Goal: Task Accomplishment & Management: Complete application form

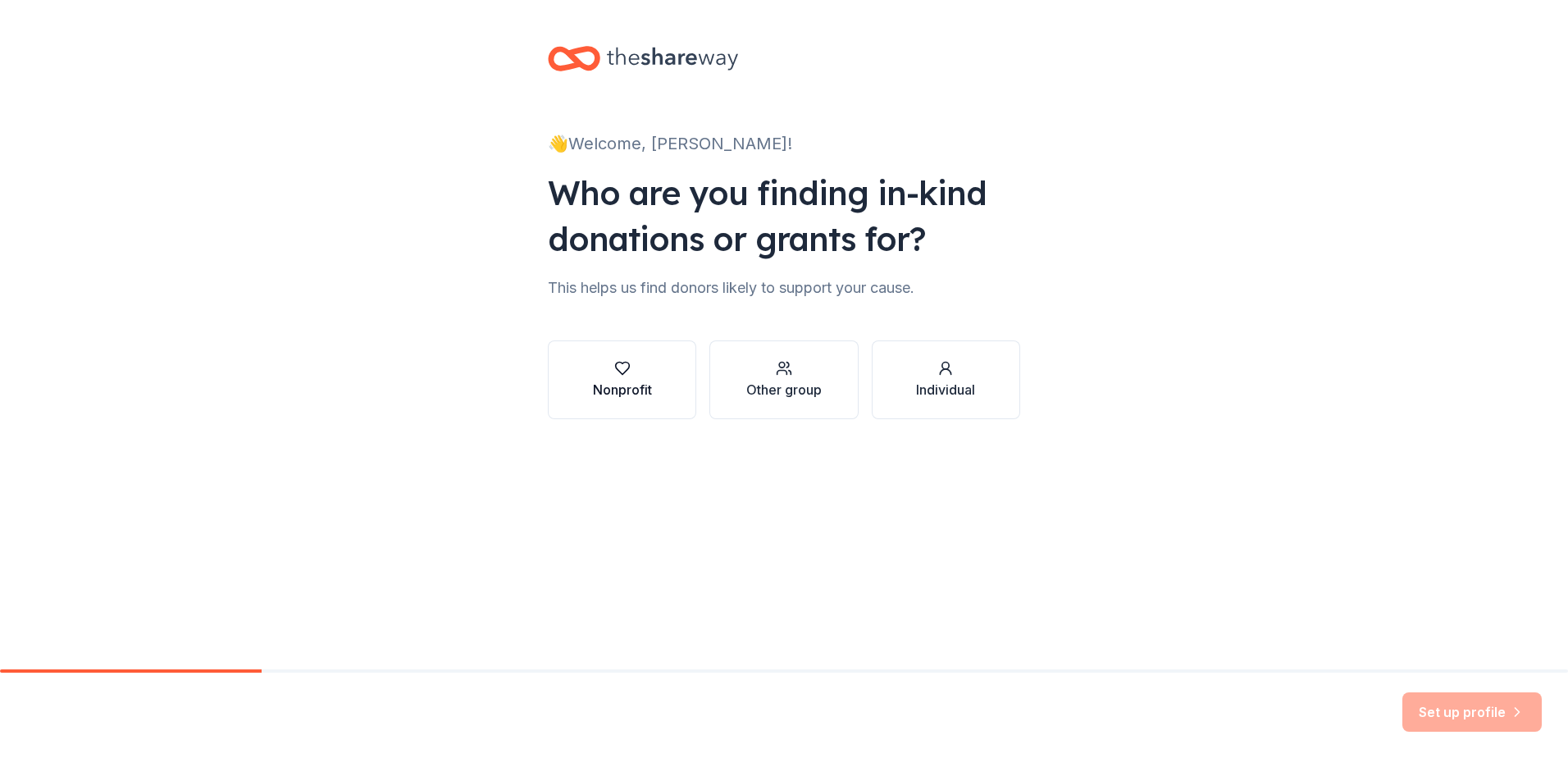
click at [618, 375] on icon "button" at bounding box center [622, 368] width 16 height 16
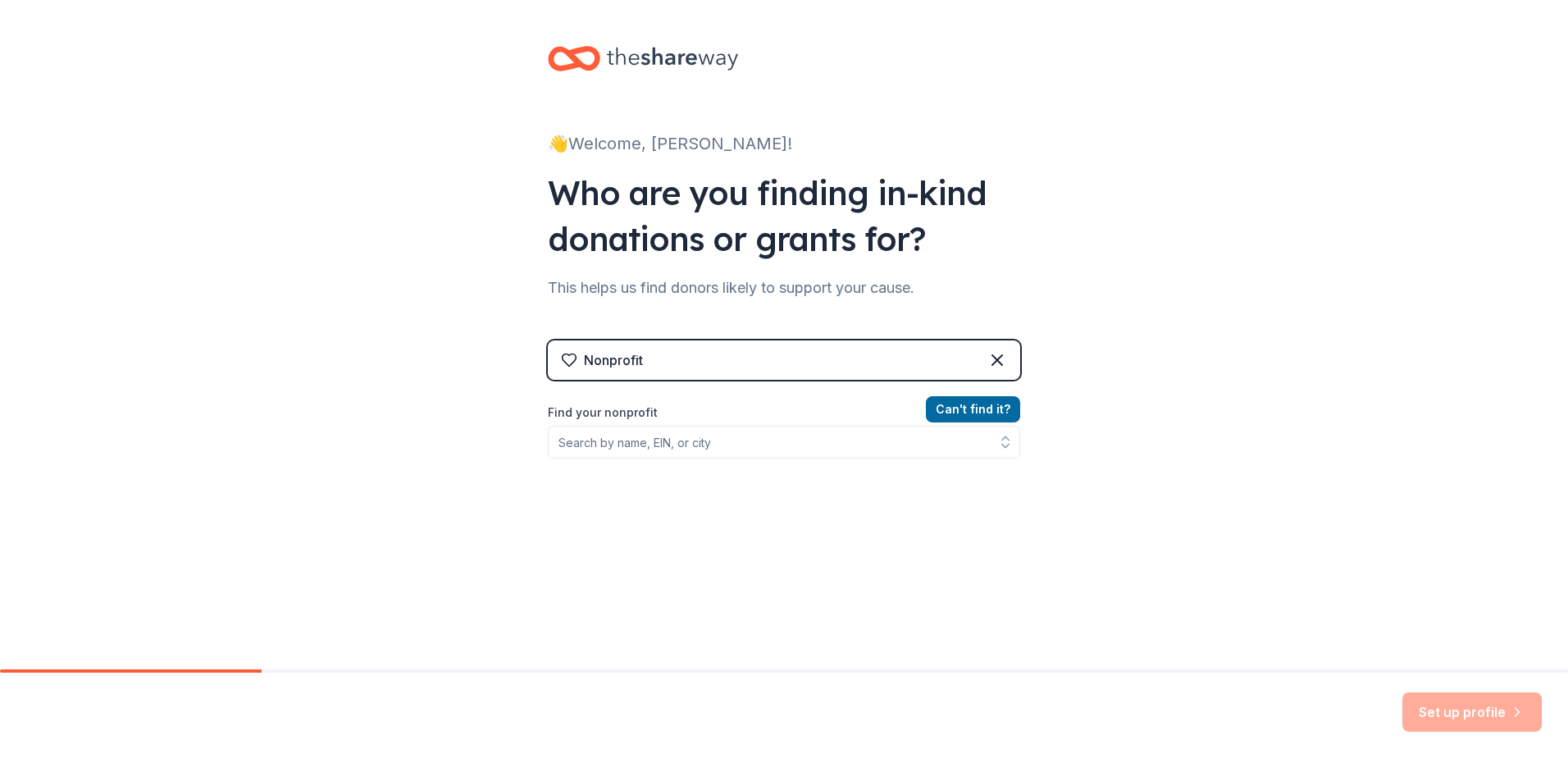
click at [624, 353] on div "Nonprofit" at bounding box center [613, 360] width 59 height 20
click at [608, 439] on input "Find your nonprofit" at bounding box center [784, 442] width 473 height 33
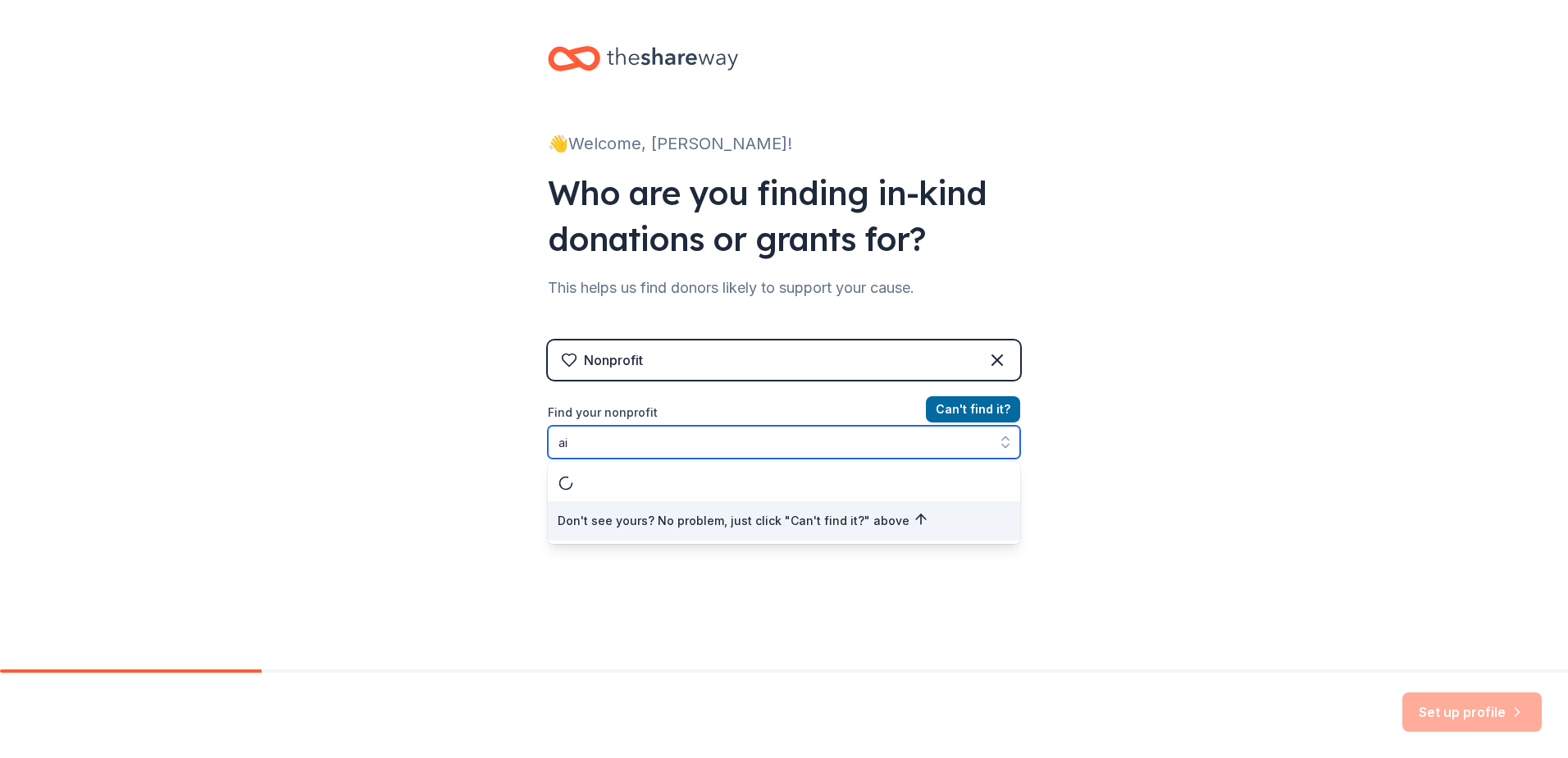
type input "a"
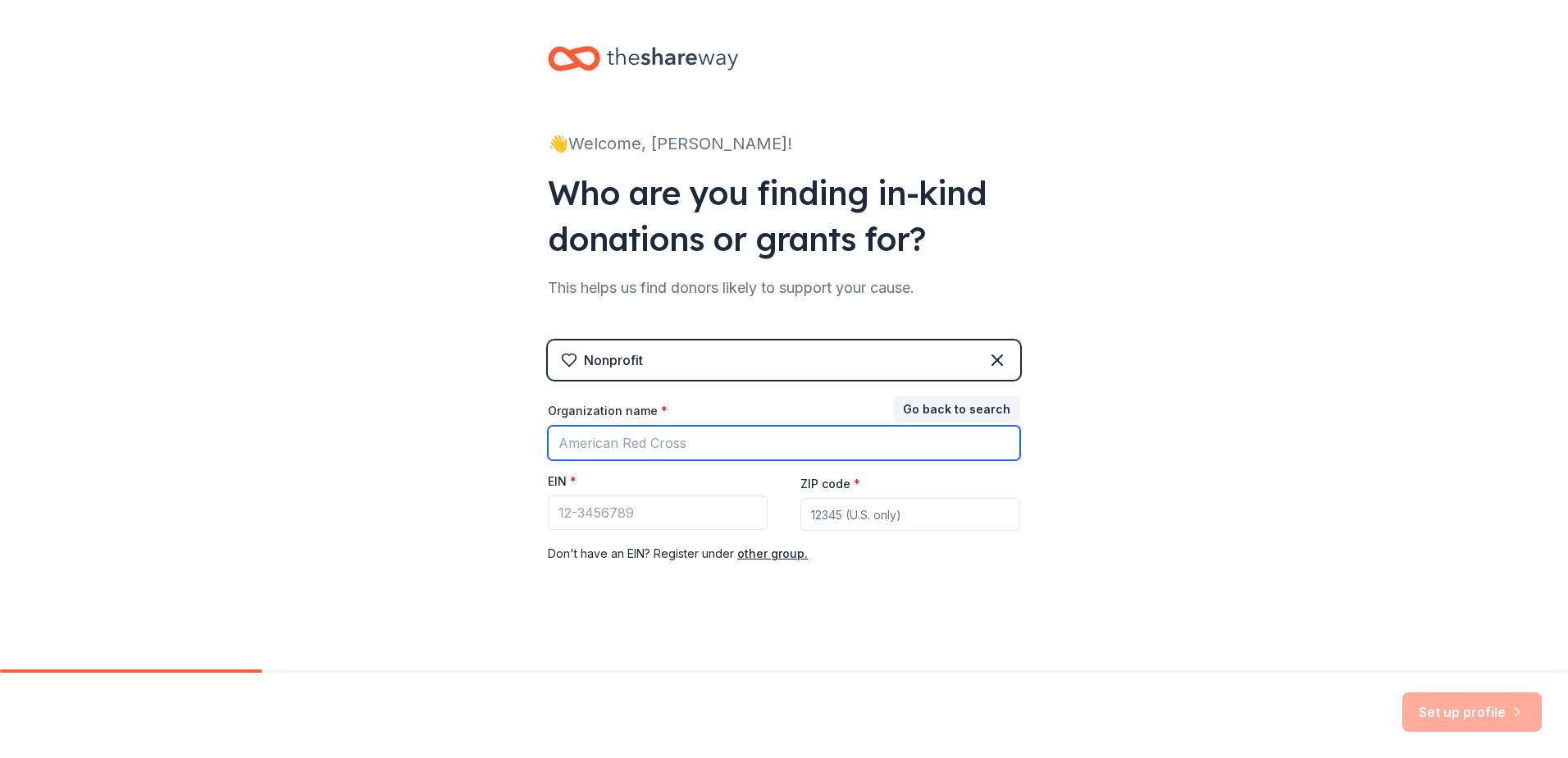
click at [613, 438] on input "Organization name *" at bounding box center [784, 443] width 473 height 34
type input "first command"
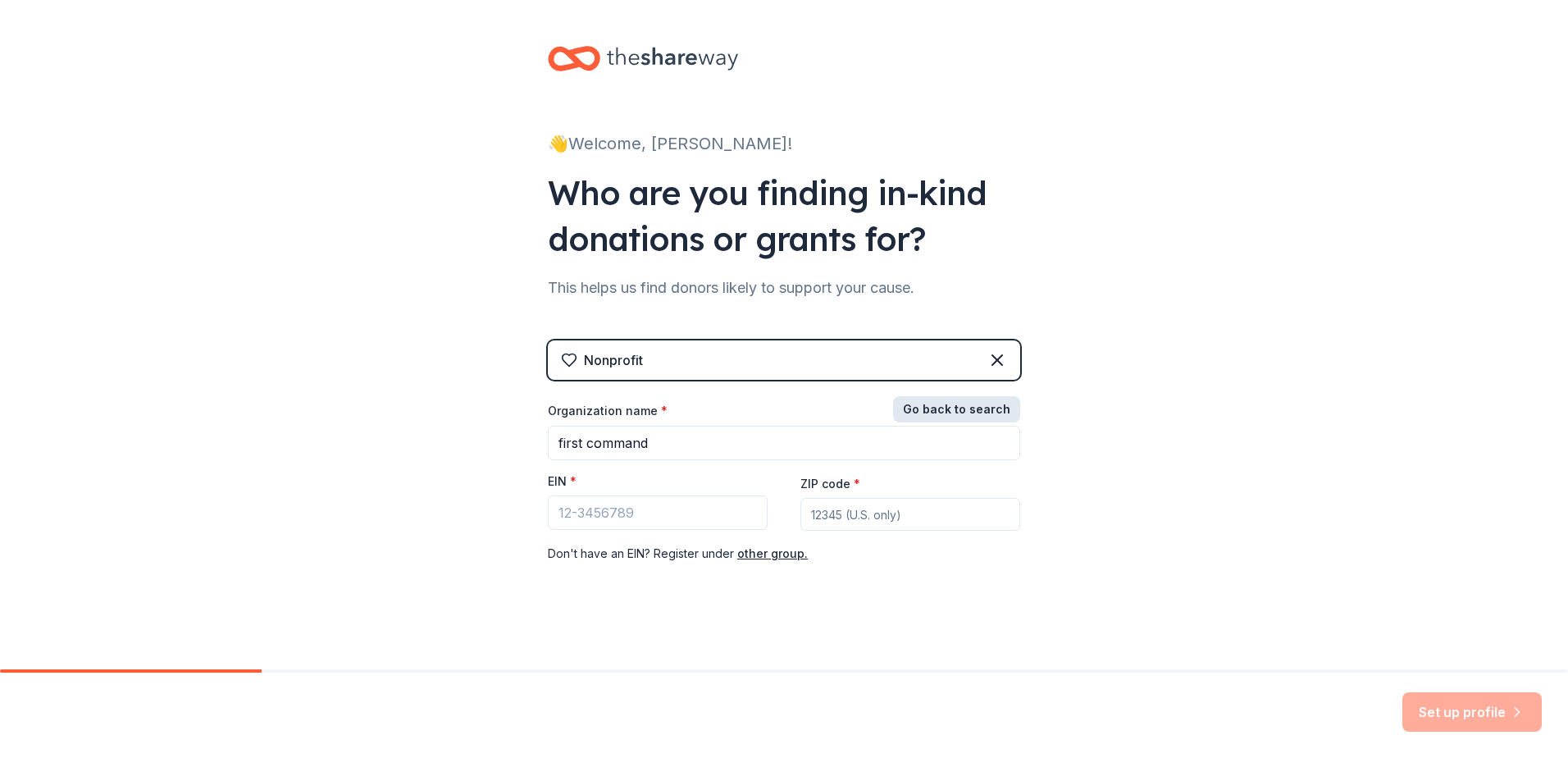
click at [944, 405] on button "Go back to search" at bounding box center [957, 409] width 127 height 26
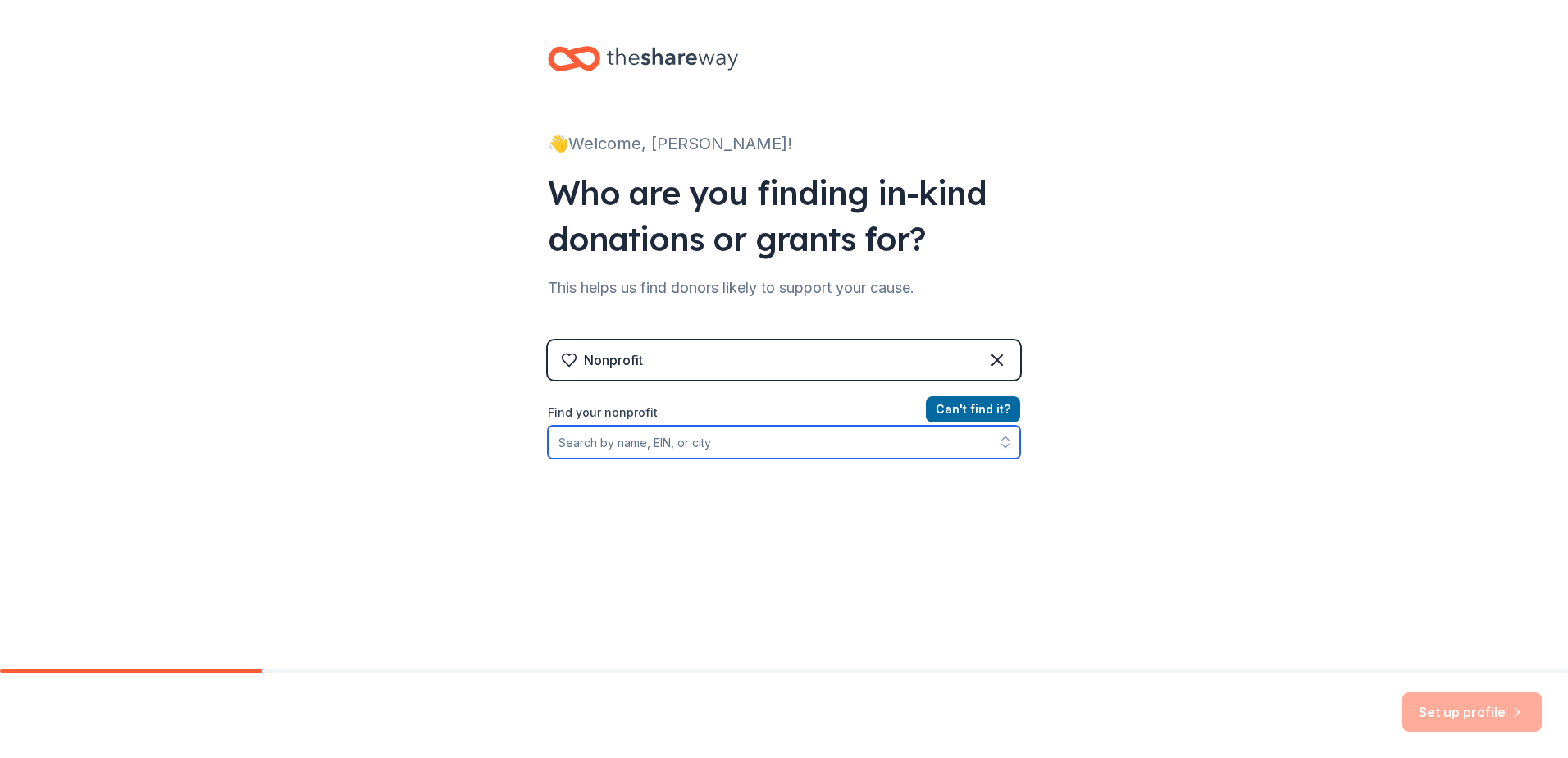
click at [654, 454] on input "Find your nonprofit" at bounding box center [784, 442] width 473 height 33
type input "first command"
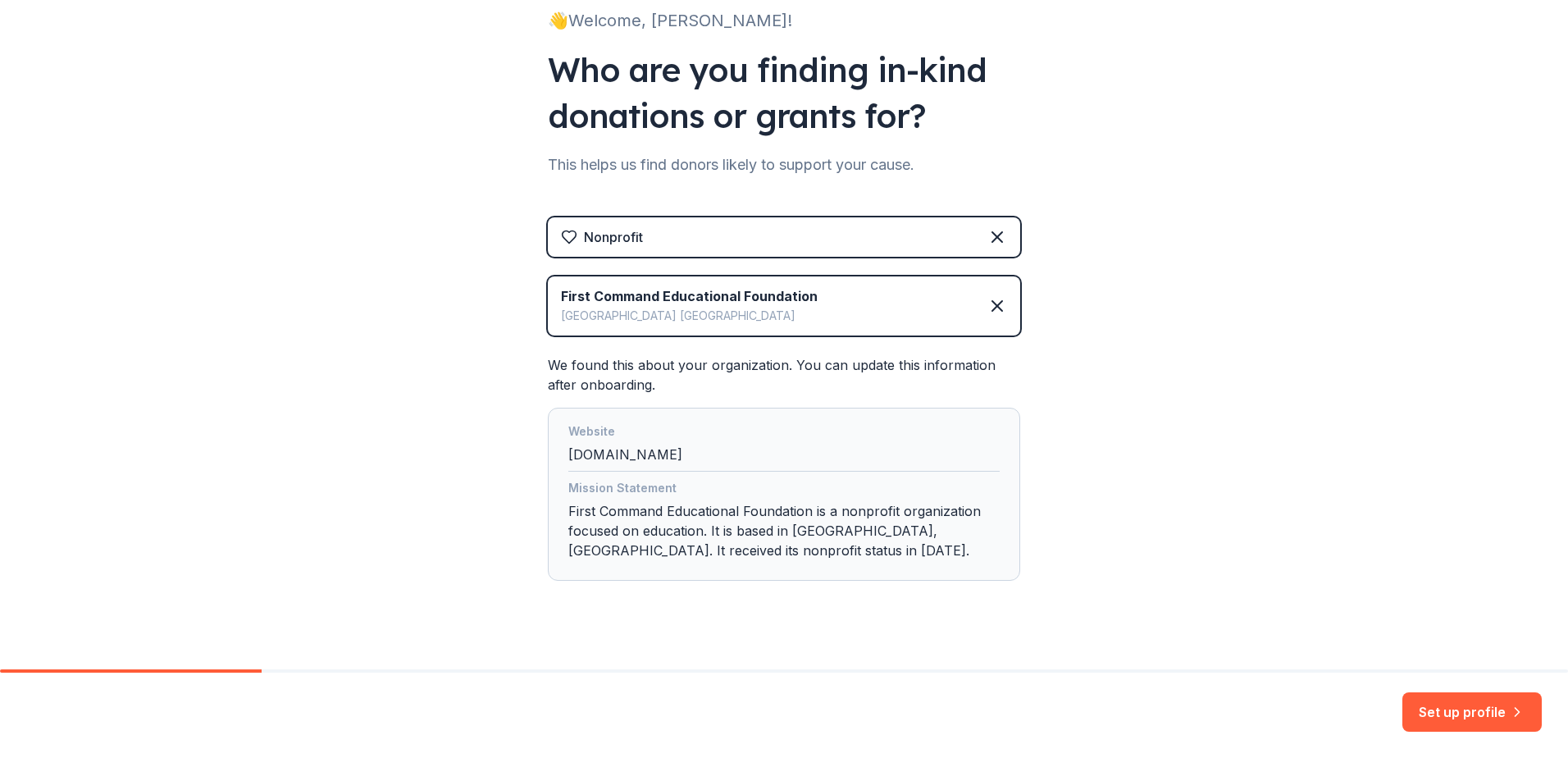
scroll to position [146, 0]
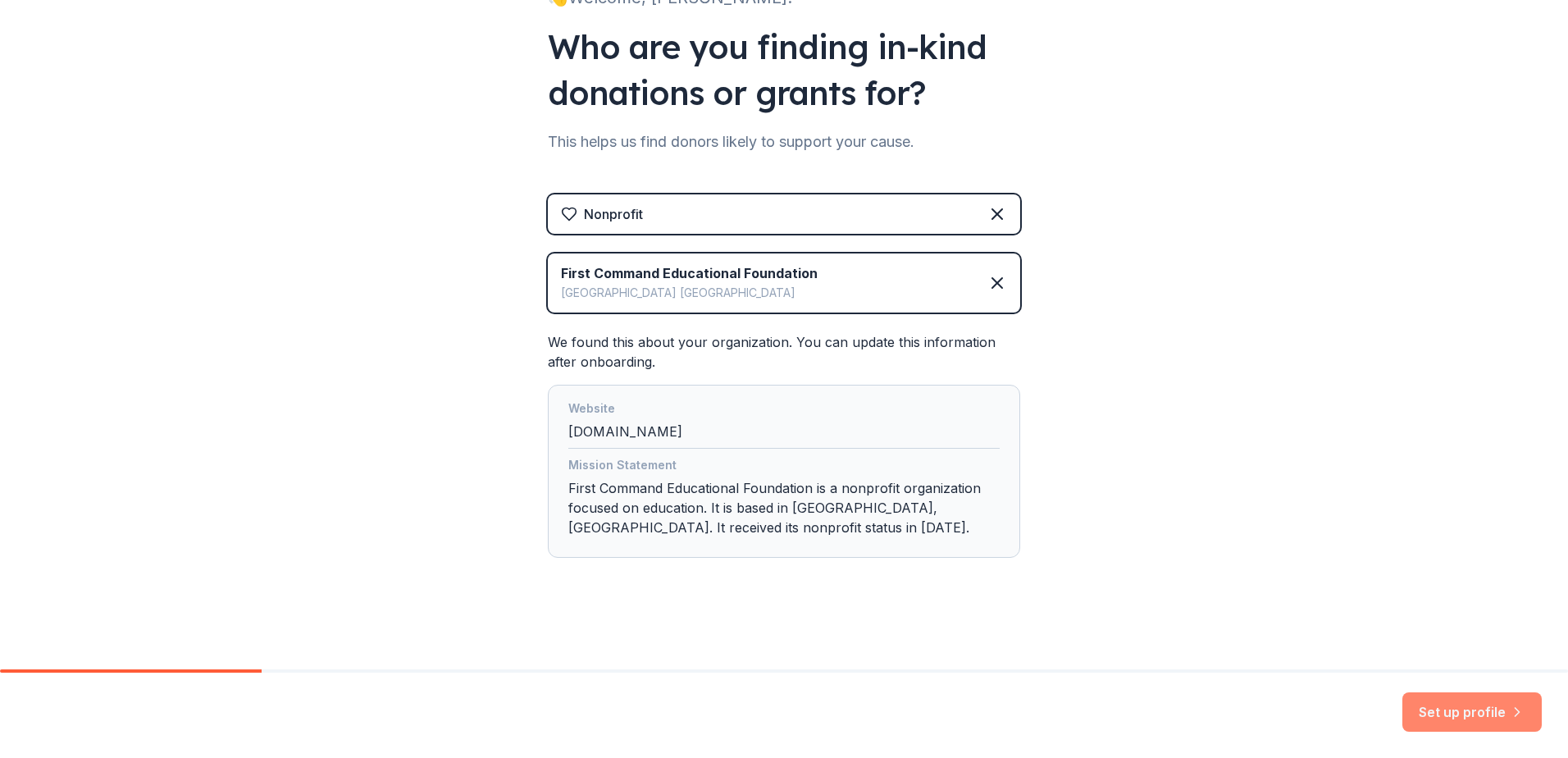
click at [1470, 711] on button "Set up profile" at bounding box center [1472, 712] width 139 height 40
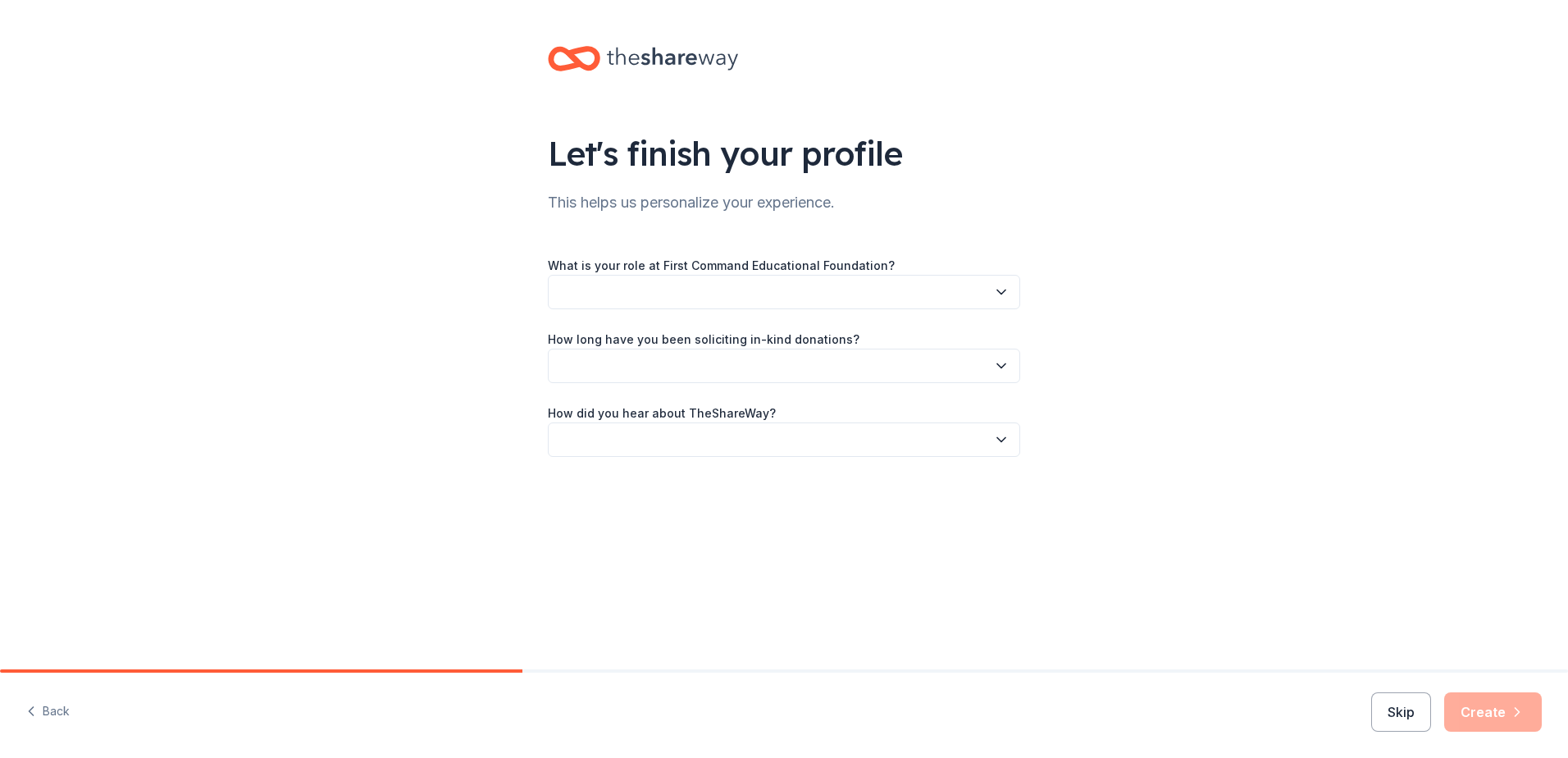
click at [765, 296] on button "button" at bounding box center [784, 292] width 473 height 34
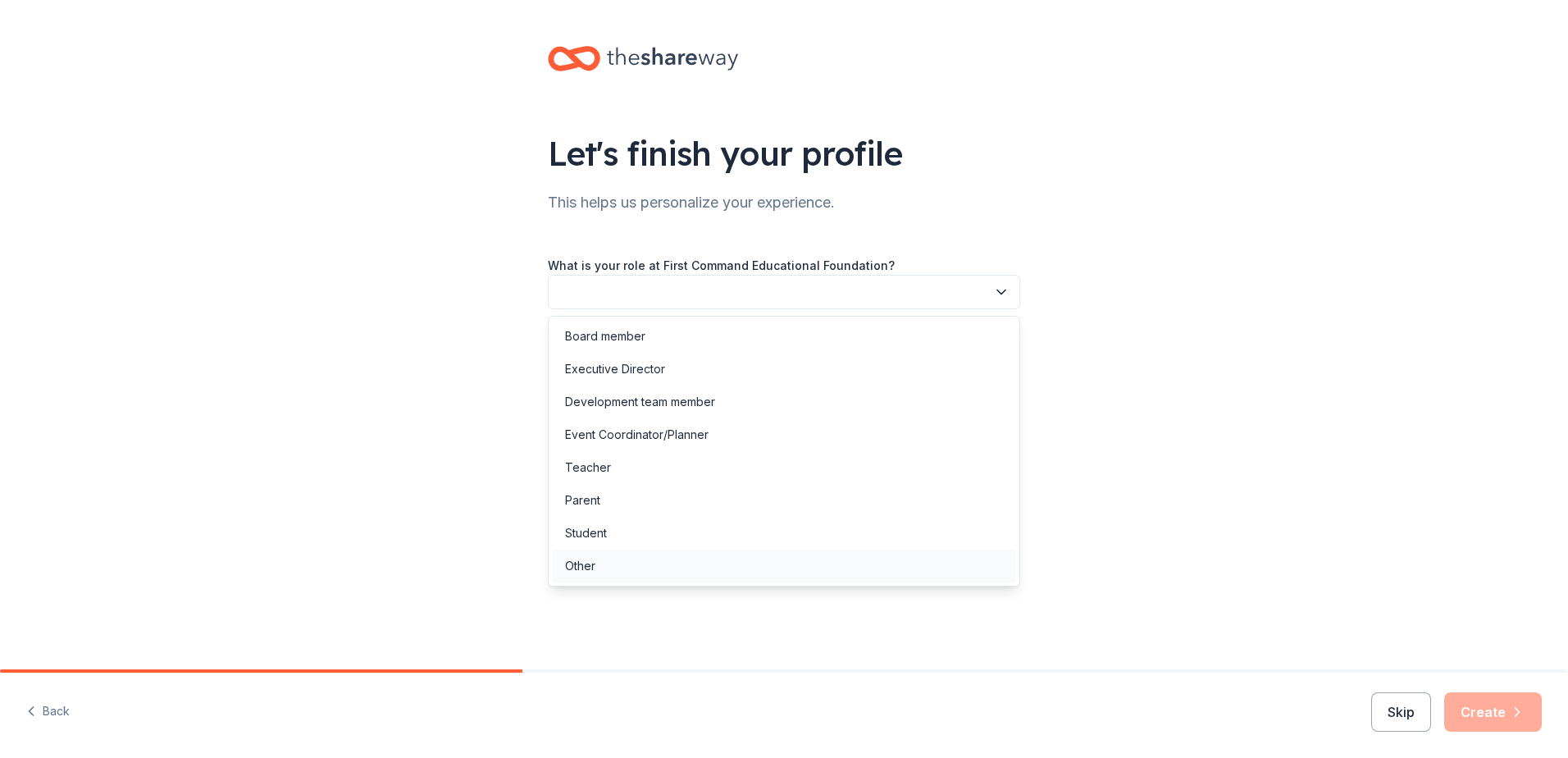
click at [579, 574] on div "Other" at bounding box center [579, 566] width 30 height 20
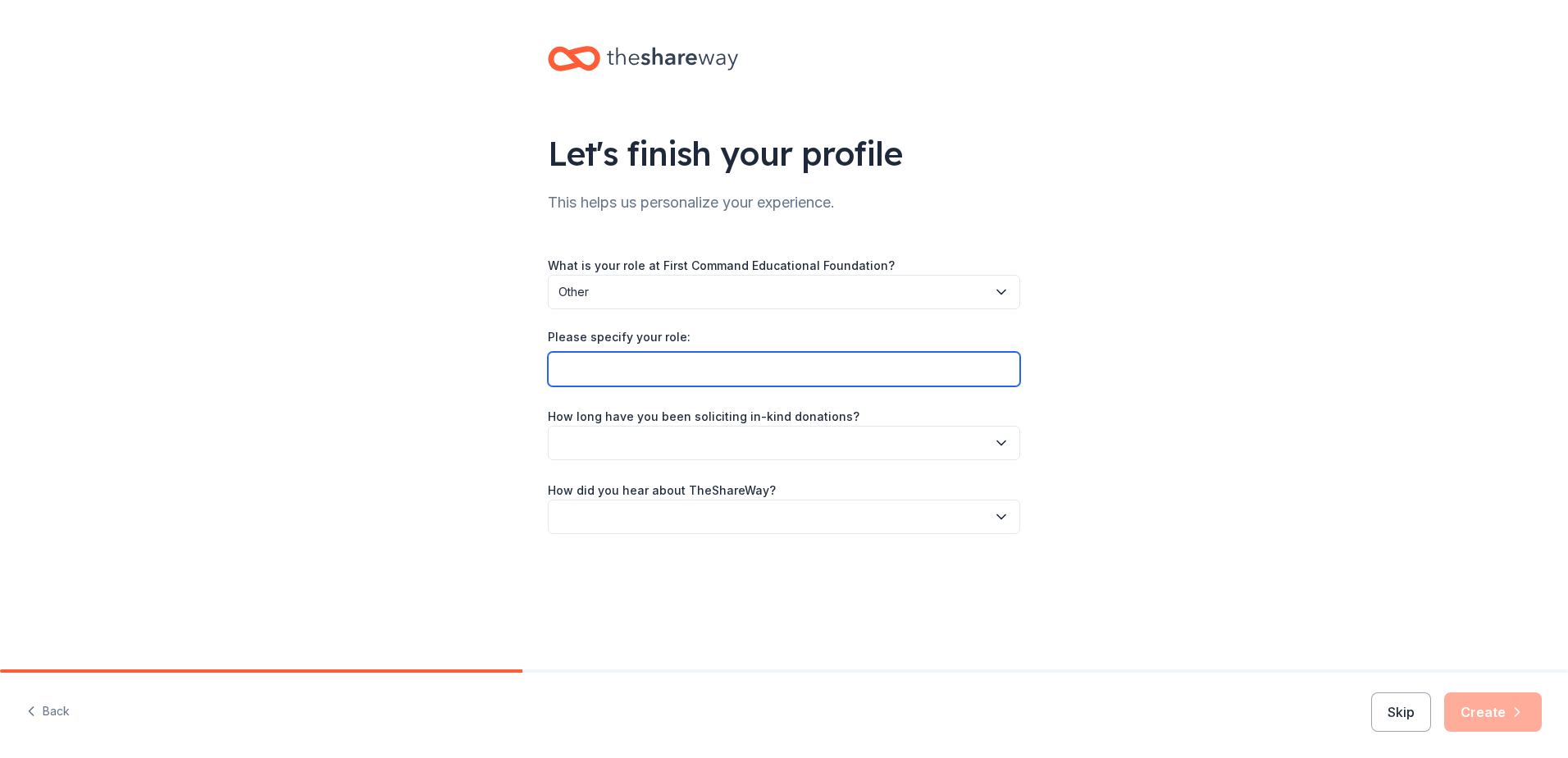
click at [632, 371] on input "Please specify your role:" at bounding box center [784, 370] width 473 height 34
type input "Executive Assistant"
click at [648, 426] on button "button" at bounding box center [784, 443] width 473 height 34
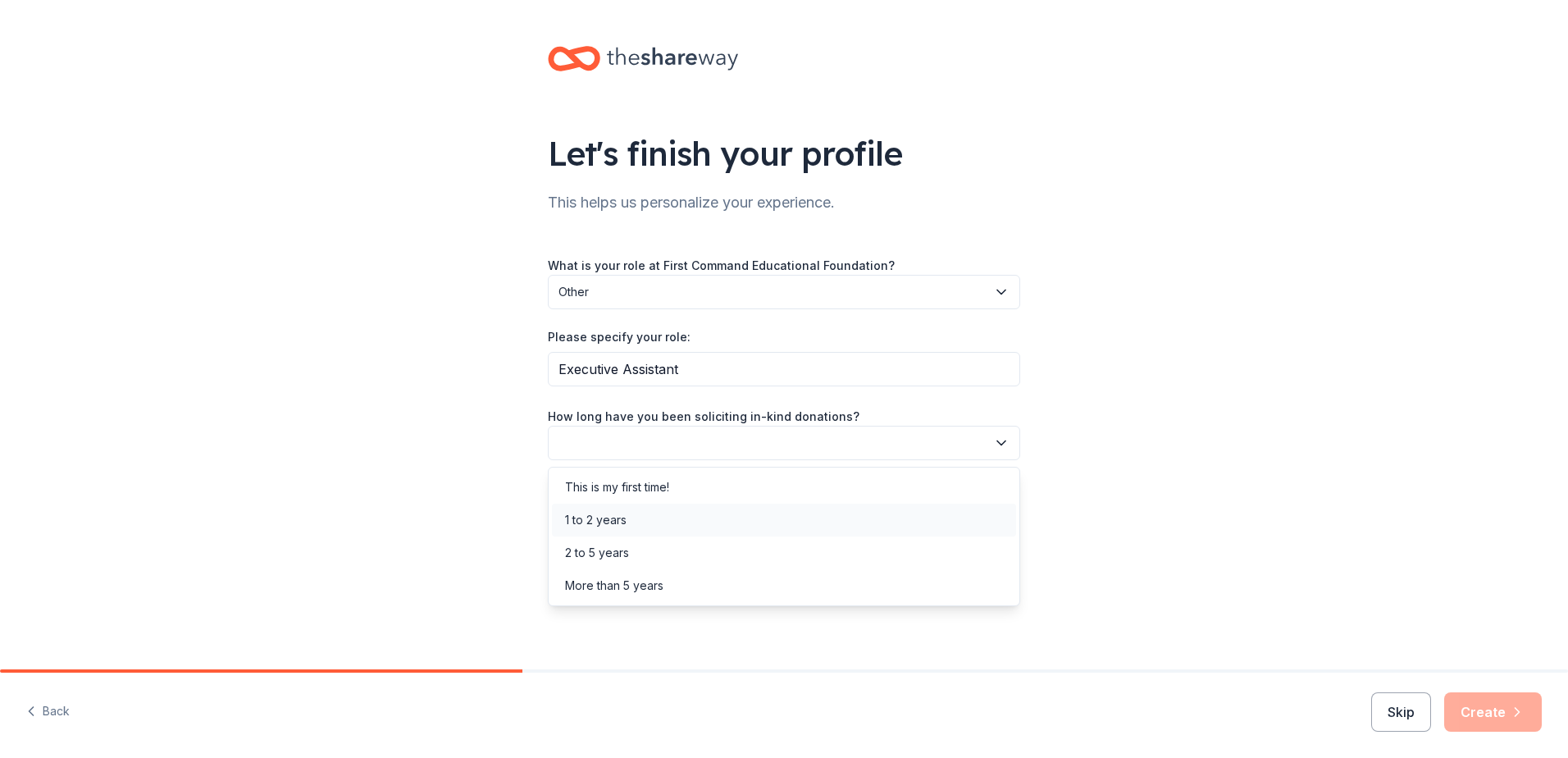
click at [584, 517] on div "1 to 2 years" at bounding box center [595, 519] width 61 height 20
click at [593, 445] on span "1 to 2 years" at bounding box center [772, 443] width 428 height 20
click at [601, 484] on div "This is my first time!" at bounding box center [617, 487] width 104 height 20
click at [600, 520] on button "button" at bounding box center [784, 517] width 473 height 34
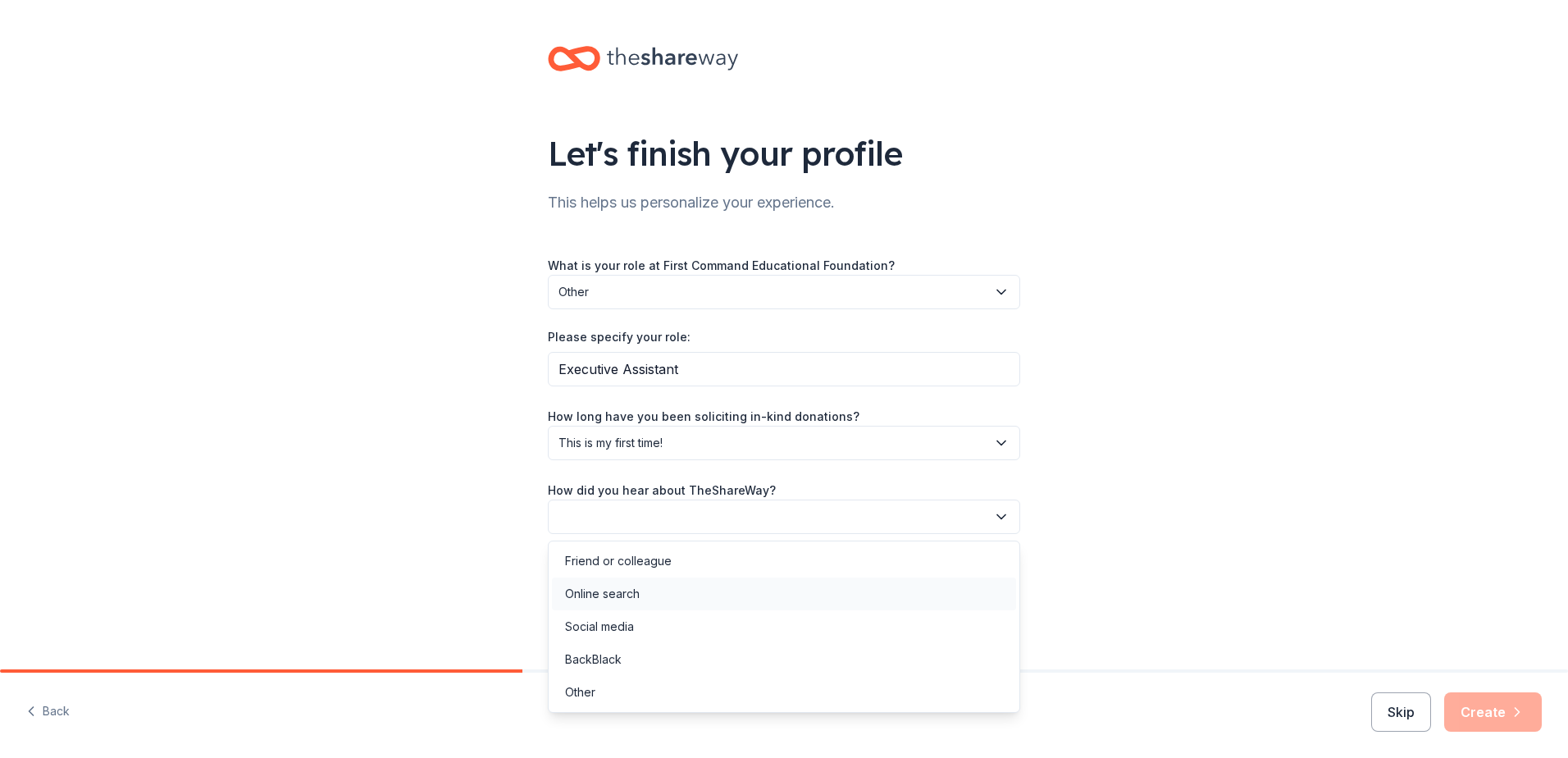
click at [608, 587] on div "Online search" at bounding box center [602, 593] width 75 height 20
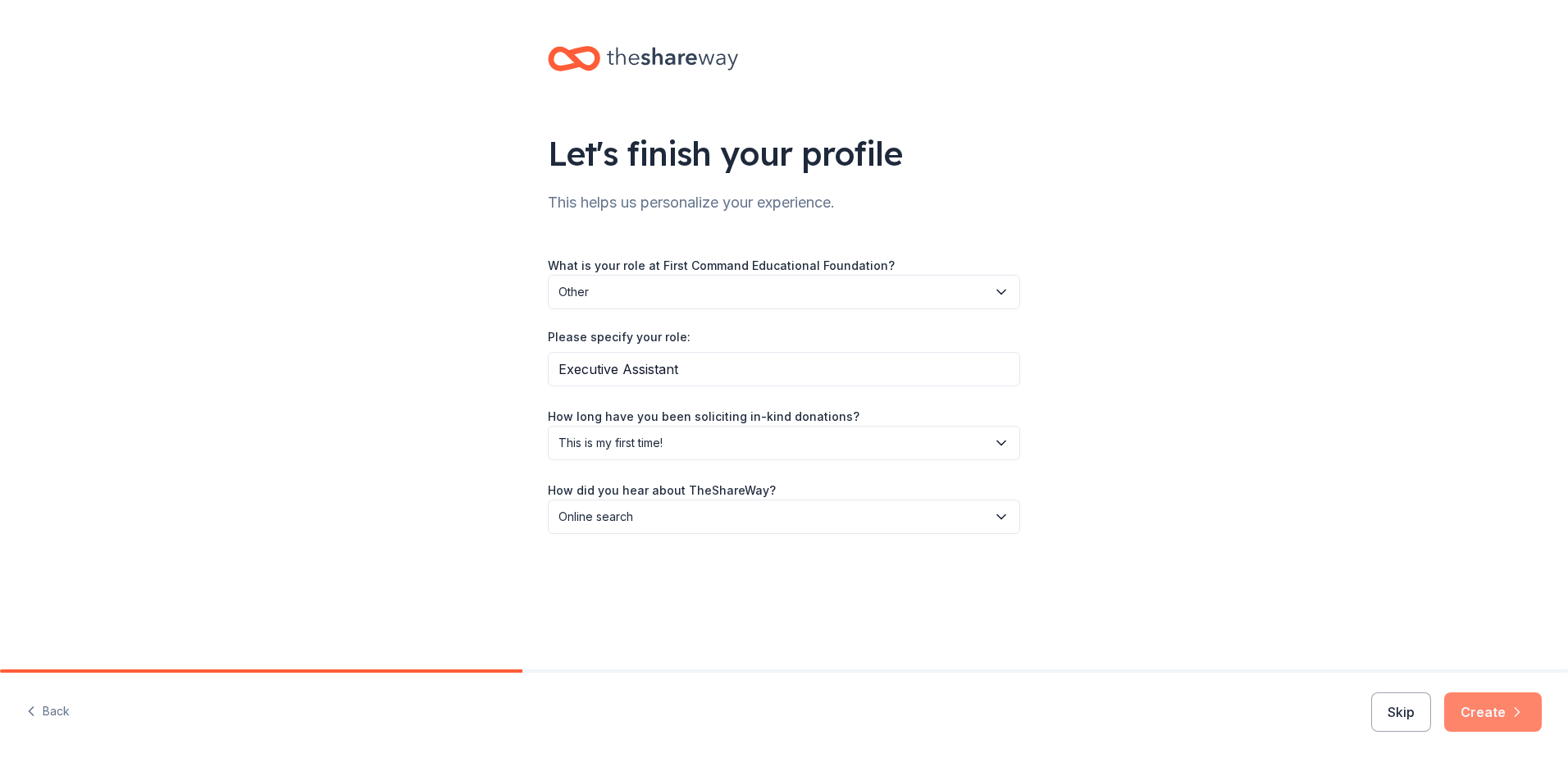
click at [1493, 711] on button "Create" at bounding box center [1492, 712] width 97 height 40
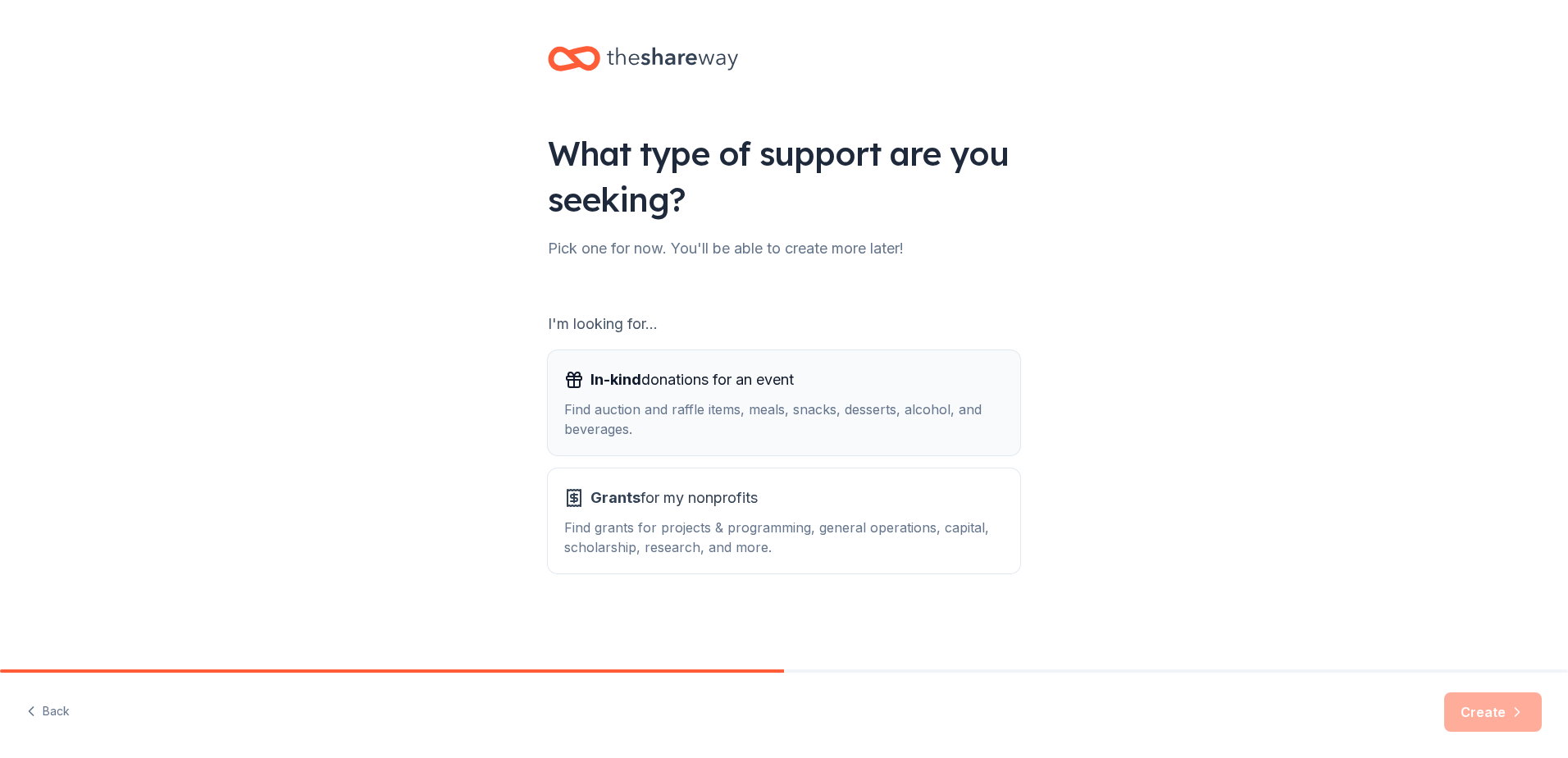
click at [691, 386] on span "In-kind donations for an event" at bounding box center [692, 380] width 203 height 26
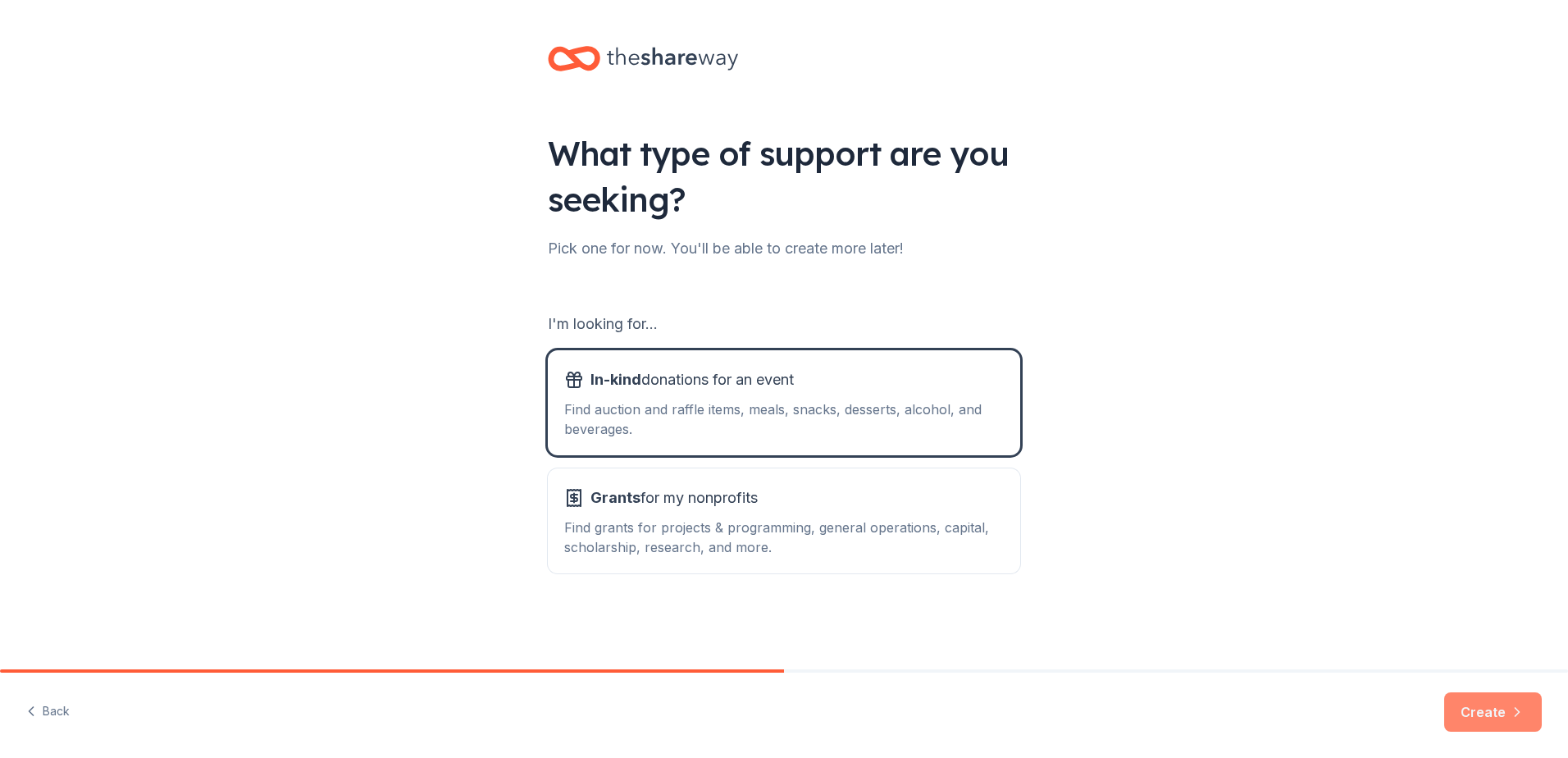
click at [1491, 714] on button "Create" at bounding box center [1492, 712] width 97 height 40
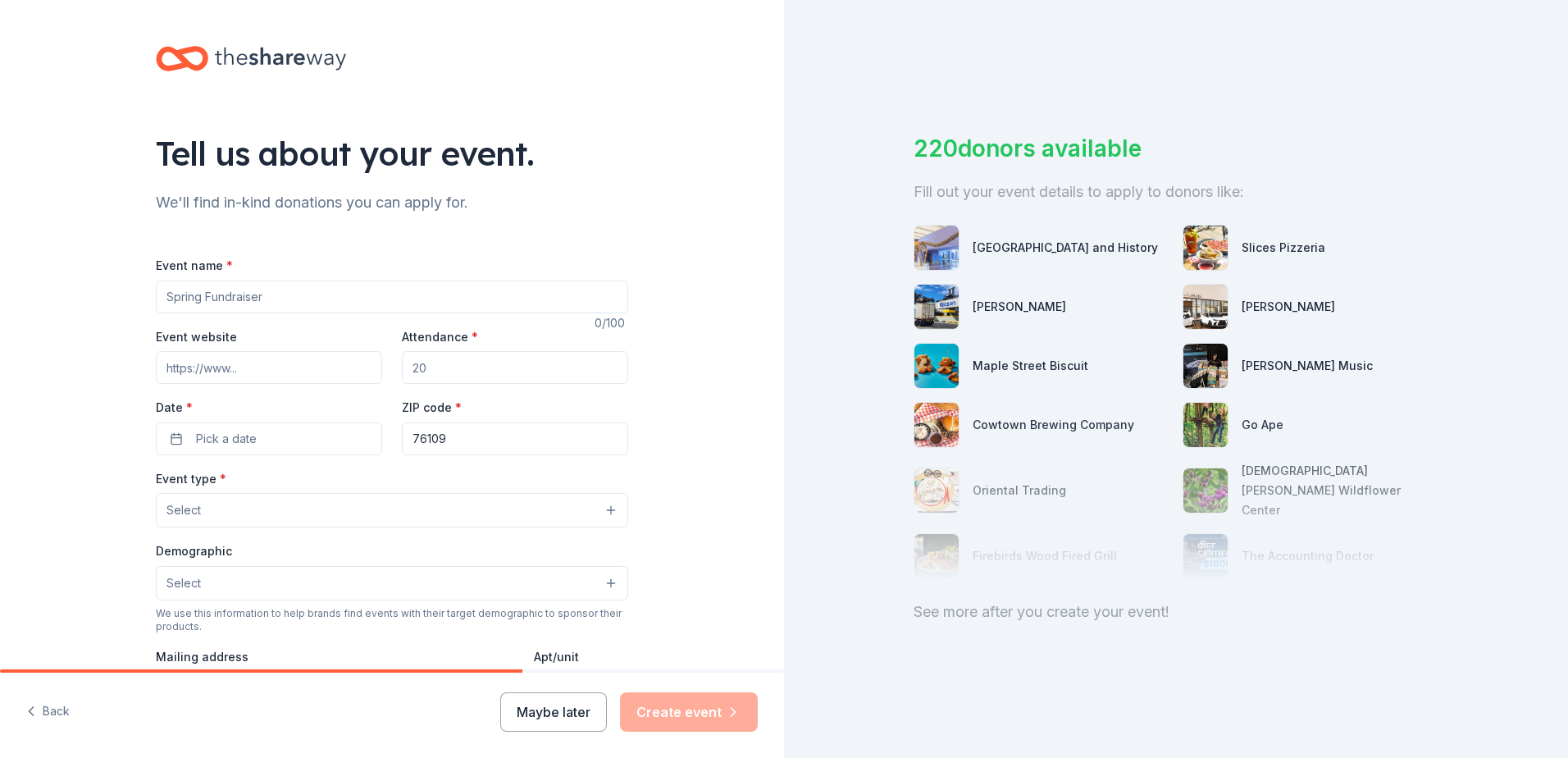
drag, startPoint x: 272, startPoint y: 295, endPoint x: 115, endPoint y: 295, distance: 157.0
click at [115, 295] on div "Tell us about your event. We'll find in-kind donations you can apply for. Event…" at bounding box center [392, 546] width 784 height 1092
type input "2025 Spirit of Giving Campaign"
type input "700"
click at [198, 435] on span "Pick a date" at bounding box center [226, 438] width 60 height 20
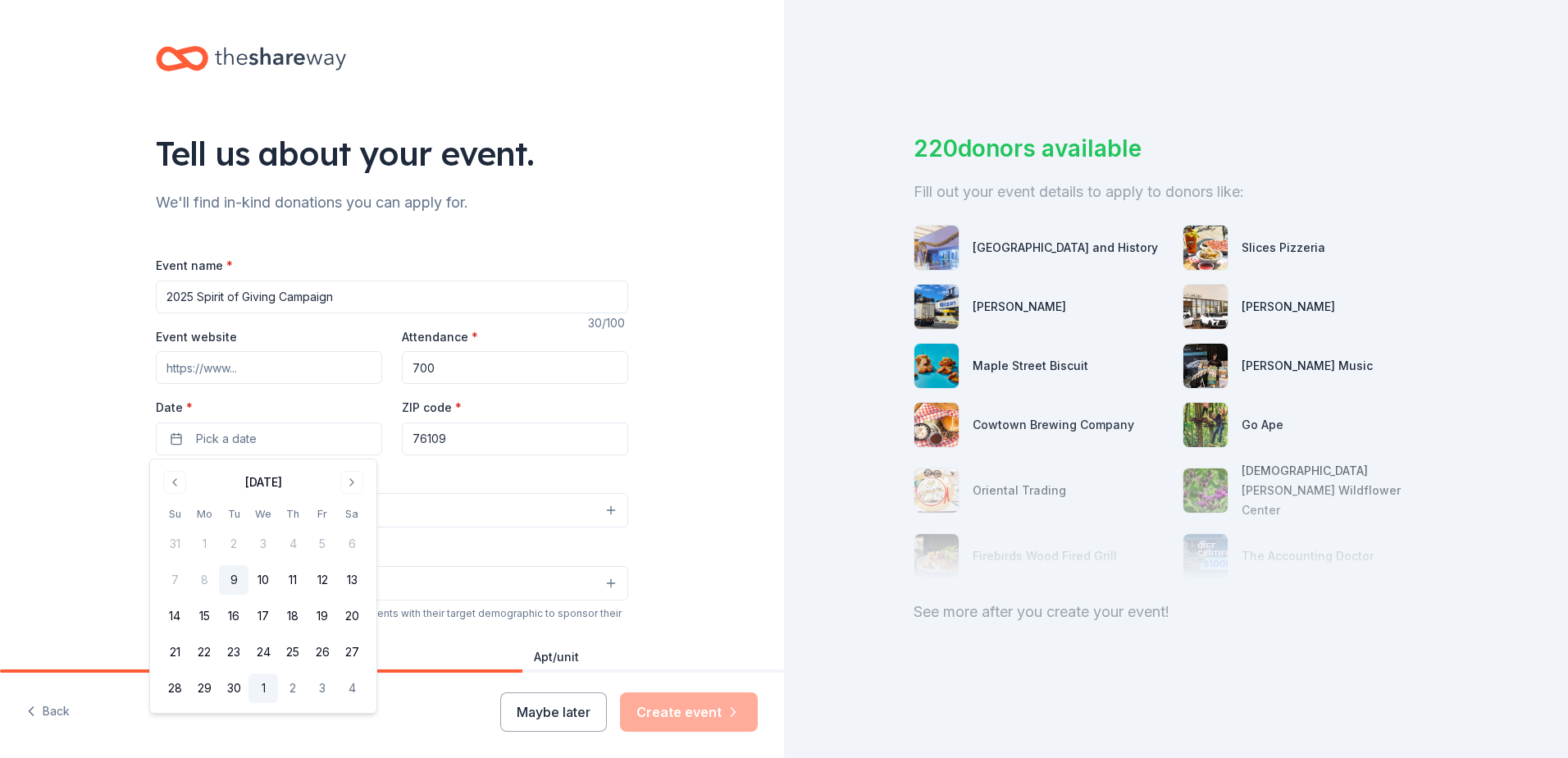
click at [265, 691] on button "1" at bounding box center [263, 688] width 29 height 29
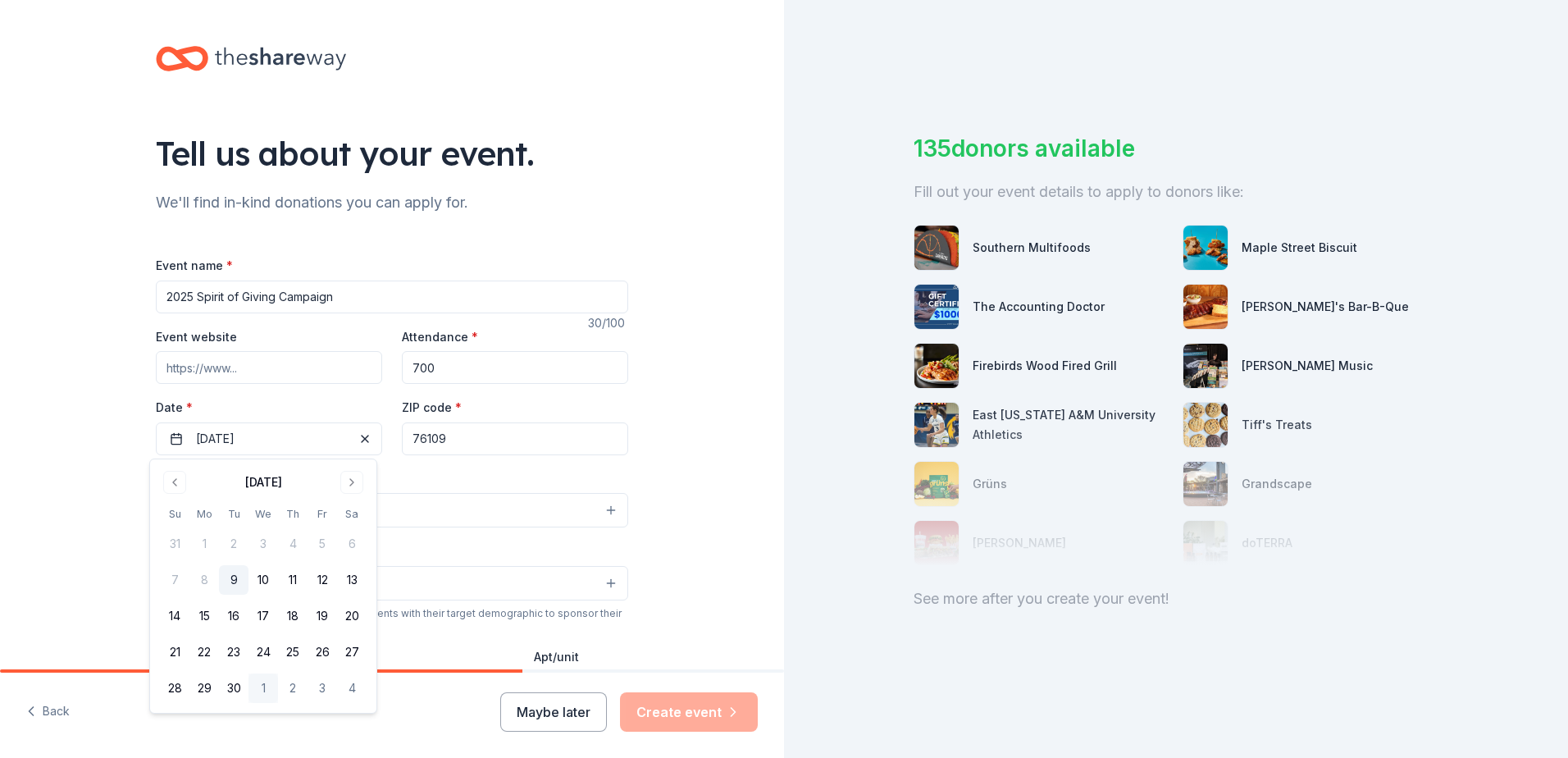
click at [56, 500] on div "Tell us about your event. We'll find in-kind donations you can apply for. Event…" at bounding box center [392, 546] width 784 height 1092
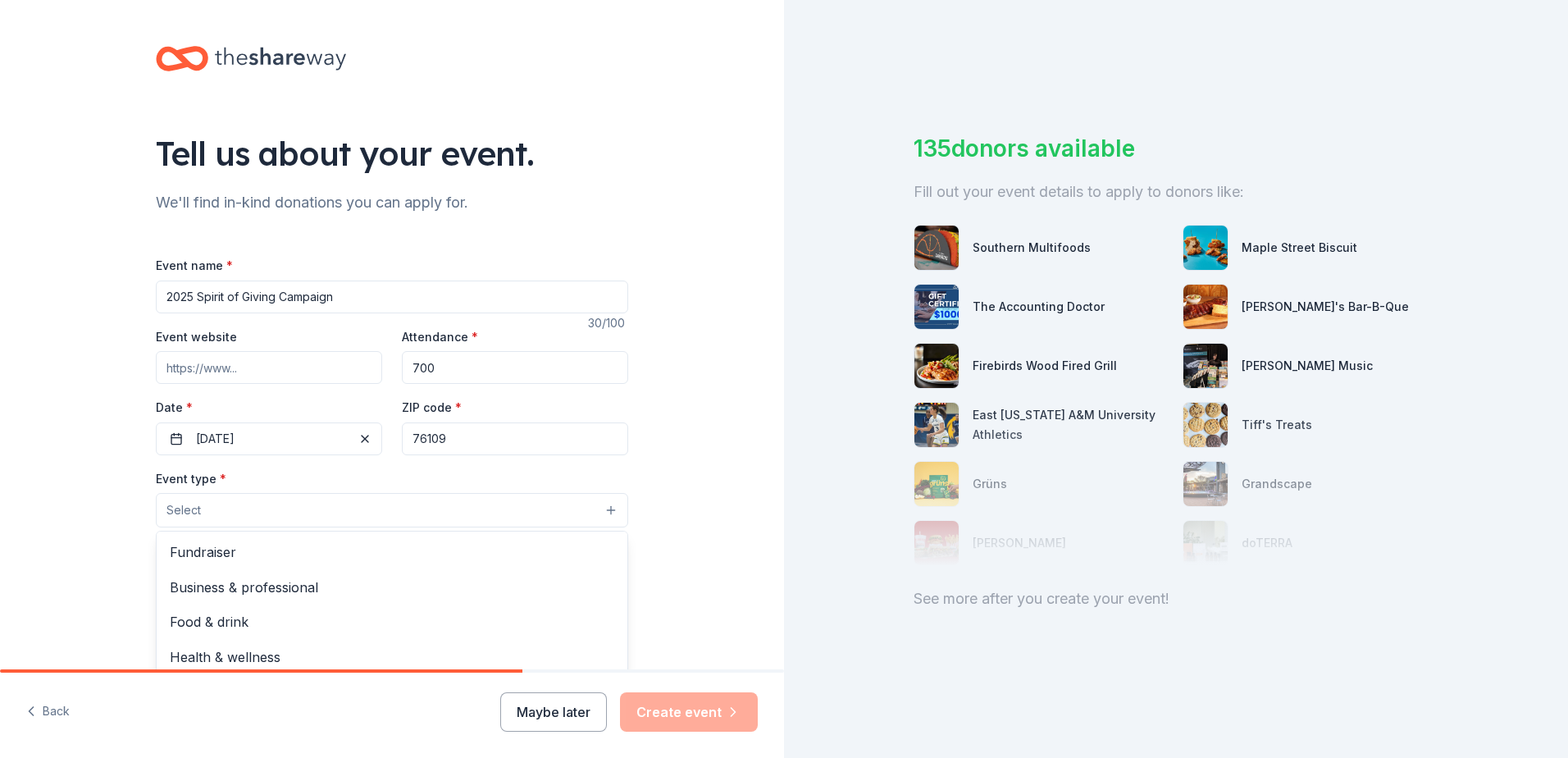
click at [203, 508] on button "Select" at bounding box center [392, 510] width 473 height 34
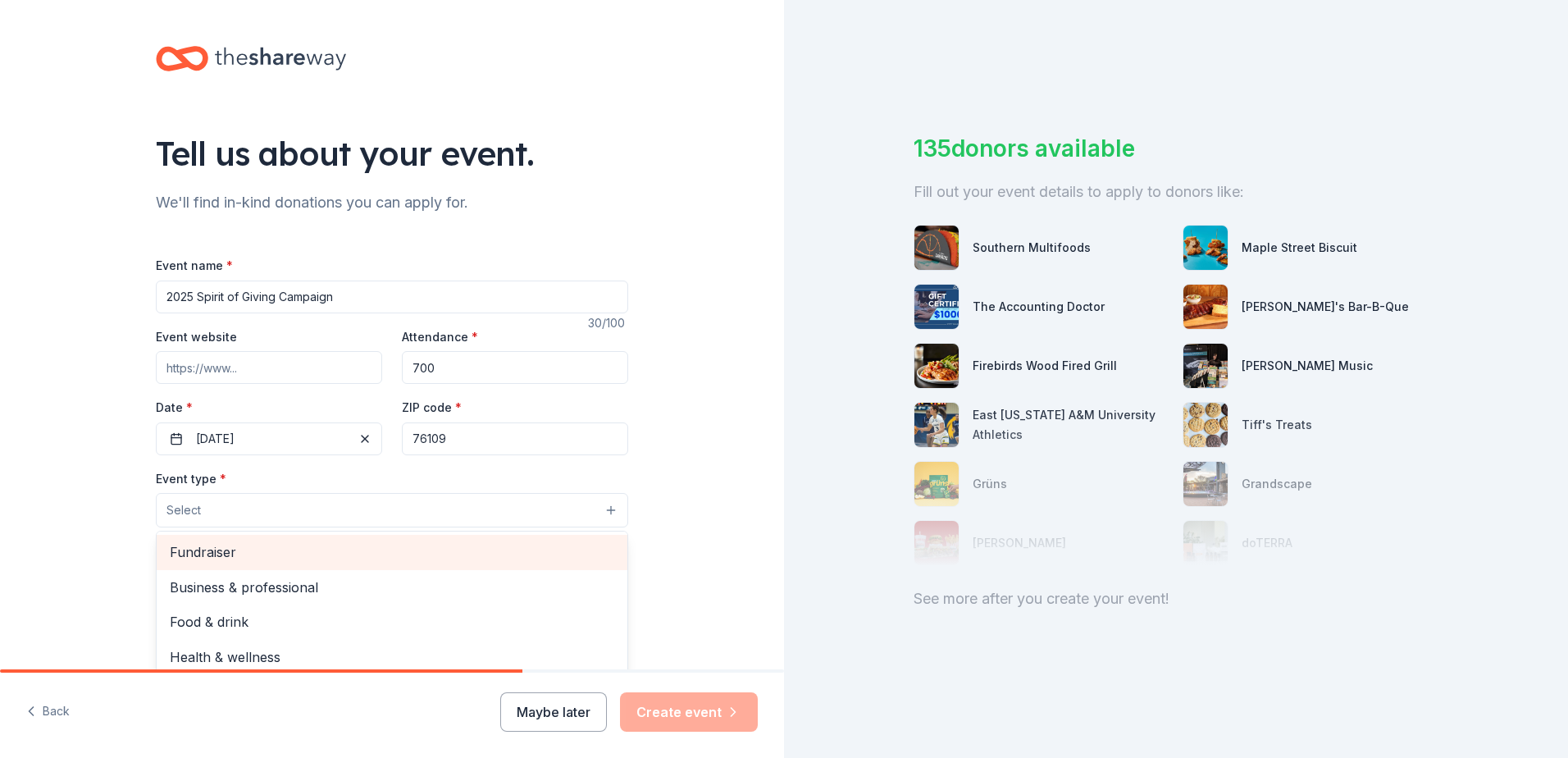
click at [214, 553] on span "Fundraiser" at bounding box center [392, 552] width 444 height 22
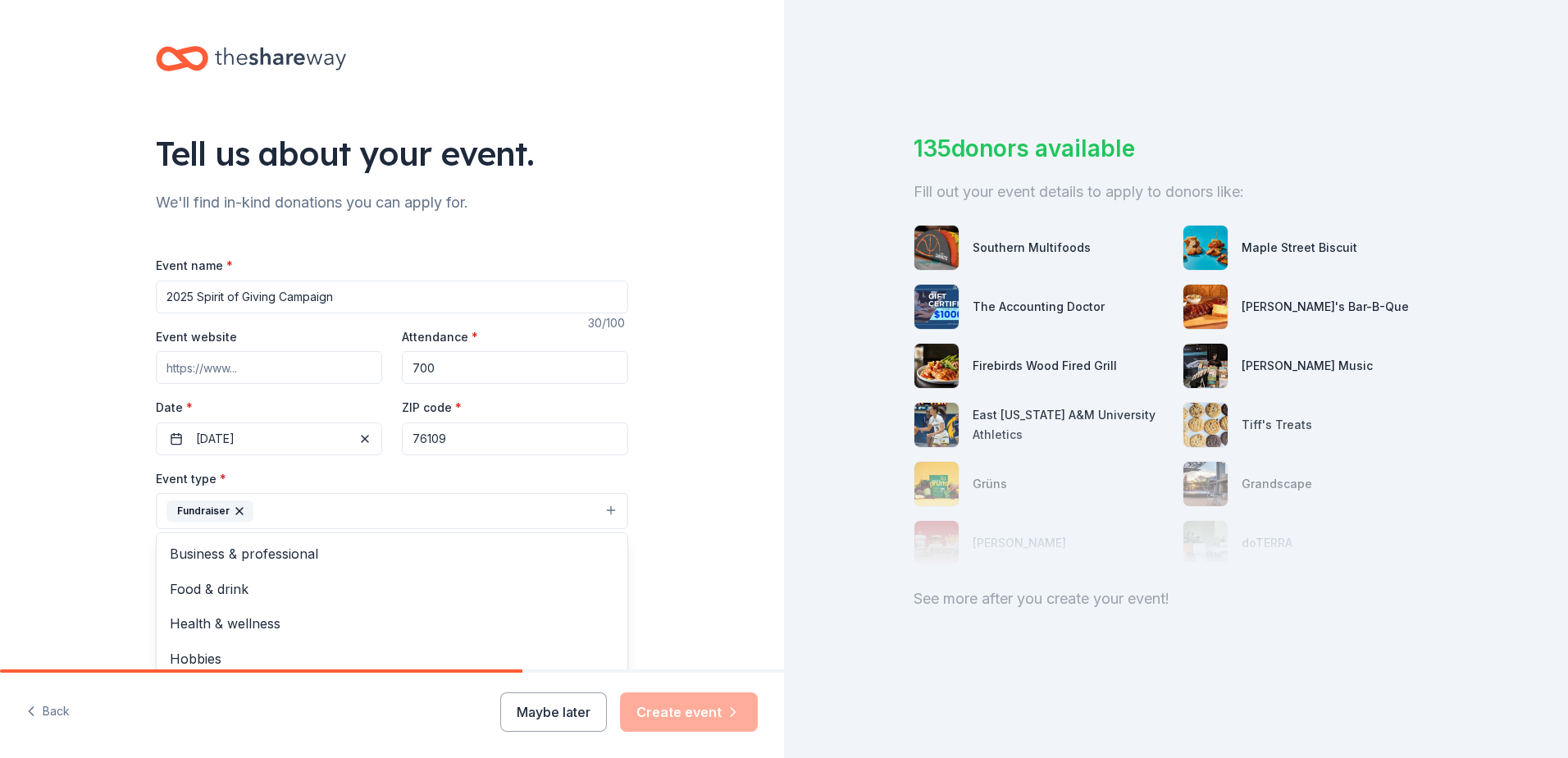
click at [108, 527] on div "Tell us about your event. We'll find in-kind donations you can apply for. Event…" at bounding box center [392, 547] width 784 height 1094
click at [205, 587] on button "Select" at bounding box center [392, 585] width 473 height 34
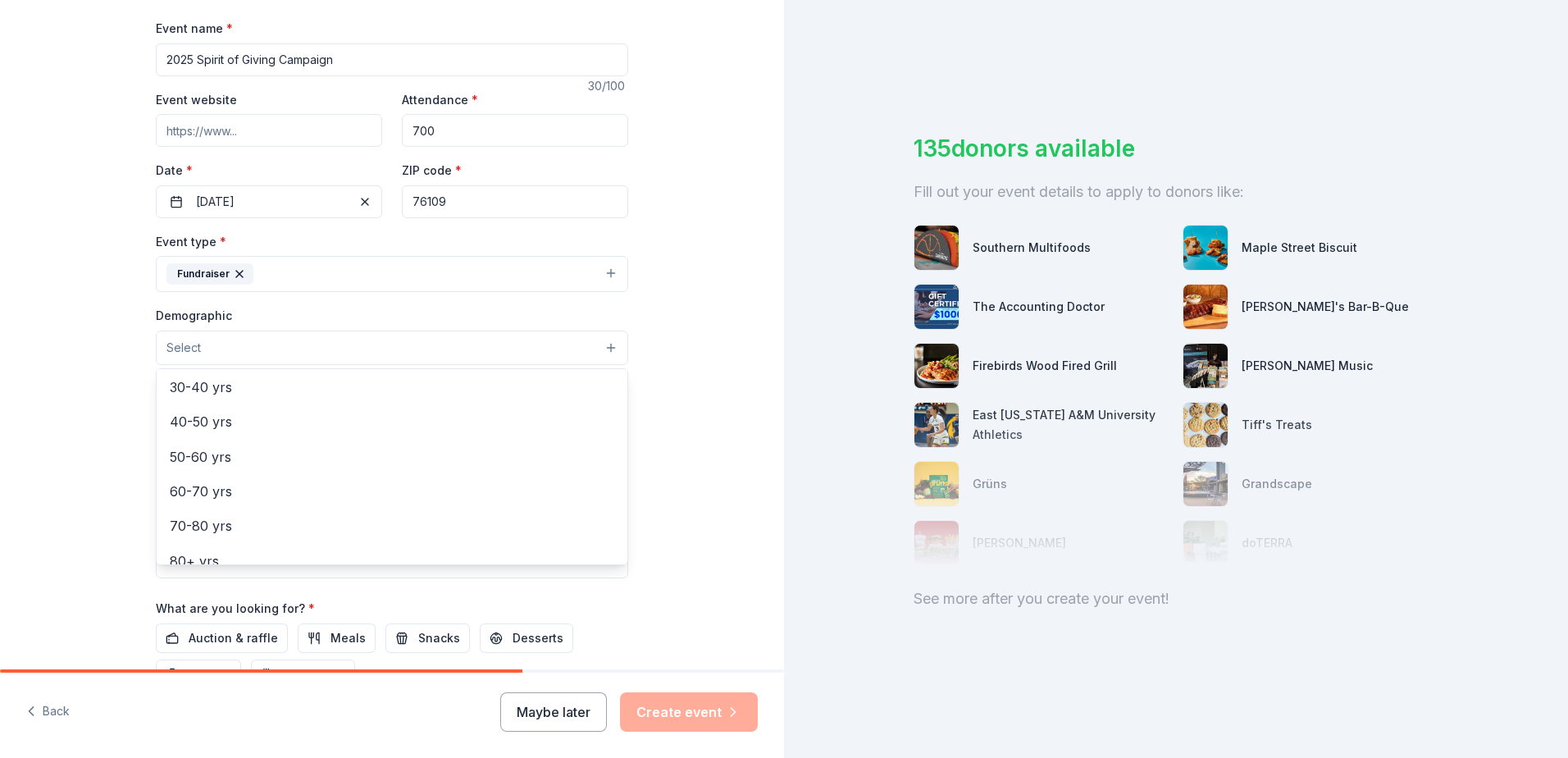
scroll to position [246, 0]
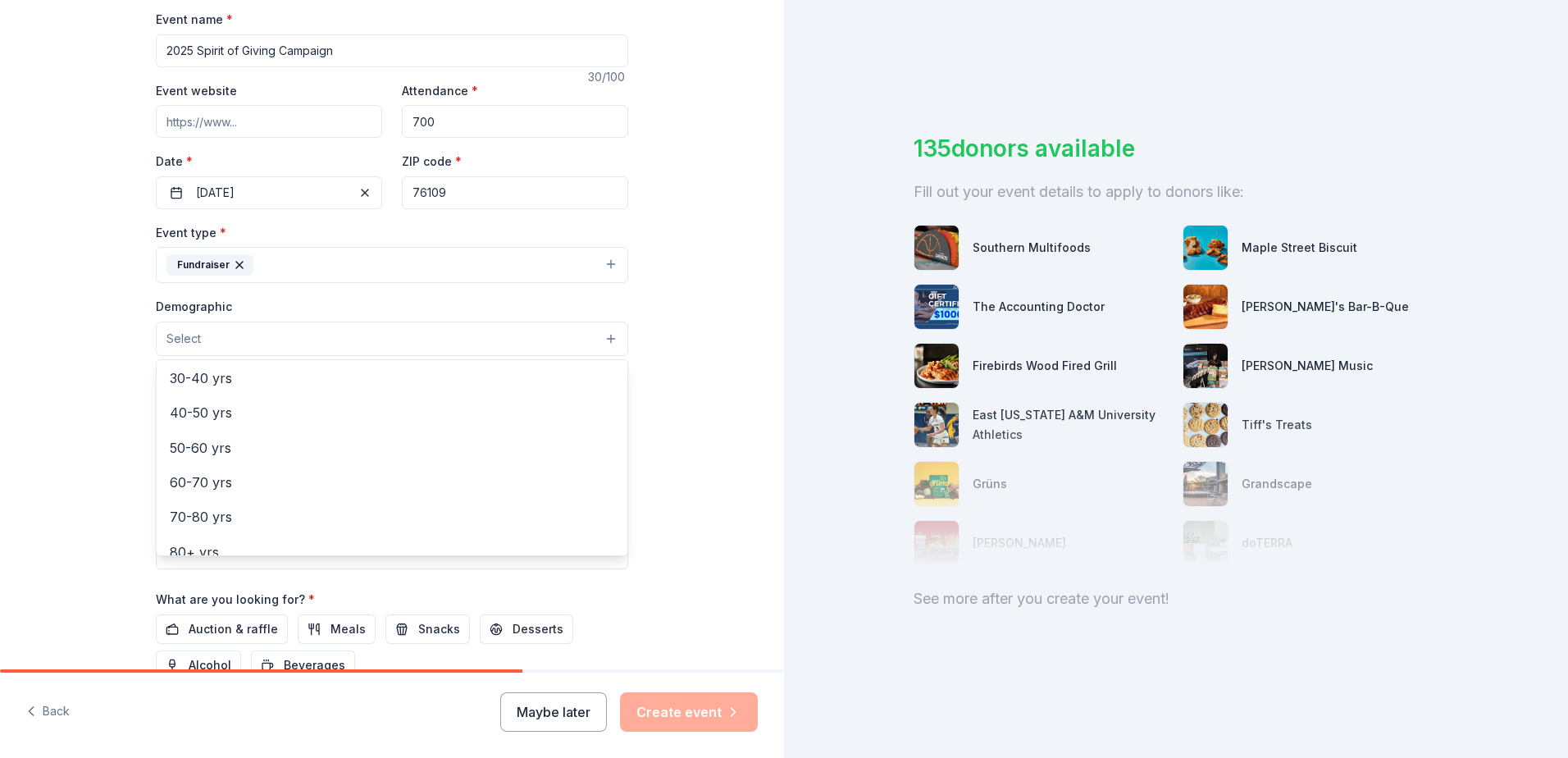
click at [306, 264] on div "Event type * Fundraiser Demographic Select All genders Mostly men Mostly women …" at bounding box center [392, 395] width 473 height 347
click at [306, 264] on button "Fundraiser" at bounding box center [392, 265] width 473 height 36
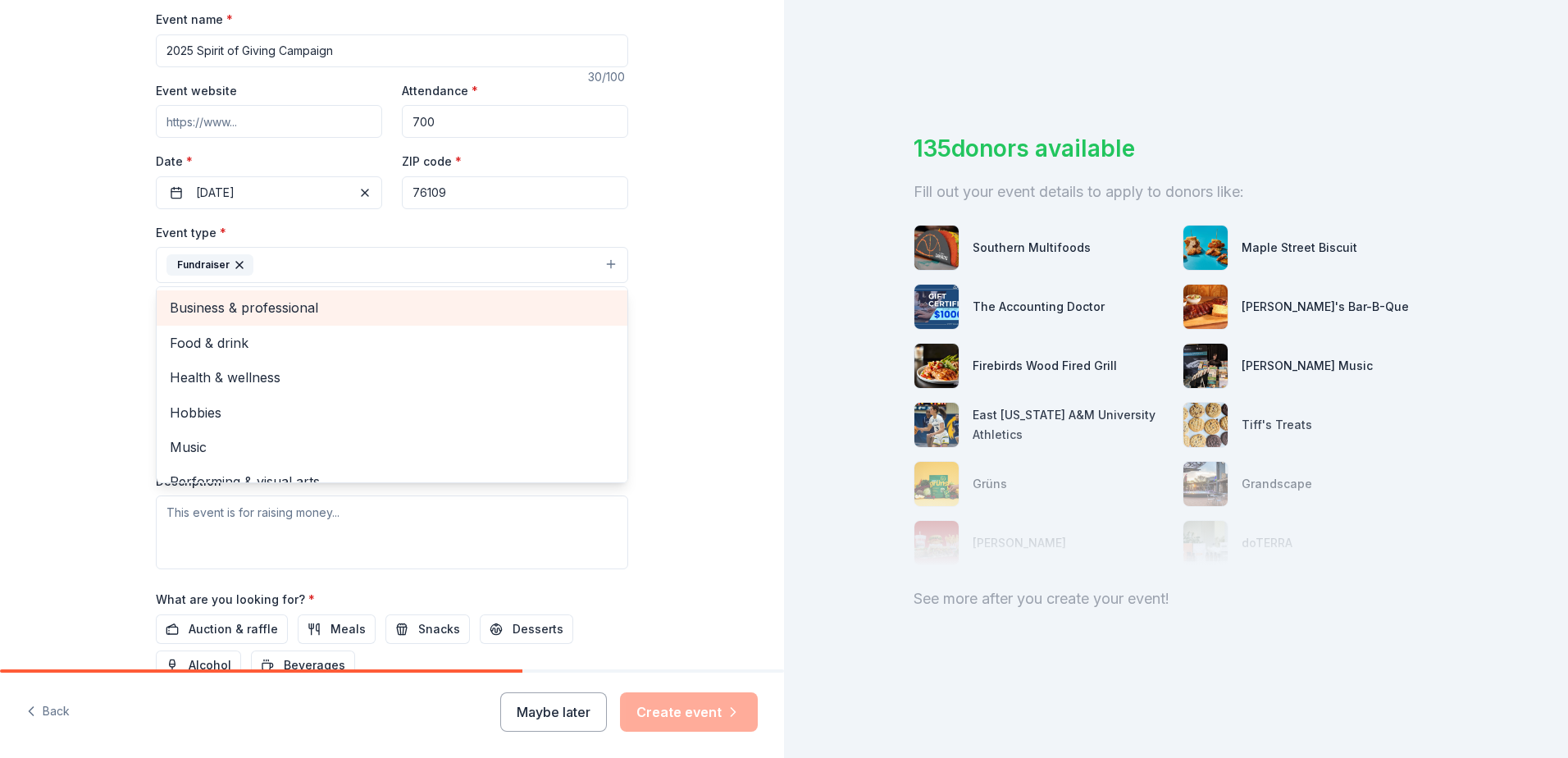
click at [291, 308] on span "Business & professional" at bounding box center [392, 308] width 444 height 22
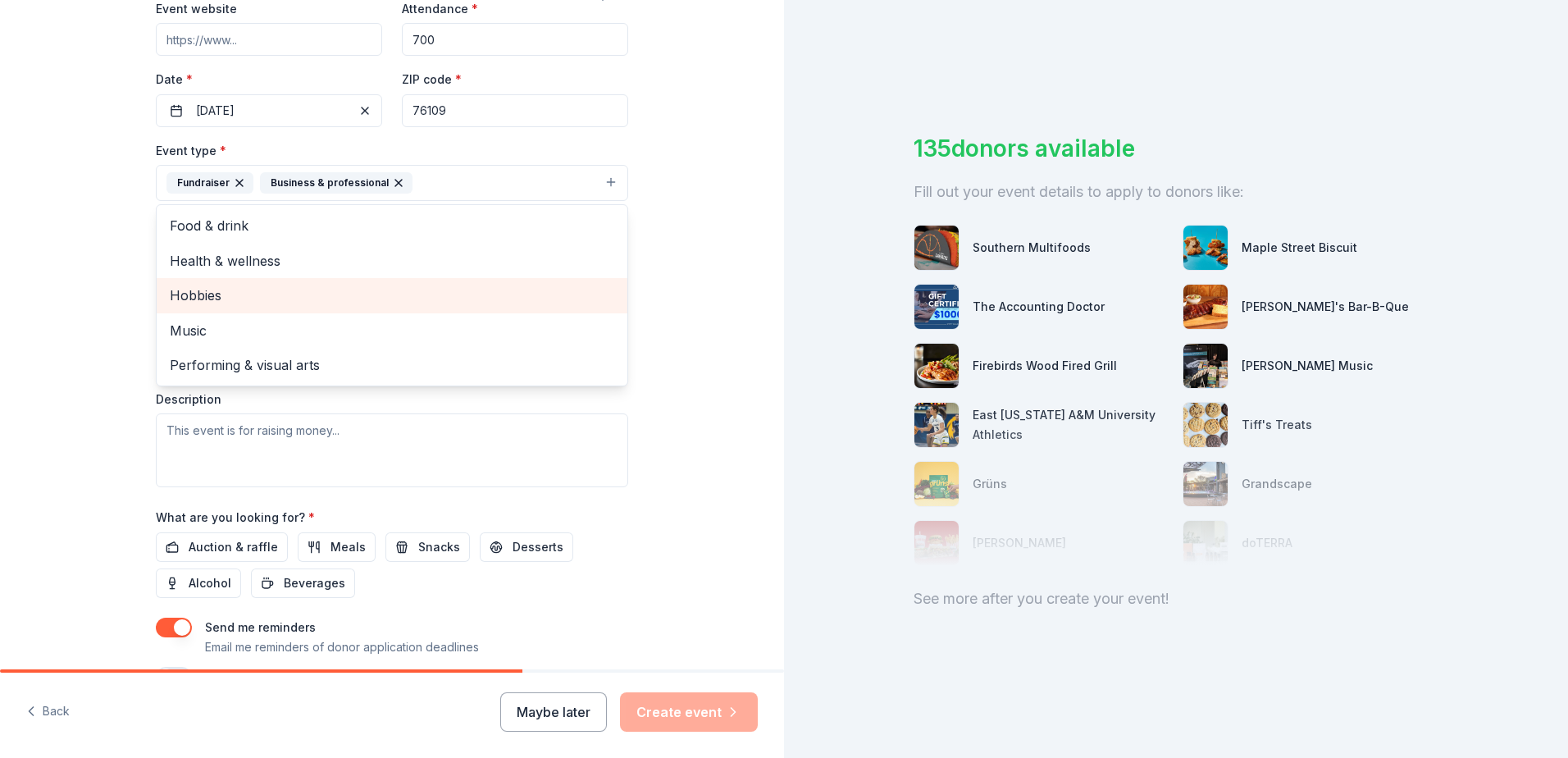
scroll to position [165, 0]
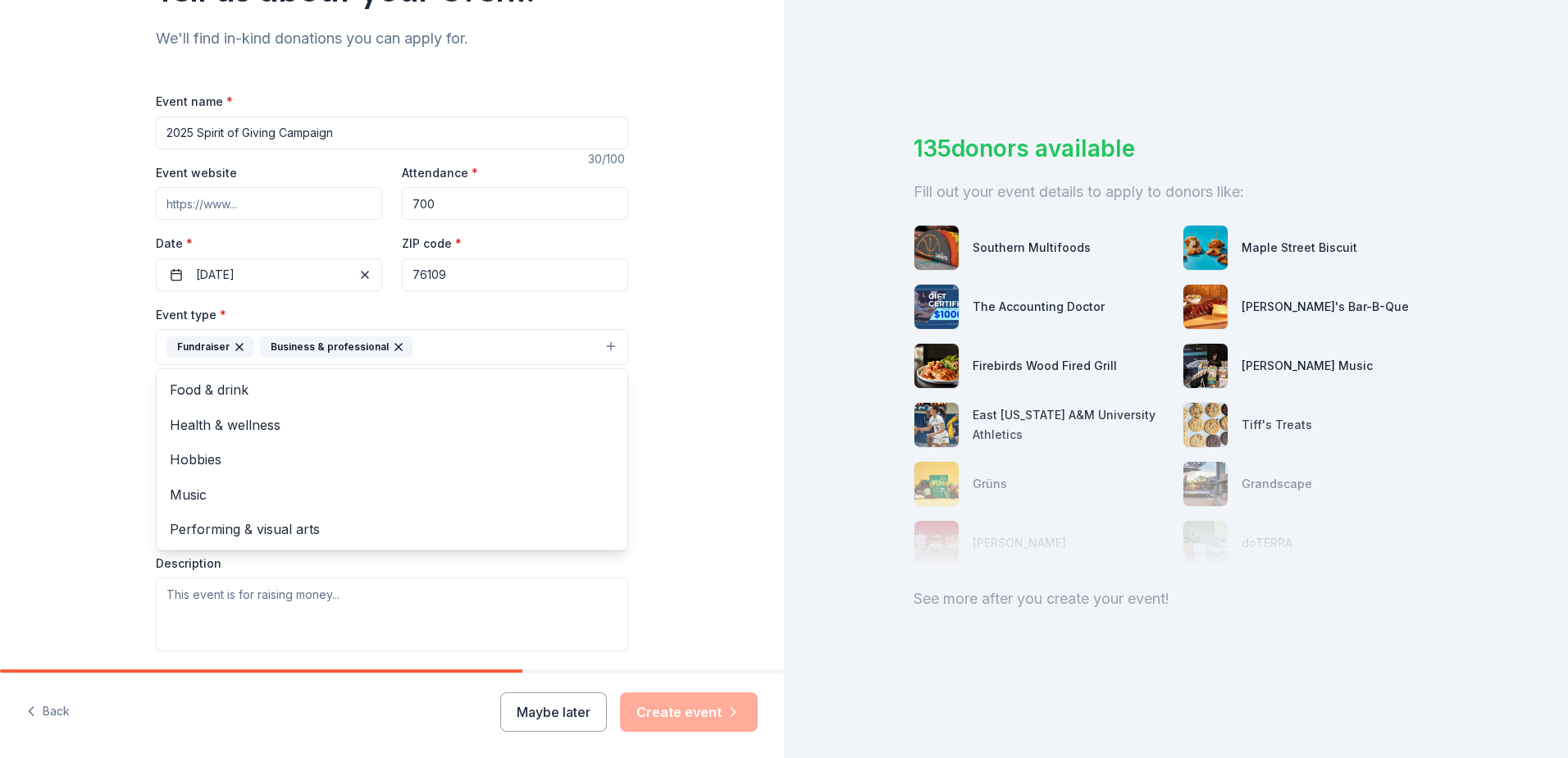
click at [75, 400] on div "Tell us about your event. We'll find in-kind donations you can apply for. Event…" at bounding box center [392, 382] width 784 height 1094
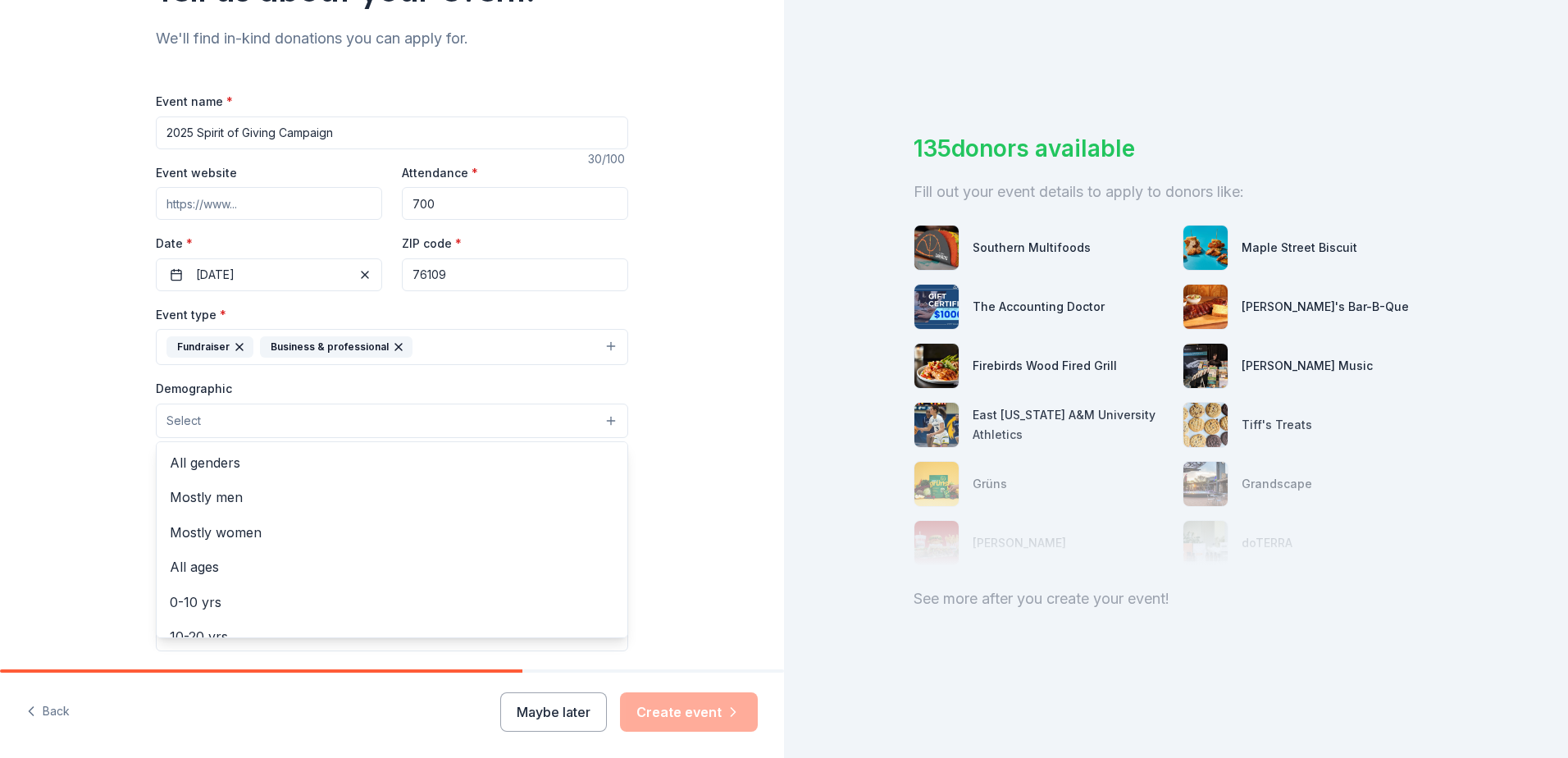
click at [231, 420] on button "Select" at bounding box center [392, 421] width 473 height 34
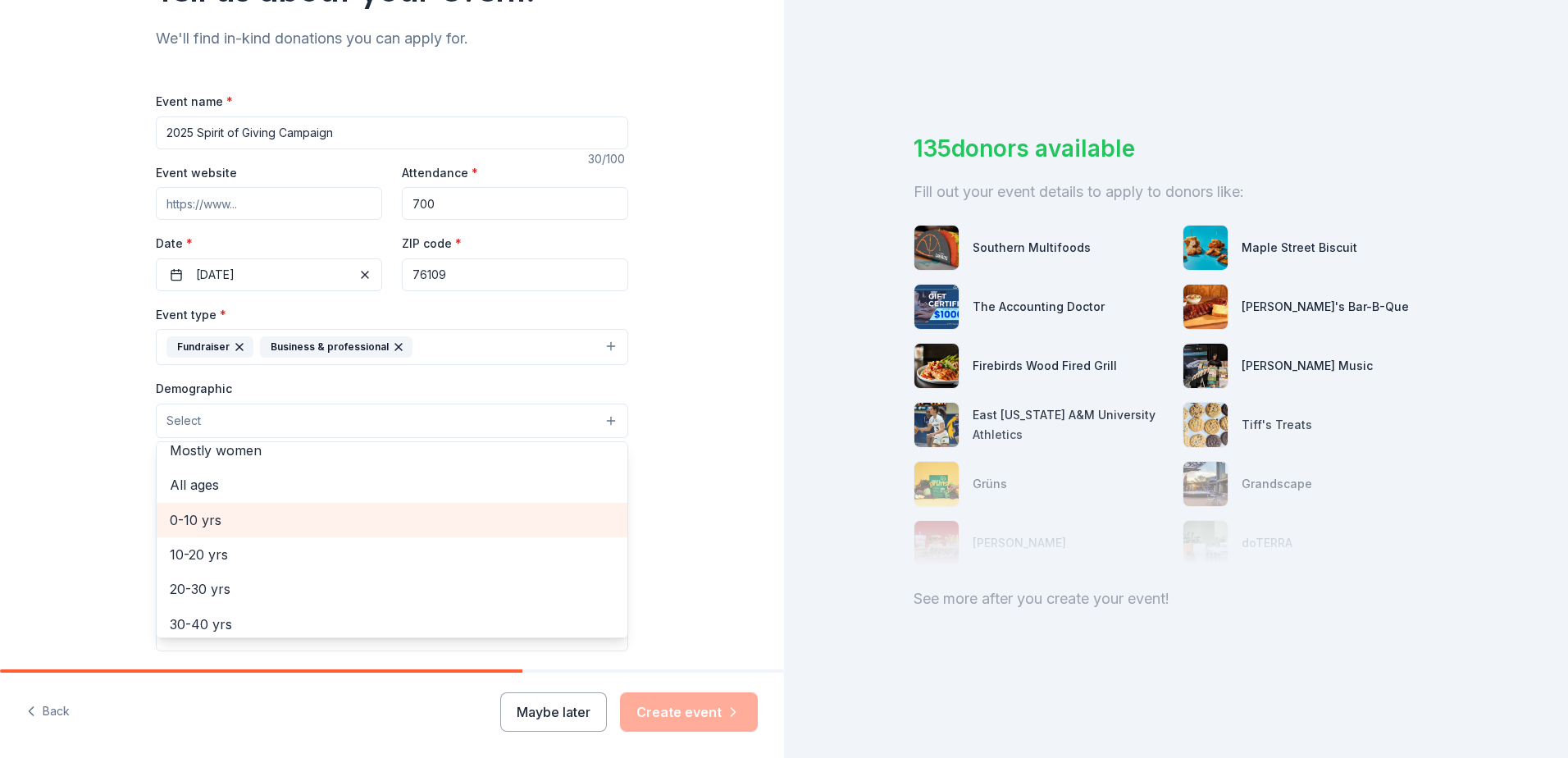
scroll to position [0, 0]
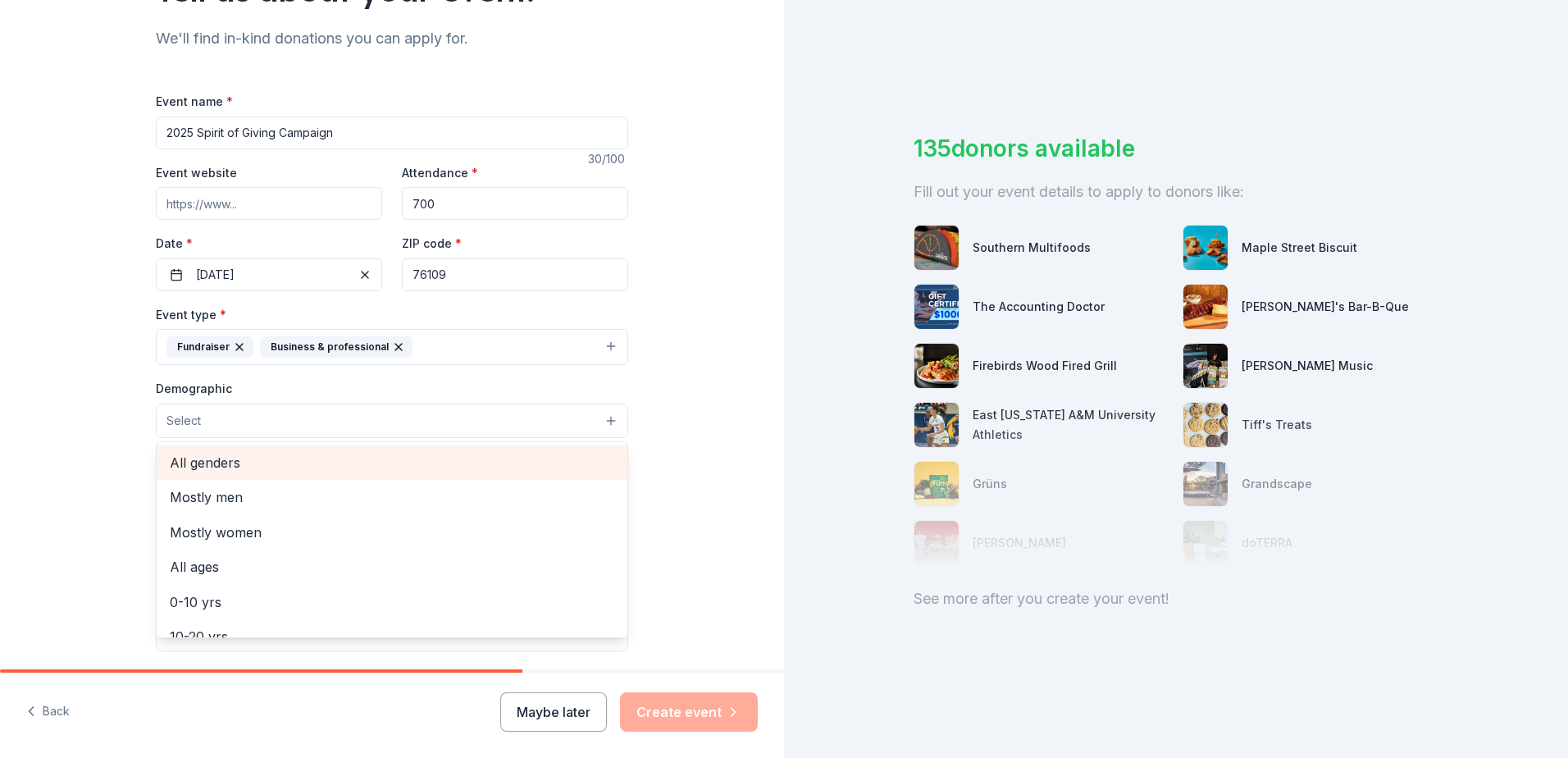
click at [213, 462] on span "All genders" at bounding box center [392, 463] width 444 height 22
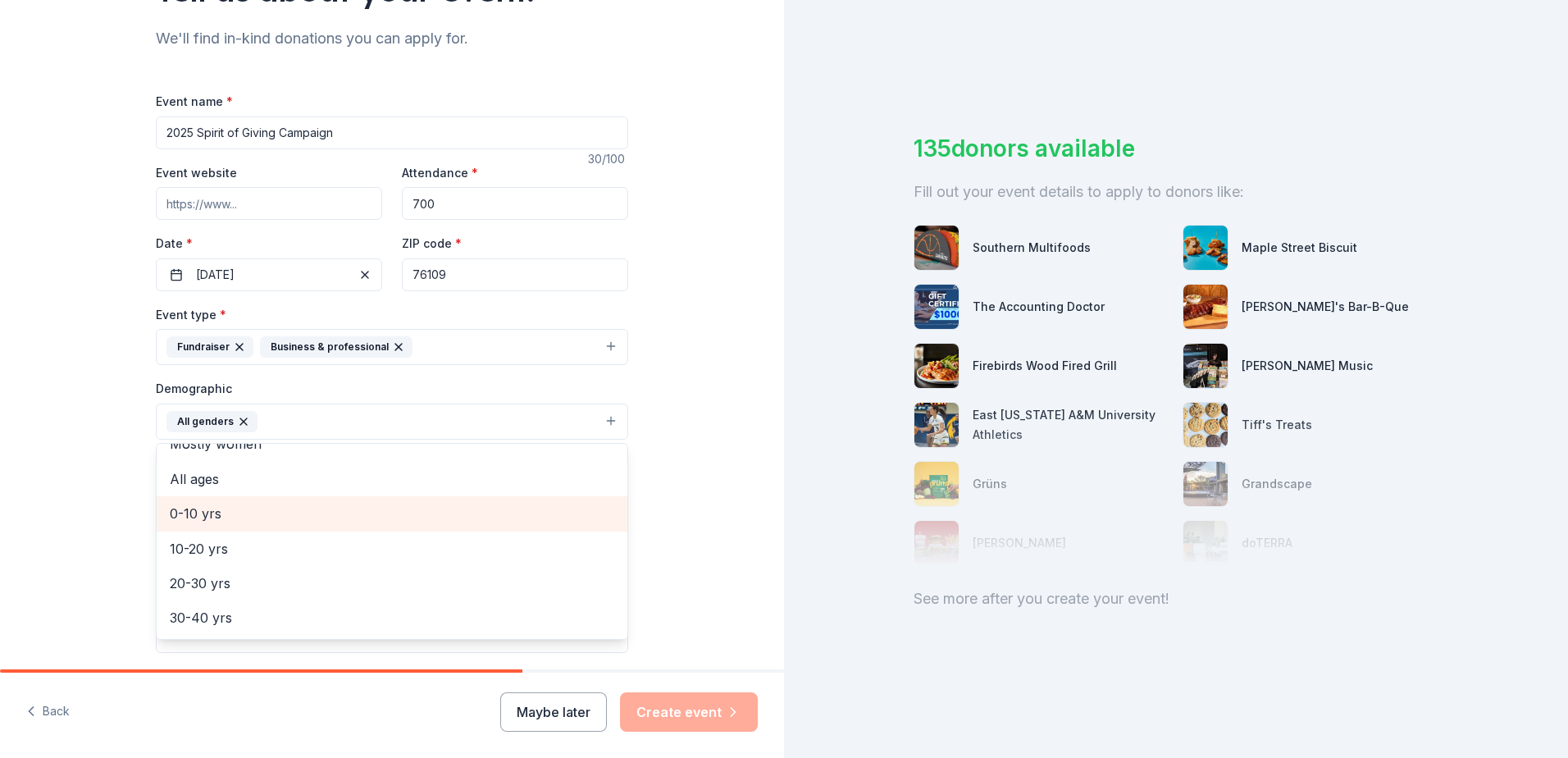
scroll to position [82, 0]
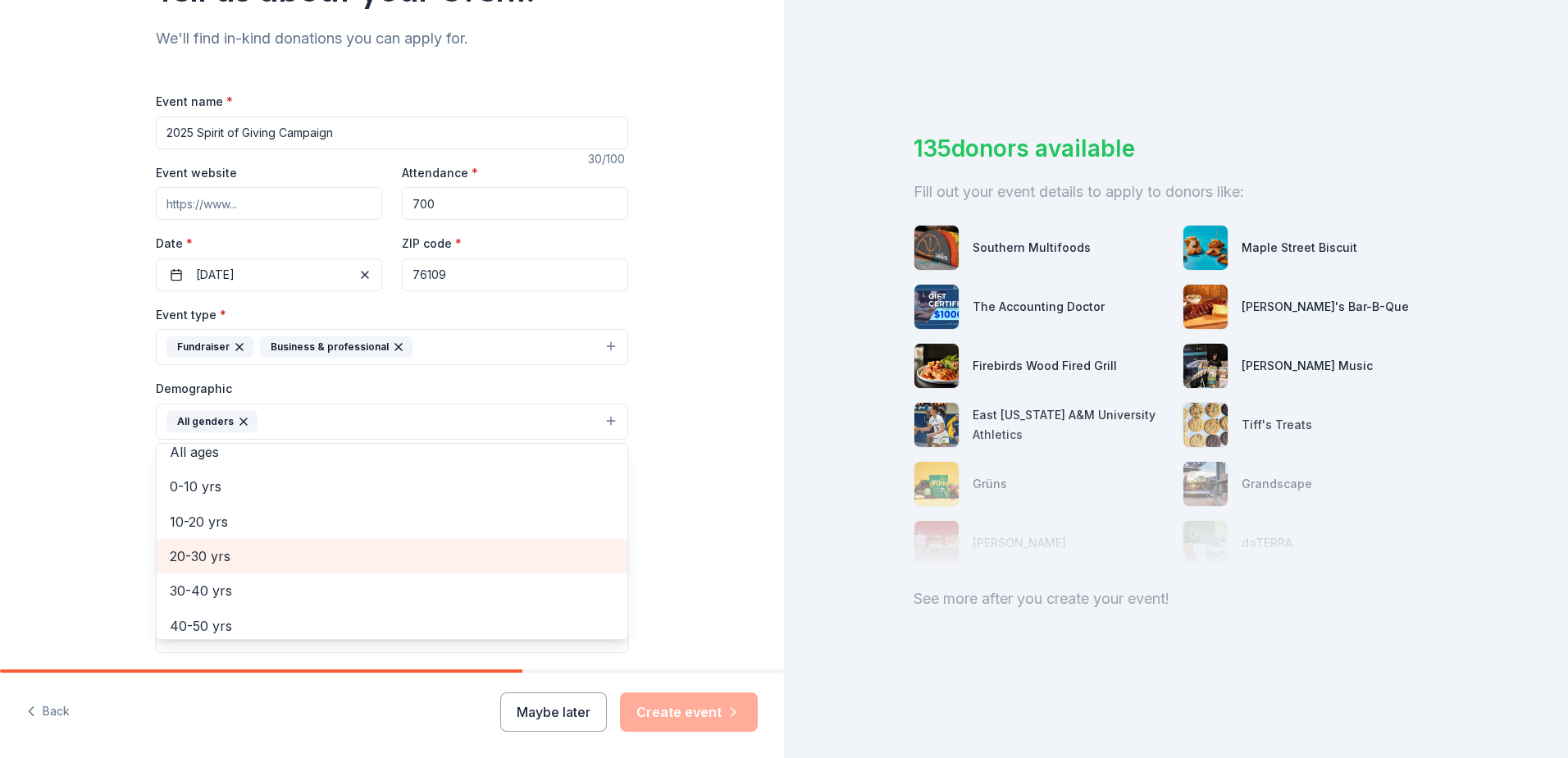
click at [216, 556] on span "20-30 yrs" at bounding box center [392, 556] width 444 height 22
click at [201, 559] on span "30-40 yrs" at bounding box center [392, 556] width 444 height 22
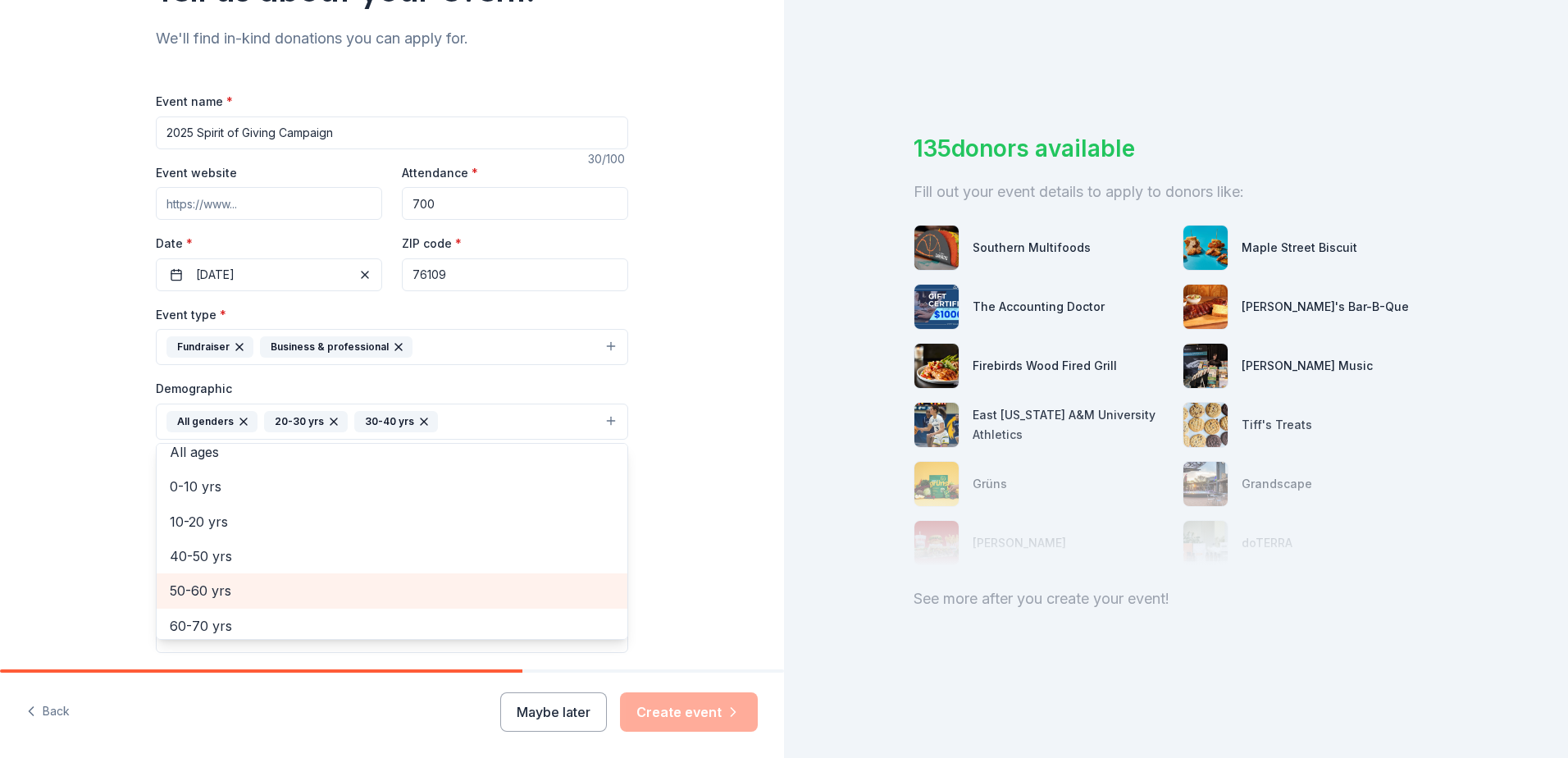
click at [199, 592] on span "50-60 yrs" at bounding box center [392, 590] width 444 height 22
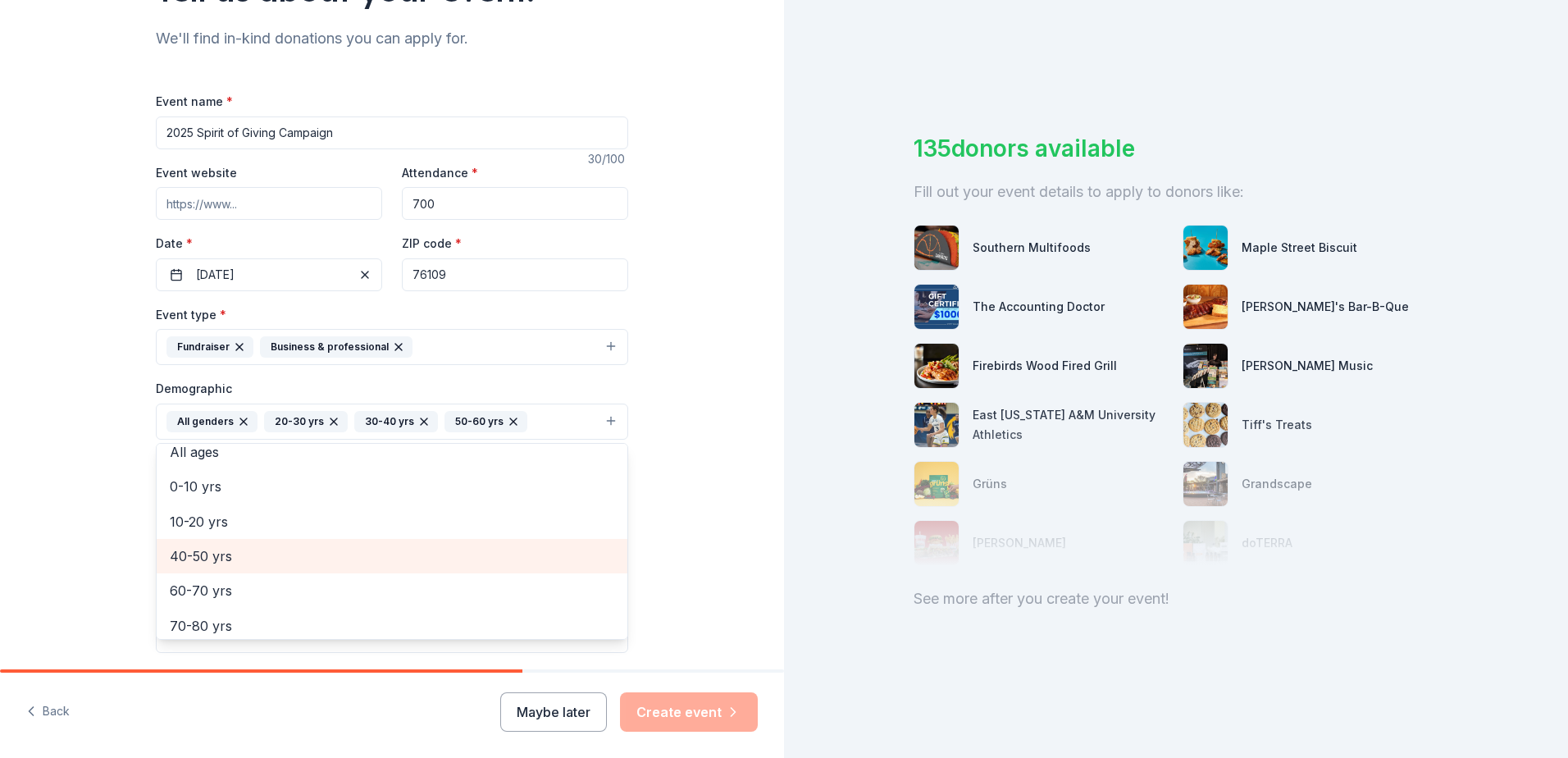
click at [204, 557] on span "40-50 yrs" at bounding box center [392, 556] width 444 height 22
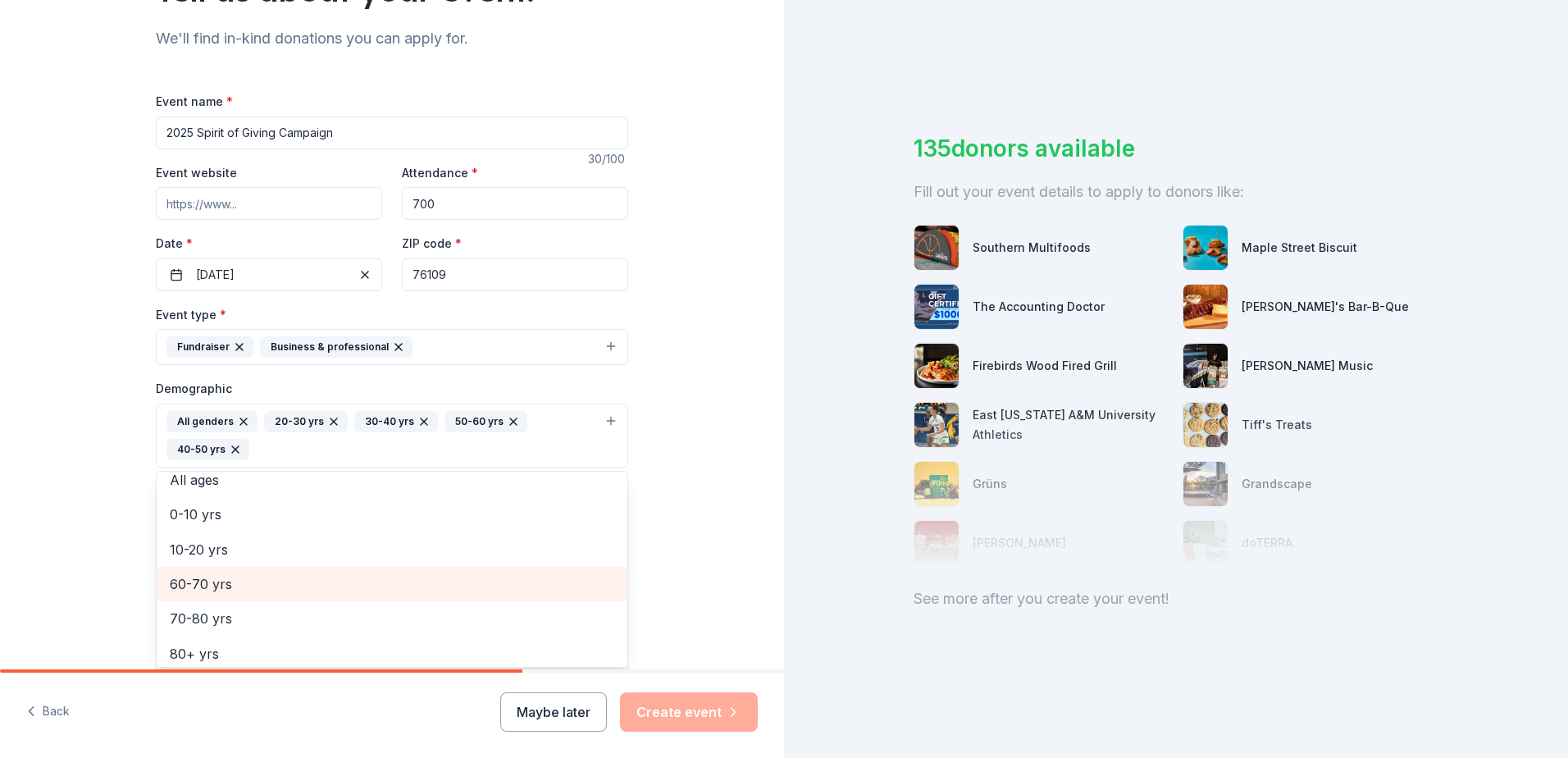
click at [202, 583] on span "60-70 yrs" at bounding box center [392, 584] width 444 height 22
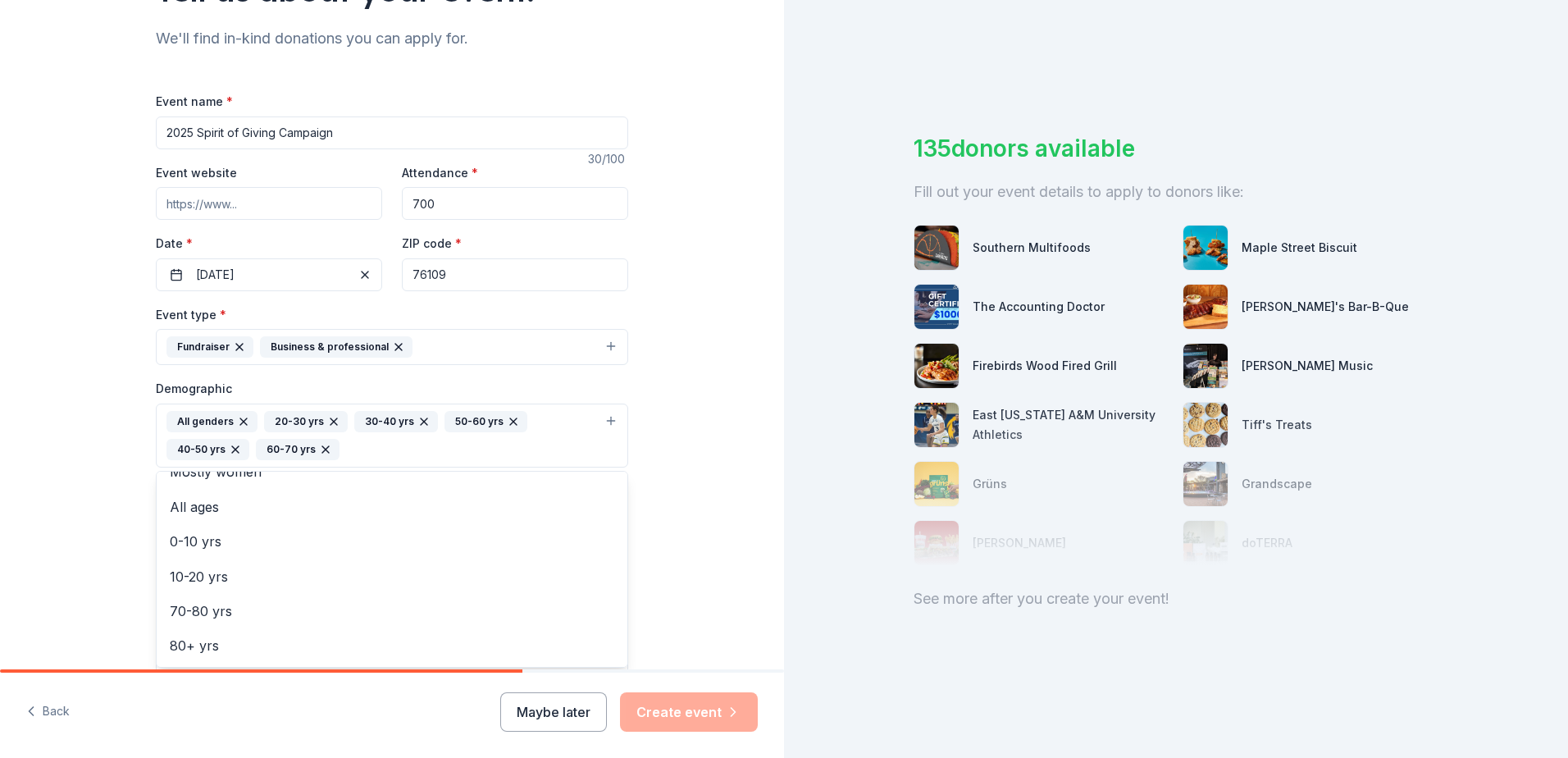
click at [93, 503] on div "Tell us about your event. We'll find in-kind donations you can apply for. Event…" at bounding box center [392, 397] width 784 height 1123
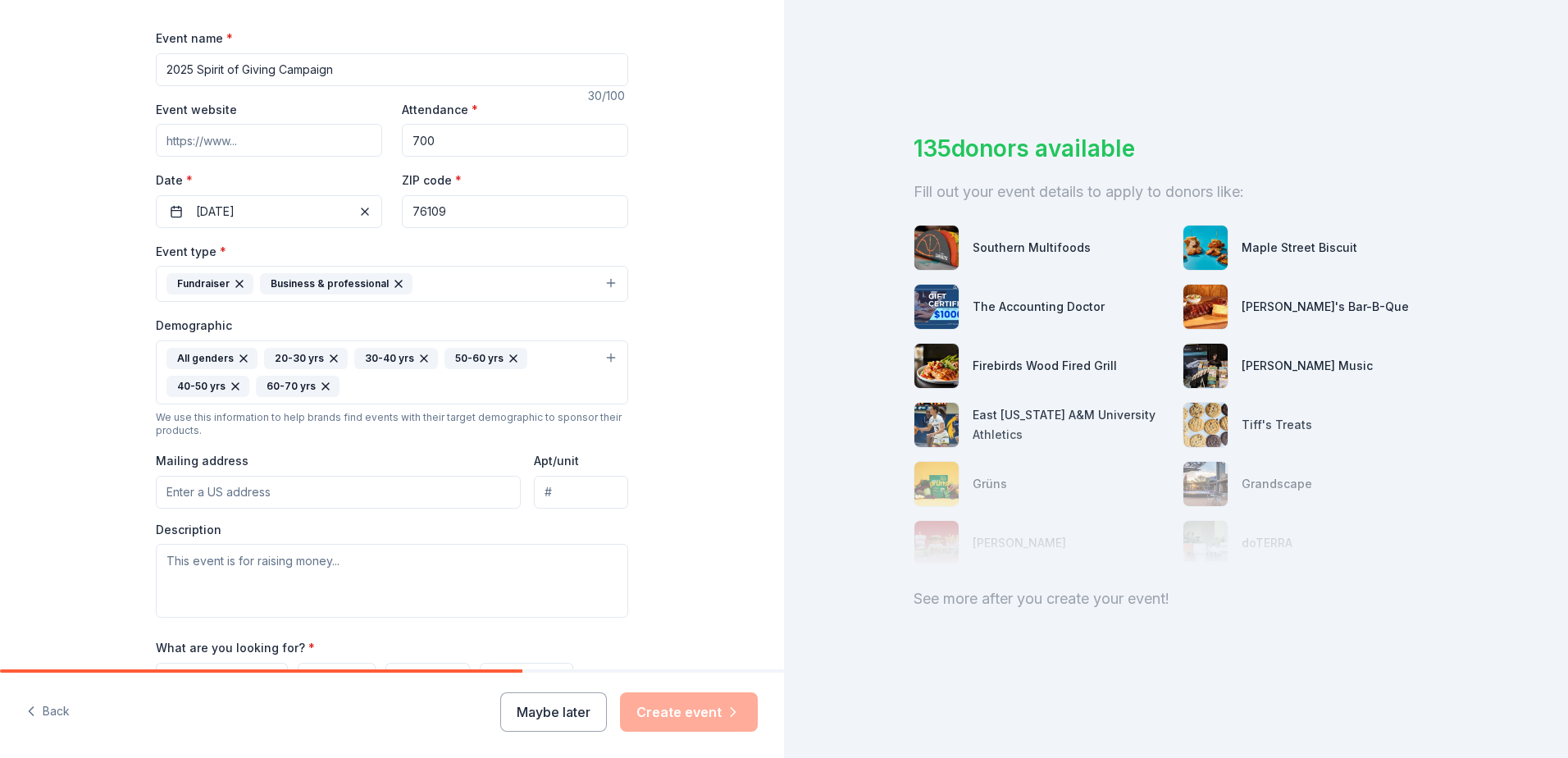
scroll to position [246, 0]
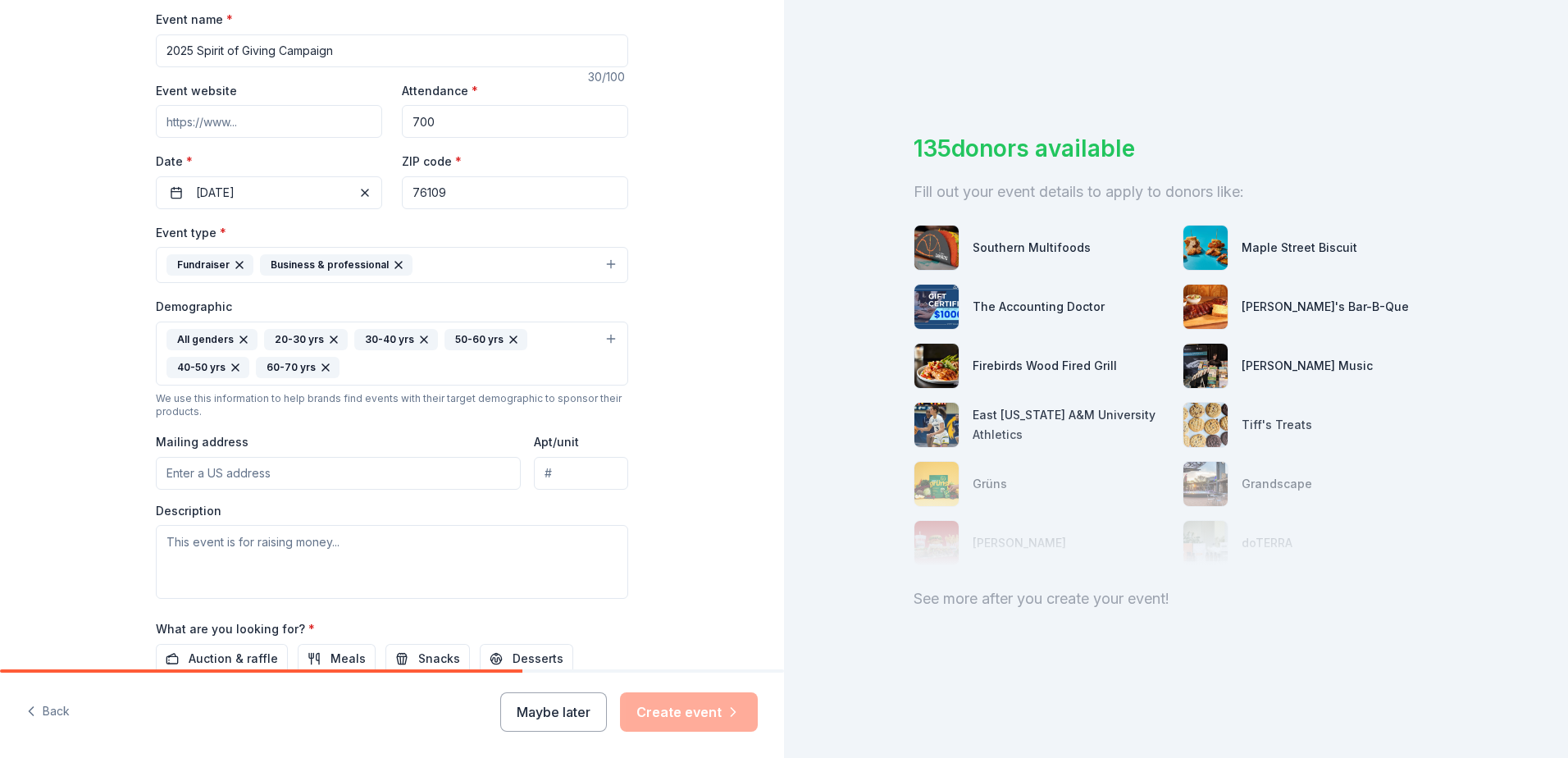
click at [268, 475] on input "Mailing address" at bounding box center [338, 474] width 365 height 33
type input "4100 South Hulen Street, Fort Worth, TX, 76109"
click at [108, 543] on div "Tell us about your event. We'll find in-kind donations you can apply for. Event…" at bounding box center [392, 315] width 784 height 1123
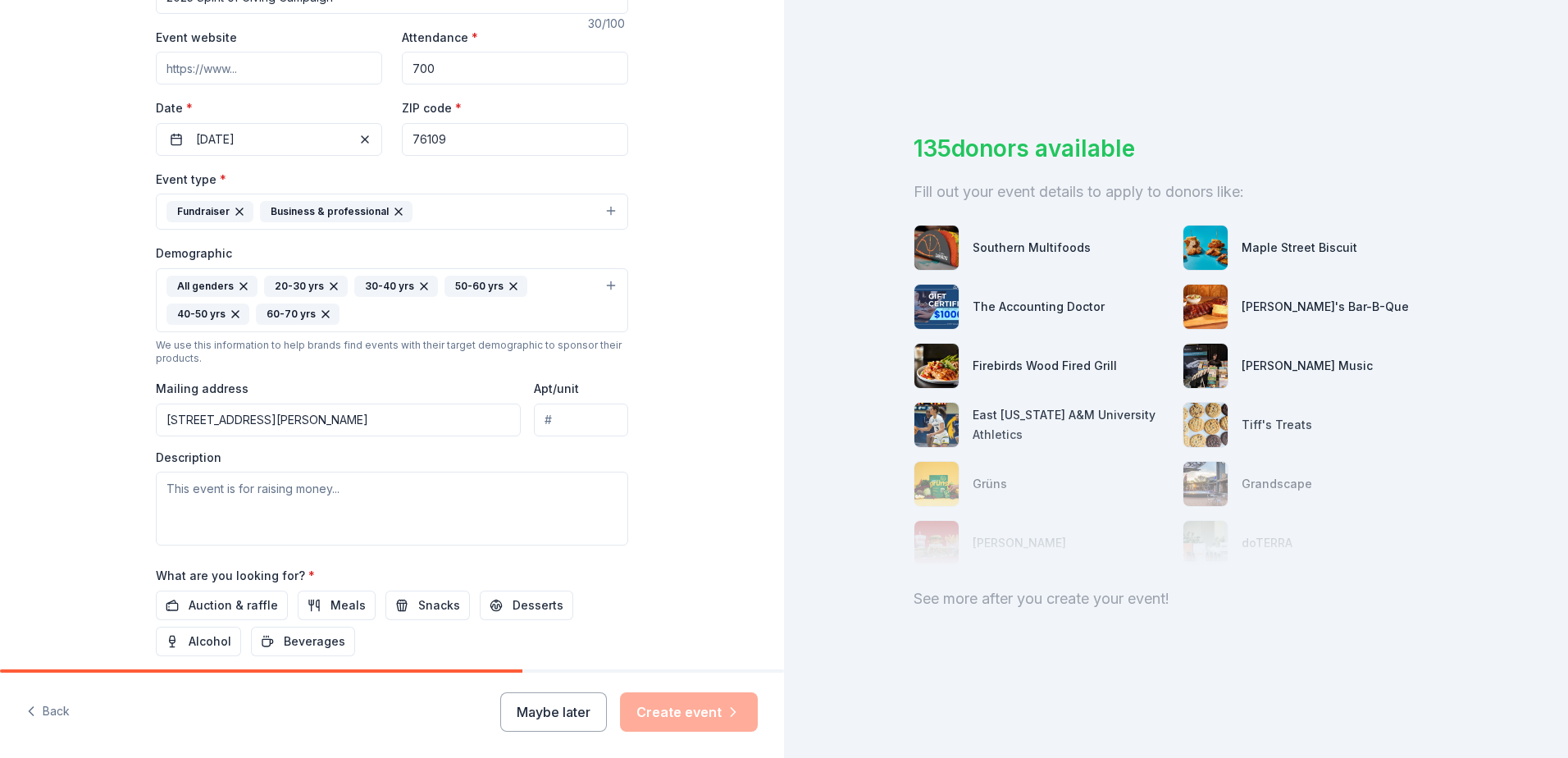
scroll to position [328, 0]
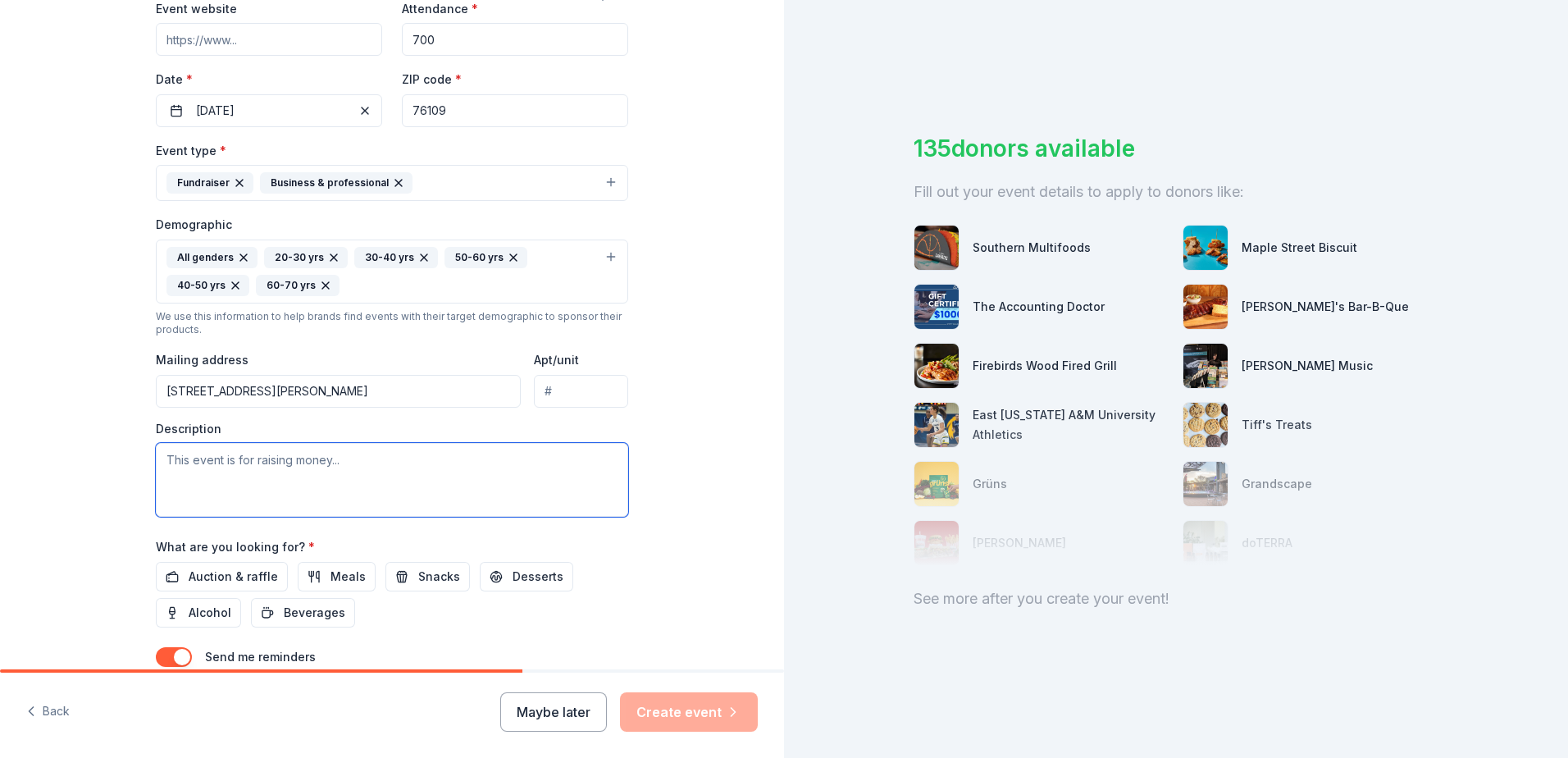
click at [202, 477] on textarea at bounding box center [392, 480] width 473 height 74
click at [362, 461] on textarea "This event is to raise funds for out" at bounding box center [392, 480] width 473 height 74
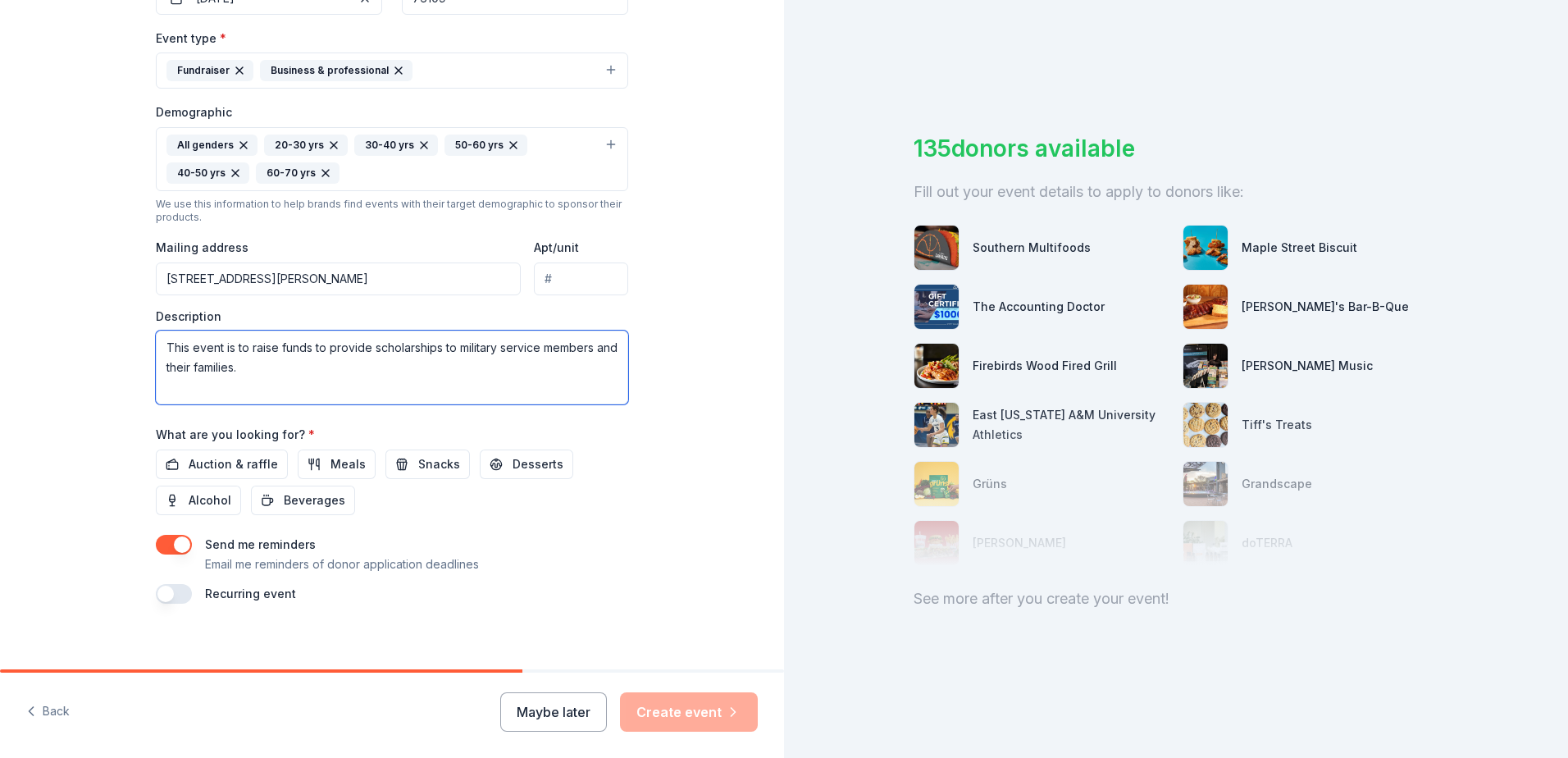
scroll to position [454, 0]
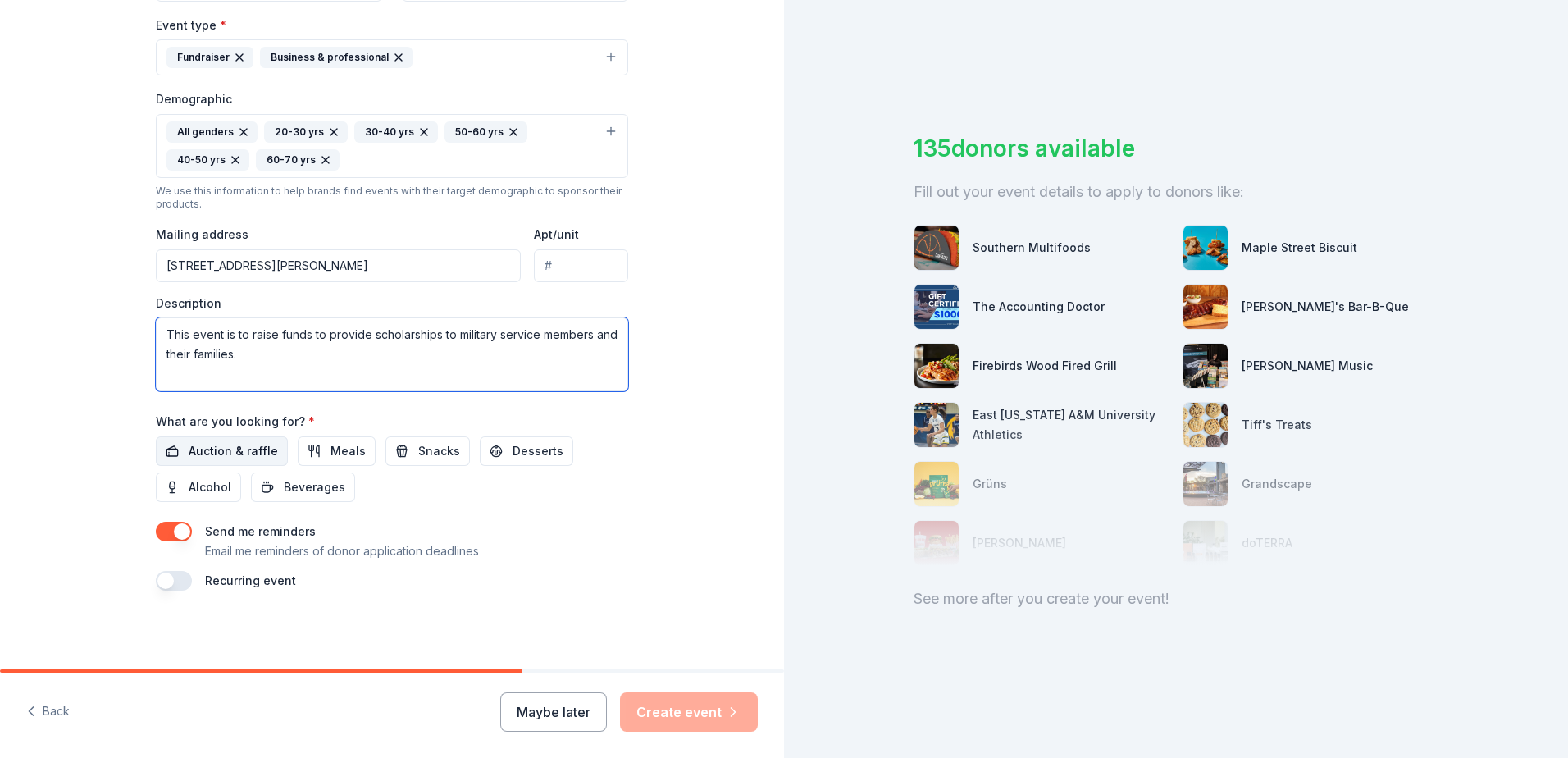
type textarea "This event is to raise funds to provide scholarships to military service member…"
click at [241, 450] on span "Auction & raffle" at bounding box center [233, 450] width 90 height 20
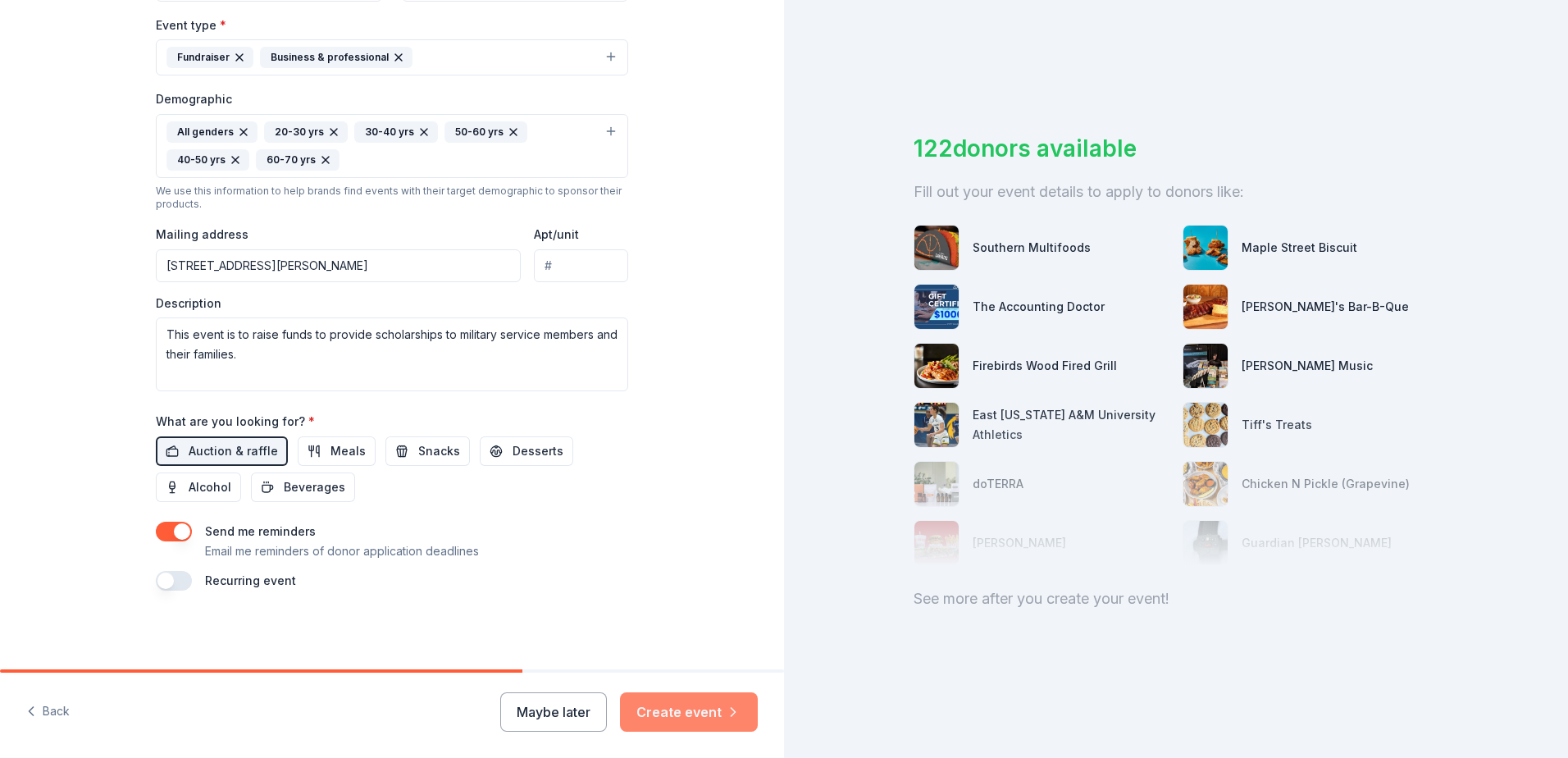
click at [704, 708] on button "Create event" at bounding box center [689, 712] width 138 height 40
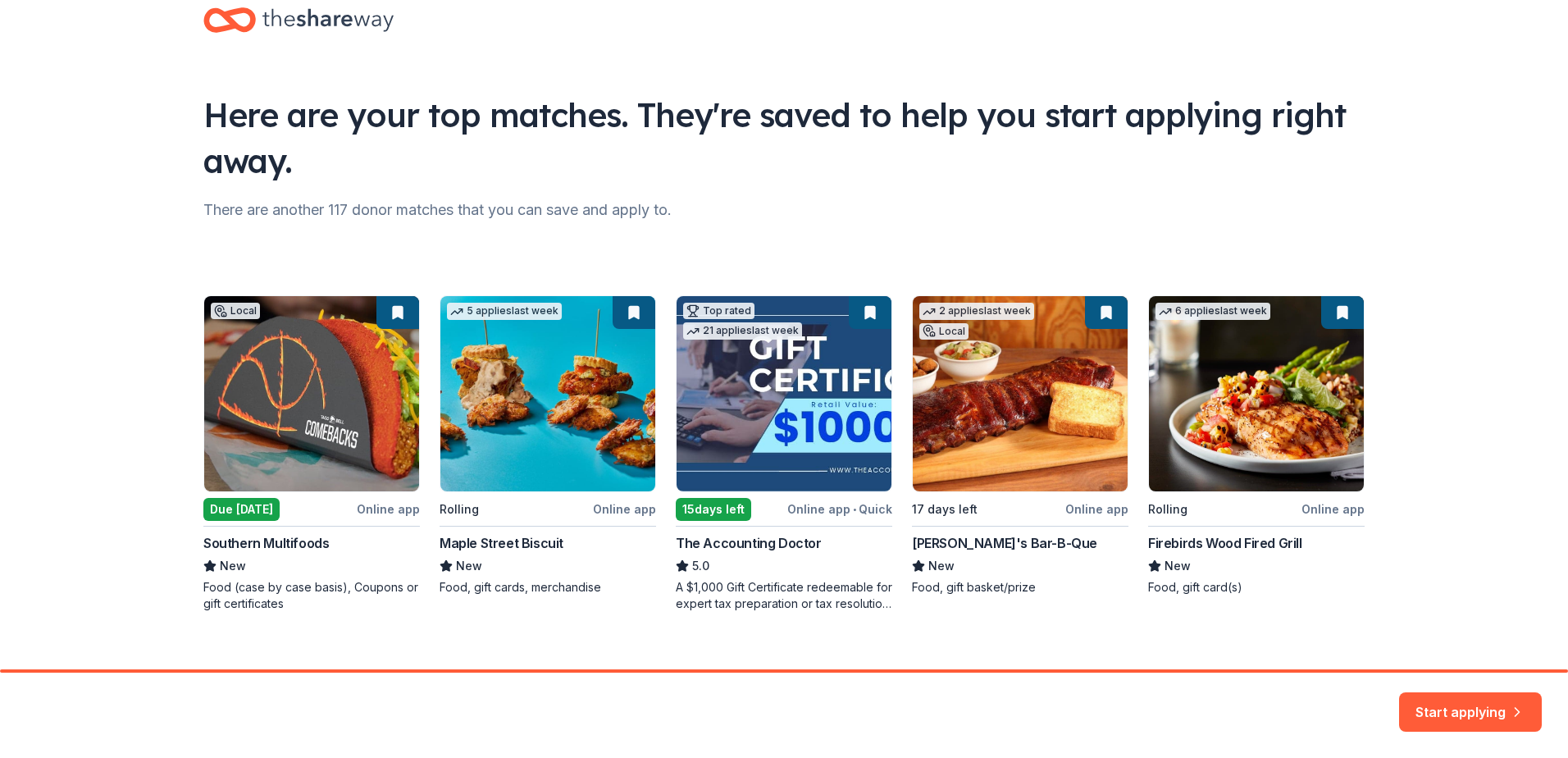
scroll to position [60, 0]
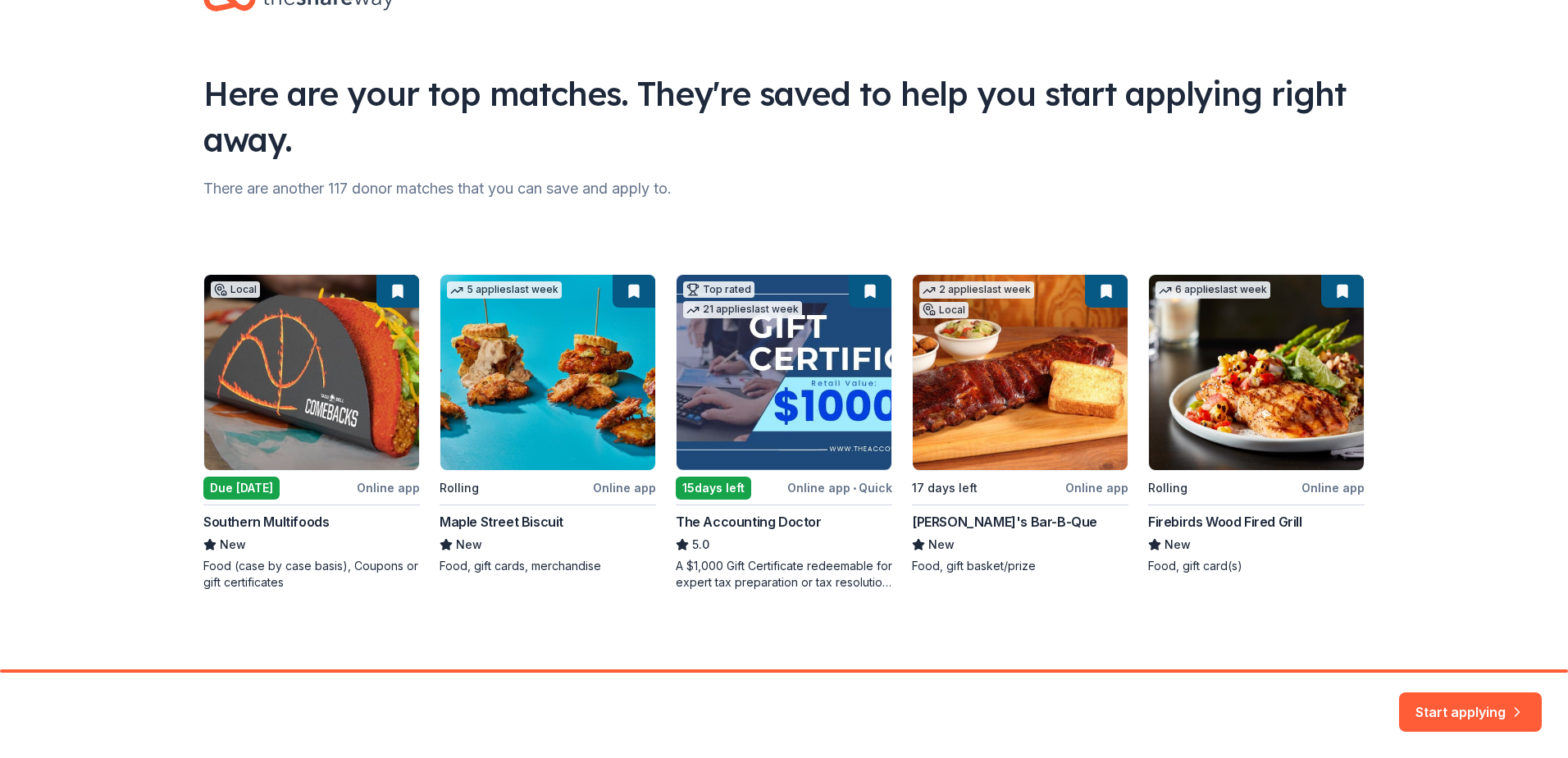
click at [306, 353] on div "Local Due tomorrow Online app Southern Multifoods New Food (case by case basis)…" at bounding box center [784, 432] width 1162 height 317
click at [308, 401] on div "Local Due tomorrow Online app Southern Multifoods New Food (case by case basis)…" at bounding box center [784, 432] width 1162 height 317
click at [1429, 707] on button "Start applying" at bounding box center [1471, 705] width 143 height 40
click at [1466, 700] on div "Start applying" at bounding box center [1471, 712] width 143 height 40
click at [1465, 700] on div "Start applying" at bounding box center [1471, 712] width 143 height 40
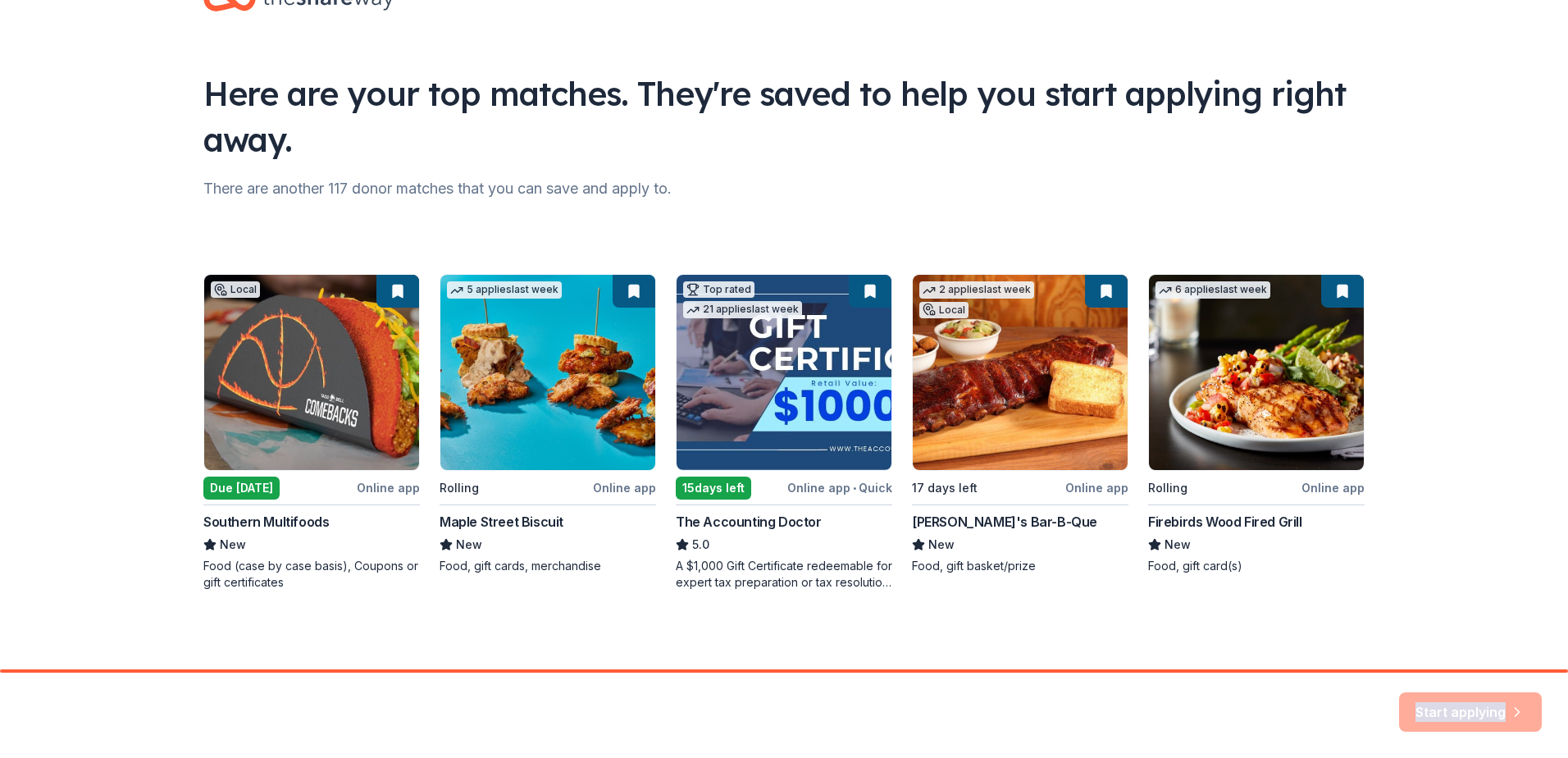
click at [1465, 701] on div "Start applying" at bounding box center [1471, 712] width 143 height 40
drag, startPoint x: 1465, startPoint y: 701, endPoint x: 1390, endPoint y: 583, distance: 139.8
click at [1390, 582] on div "Here are your top matches. They're saved to help you start applying right away.…" at bounding box center [784, 304] width 1568 height 730
click at [286, 361] on div "Local Due tomorrow Online app Southern Multifoods New Food (case by case basis)…" at bounding box center [784, 432] width 1162 height 317
click at [402, 487] on div "Local Due tomorrow Online app Southern Multifoods New Food (case by case basis)…" at bounding box center [784, 432] width 1162 height 317
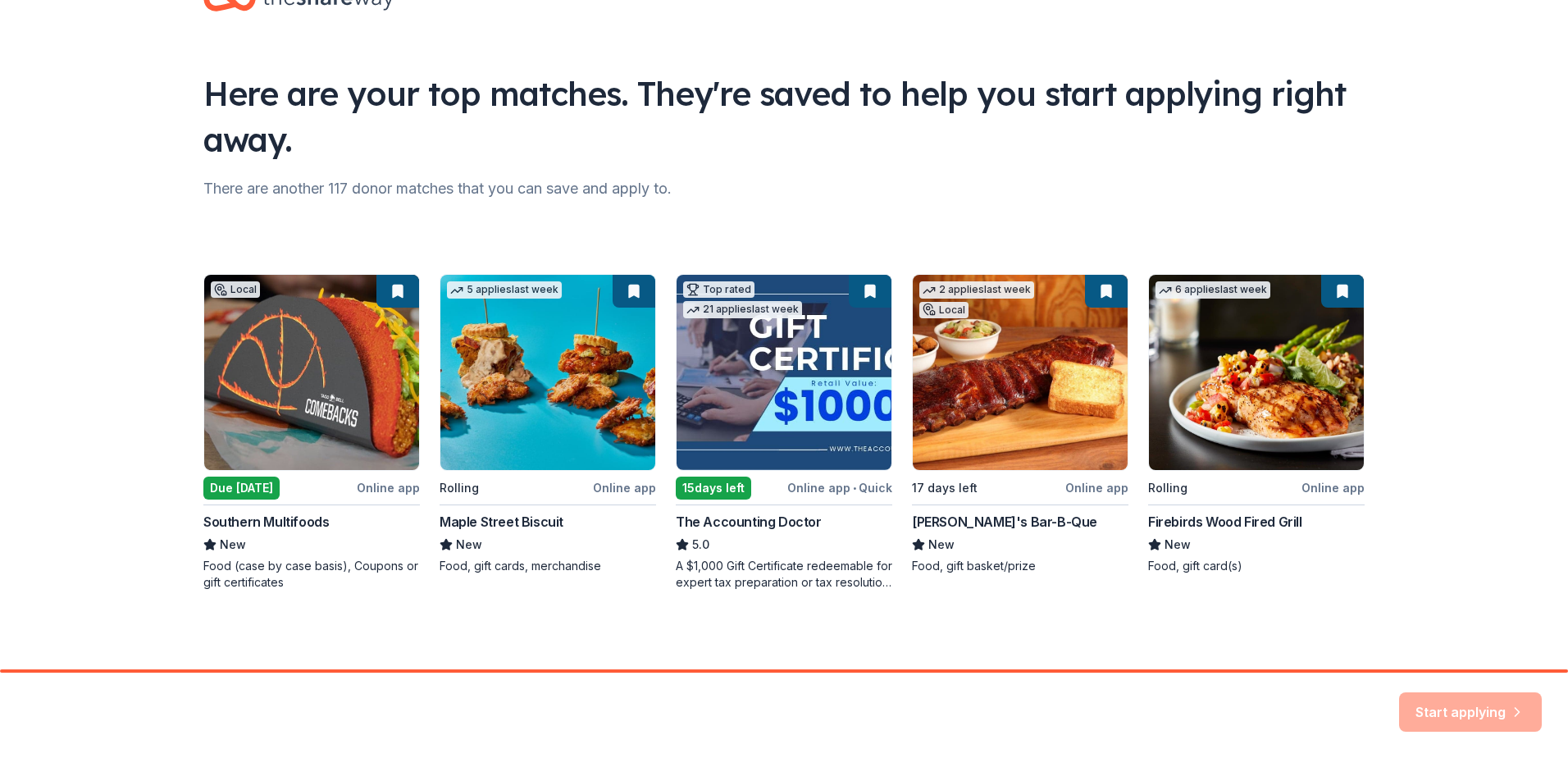
drag, startPoint x: 402, startPoint y: 487, endPoint x: 292, endPoint y: 492, distance: 110.1
click at [316, 492] on div "Local Due tomorrow Online app Southern Multifoods New Food (case by case basis)…" at bounding box center [784, 432] width 1162 height 317
click at [232, 491] on div "Local Due tomorrow Online app Southern Multifoods New Food (case by case basis)…" at bounding box center [784, 432] width 1162 height 317
click at [244, 529] on div "Local Due tomorrow Online app Southern Multifoods New Food (case by case basis)…" at bounding box center [784, 432] width 1162 height 317
click at [542, 529] on div "Local Due tomorrow Online app Southern Multifoods New Food (case by case basis)…" at bounding box center [784, 432] width 1162 height 317
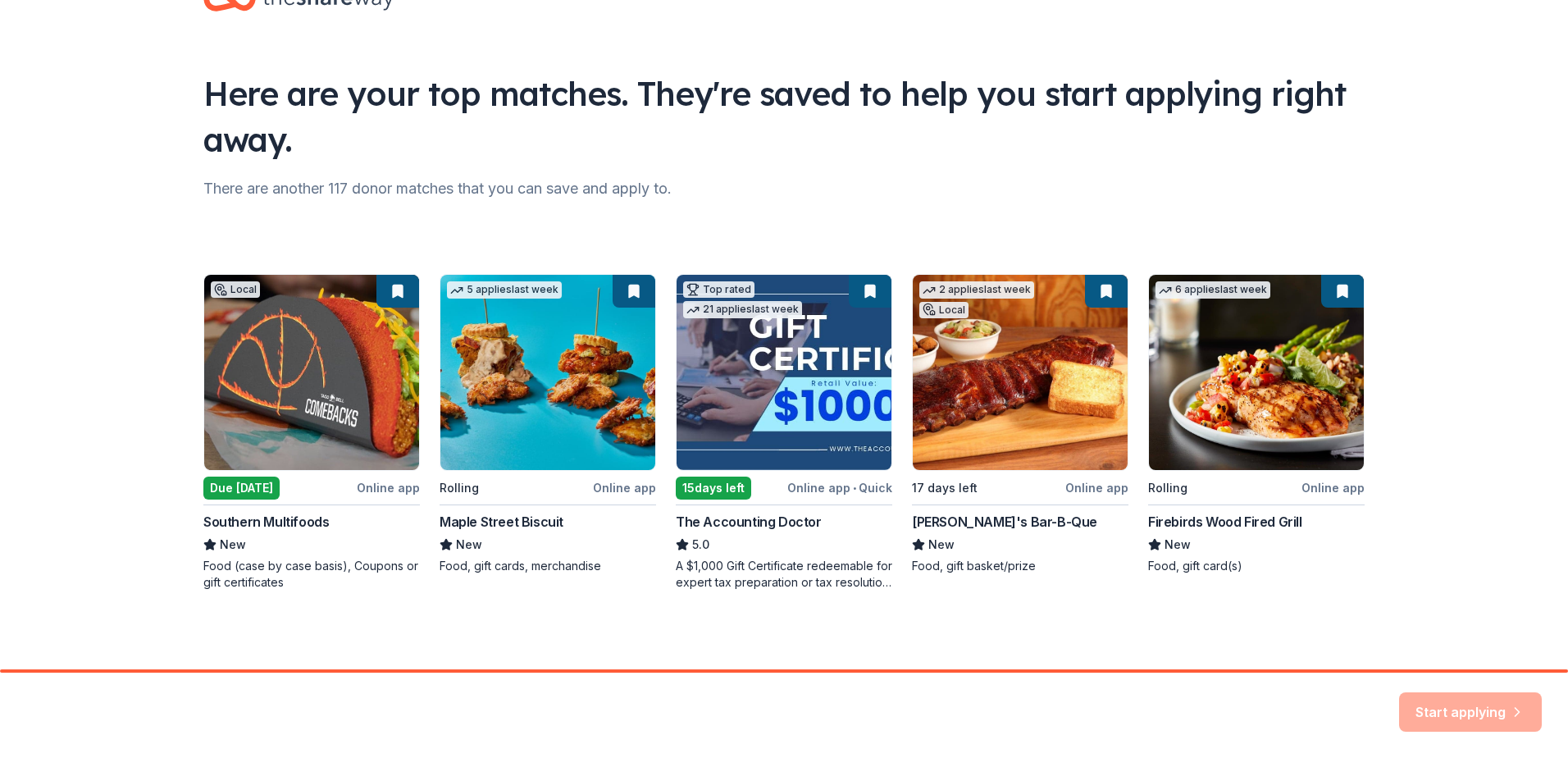
click at [813, 383] on div "Local Due tomorrow Online app Southern Multifoods New Food (case by case basis)…" at bounding box center [784, 432] width 1162 height 317
click at [776, 350] on div "Local Due tomorrow Online app Southern Multifoods New Food (case by case basis)…" at bounding box center [784, 432] width 1162 height 317
click at [1203, 525] on div "Local Due tomorrow Online app Southern Multifoods New Food (case by case basis)…" at bounding box center [784, 432] width 1162 height 317
click at [1249, 369] on div "Local Due tomorrow Online app Southern Multifoods New Food (case by case basis)…" at bounding box center [784, 432] width 1162 height 317
click at [1438, 401] on div "Here are your top matches. They're saved to help you start applying right away.…" at bounding box center [784, 304] width 1568 height 730
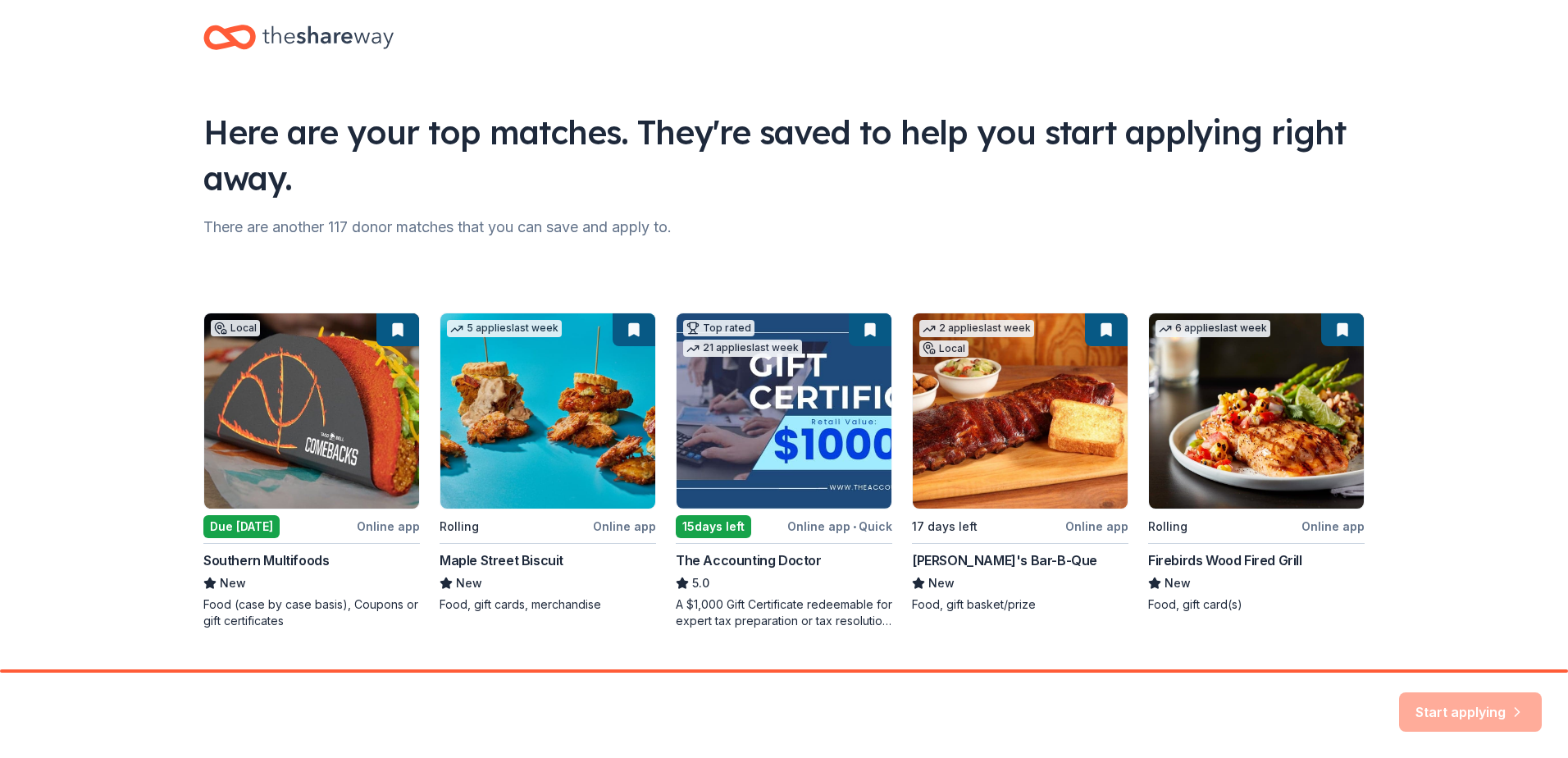
scroll to position [0, 0]
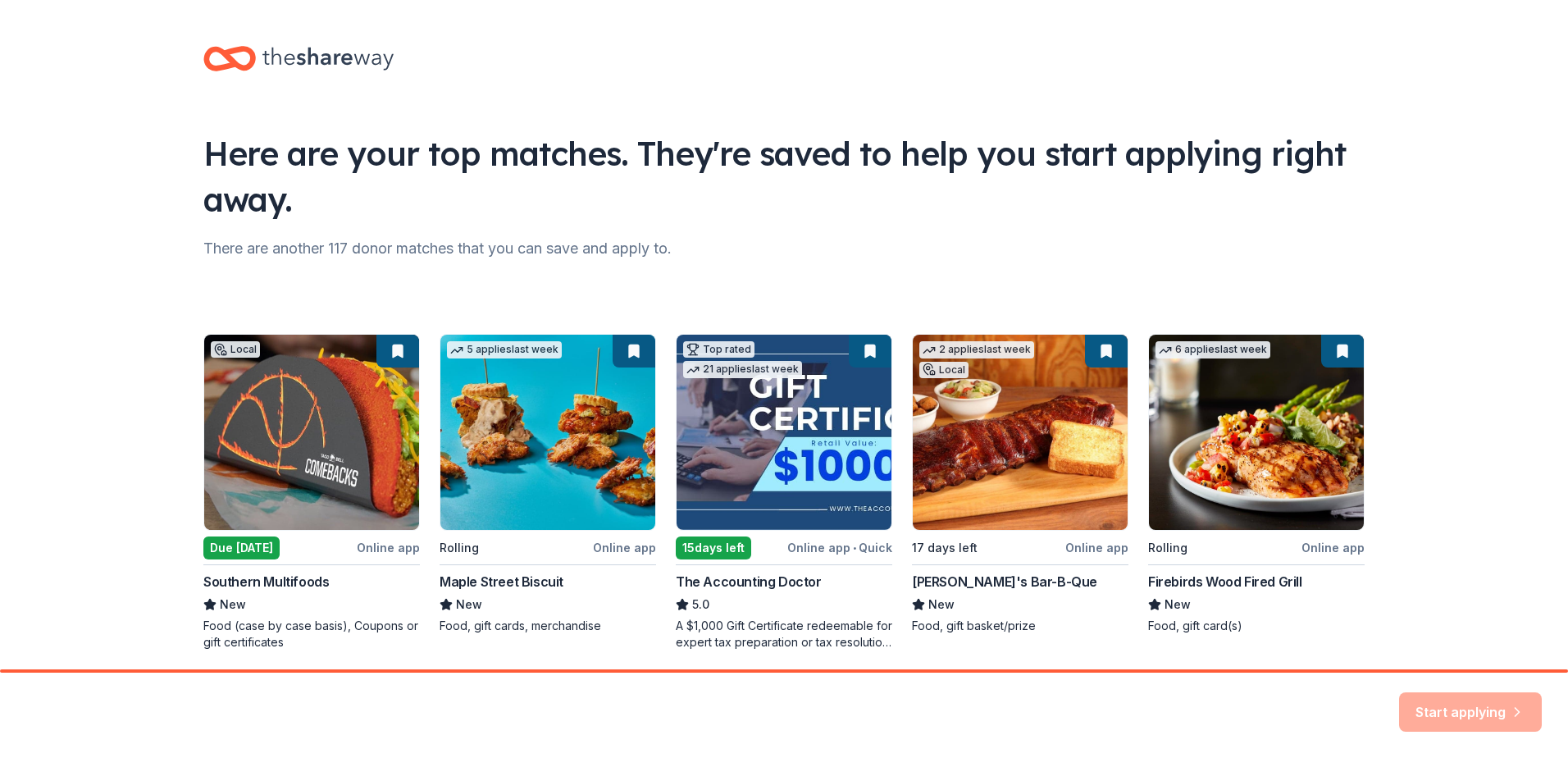
click at [809, 206] on div "Here are your top matches. They're saved to help you start applying right away." at bounding box center [784, 176] width 1162 height 92
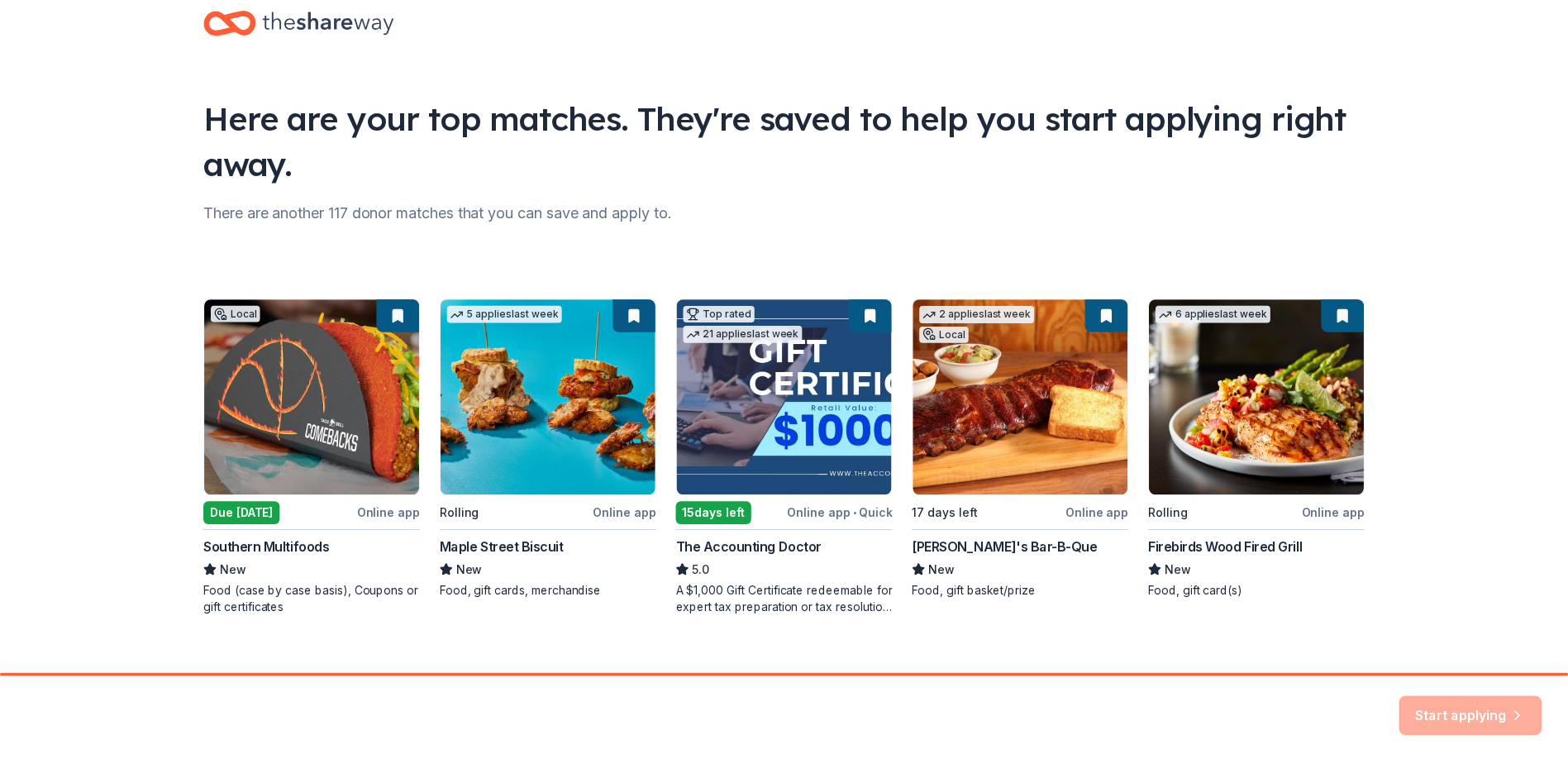
scroll to position [61, 0]
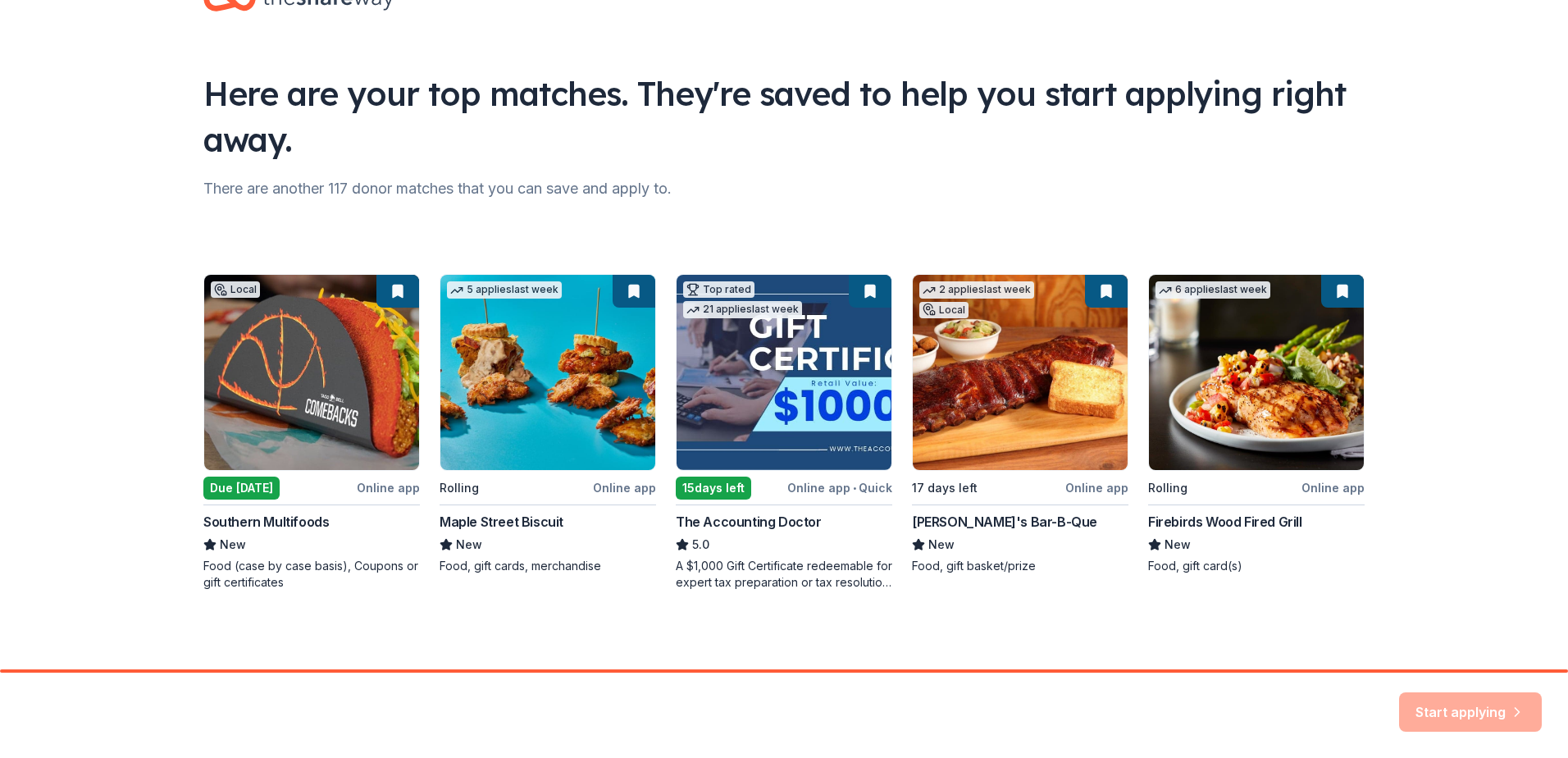
click at [1474, 713] on div "Start applying" at bounding box center [1471, 712] width 143 height 40
click at [386, 276] on div "Local Due tomorrow Online app Southern Multifoods New Food (case by case basis)…" at bounding box center [784, 432] width 1162 height 317
click at [387, 282] on div "Local Due tomorrow Online app Southern Multifoods New Food (case by case basis)…" at bounding box center [784, 432] width 1162 height 317
click at [236, 352] on div "Local Due tomorrow Online app Southern Multifoods New Food (case by case basis)…" at bounding box center [784, 432] width 1162 height 317
click at [252, 490] on div "Local Due tomorrow Online app Southern Multifoods New Food (case by case basis)…" at bounding box center [784, 432] width 1162 height 317
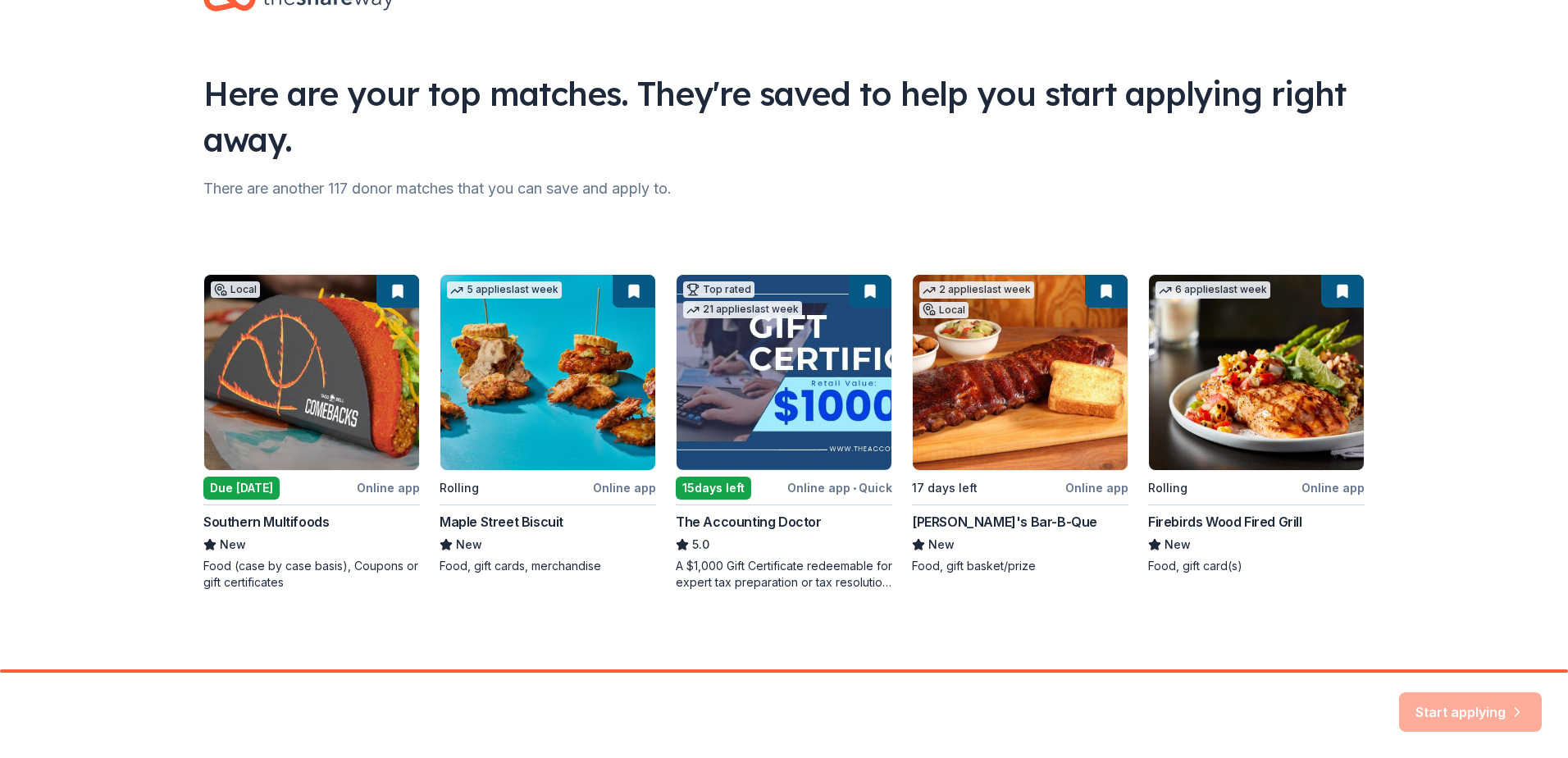
click at [240, 522] on div "Local Due tomorrow Online app Southern Multifoods New Food (case by case basis)…" at bounding box center [784, 432] width 1162 height 317
drag, startPoint x: 228, startPoint y: 562, endPoint x: 229, endPoint y: 574, distance: 12.0
click at [228, 562] on div "Local Due tomorrow Online app Southern Multifoods New Food (case by case basis)…" at bounding box center [784, 432] width 1162 height 317
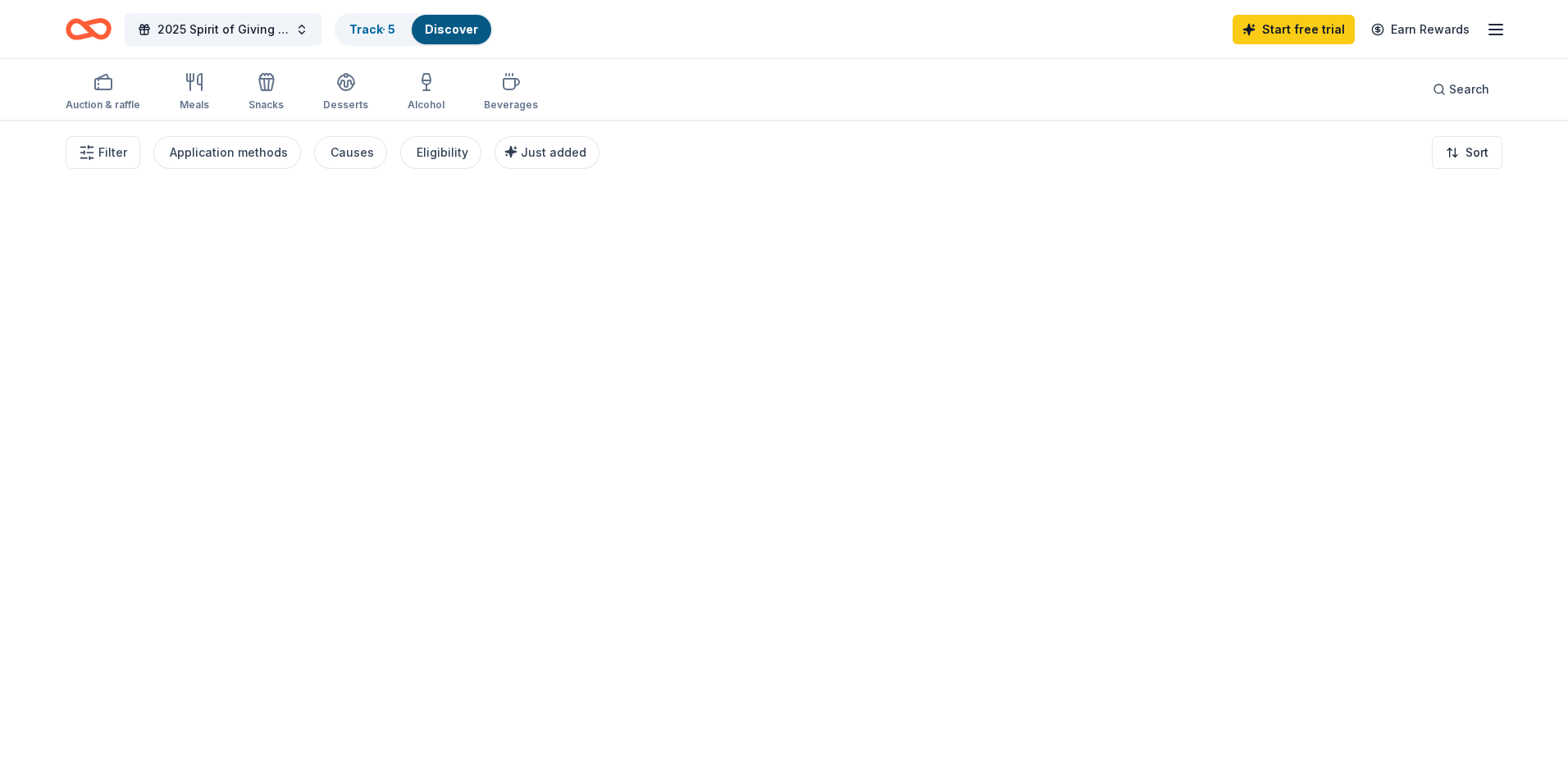
click at [226, 579] on div at bounding box center [784, 438] width 1568 height 638
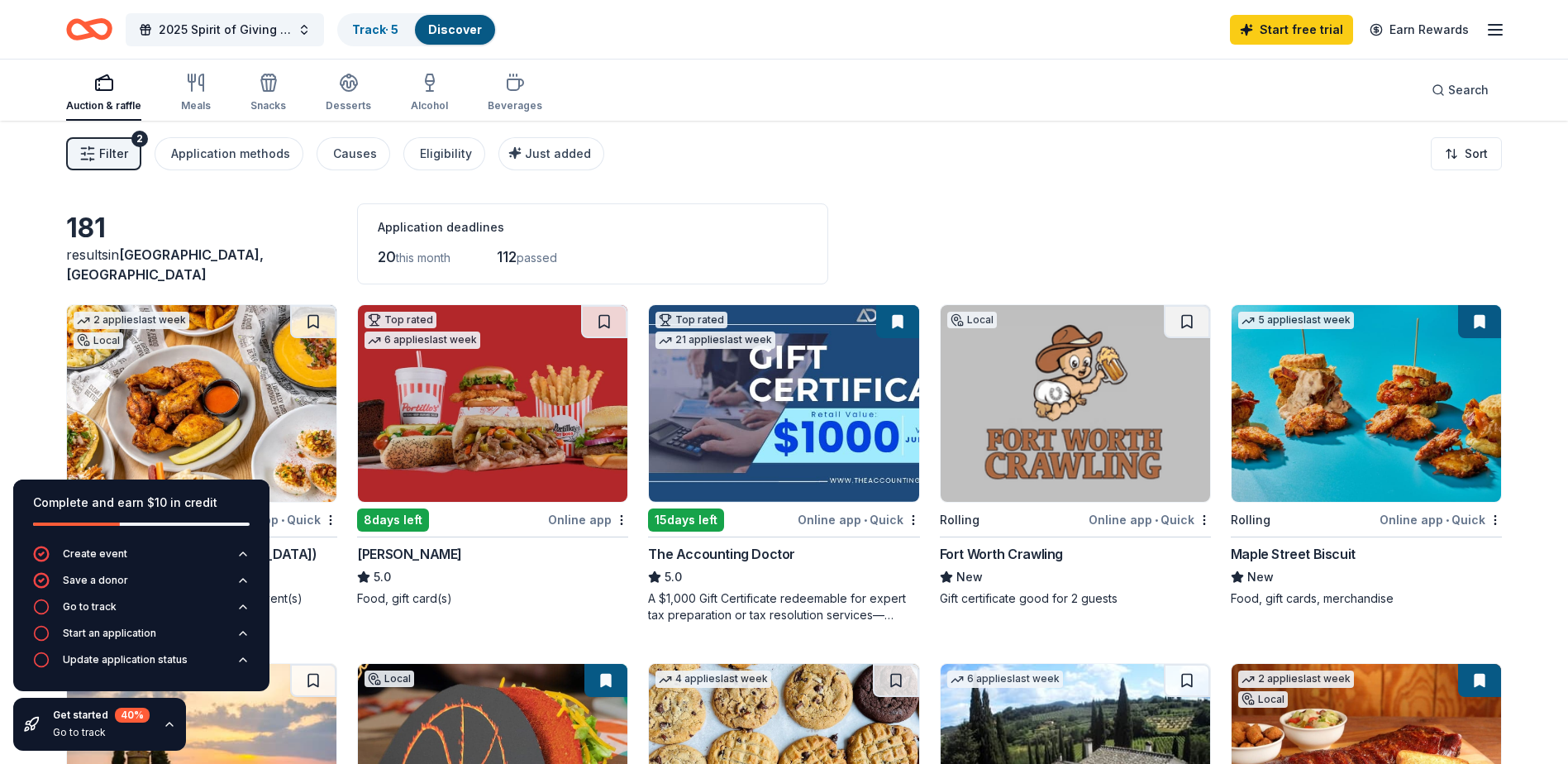
click at [832, 157] on div "Filter 2 Application methods Causes Eligibility Just added Sort" at bounding box center [784, 154] width 1568 height 66
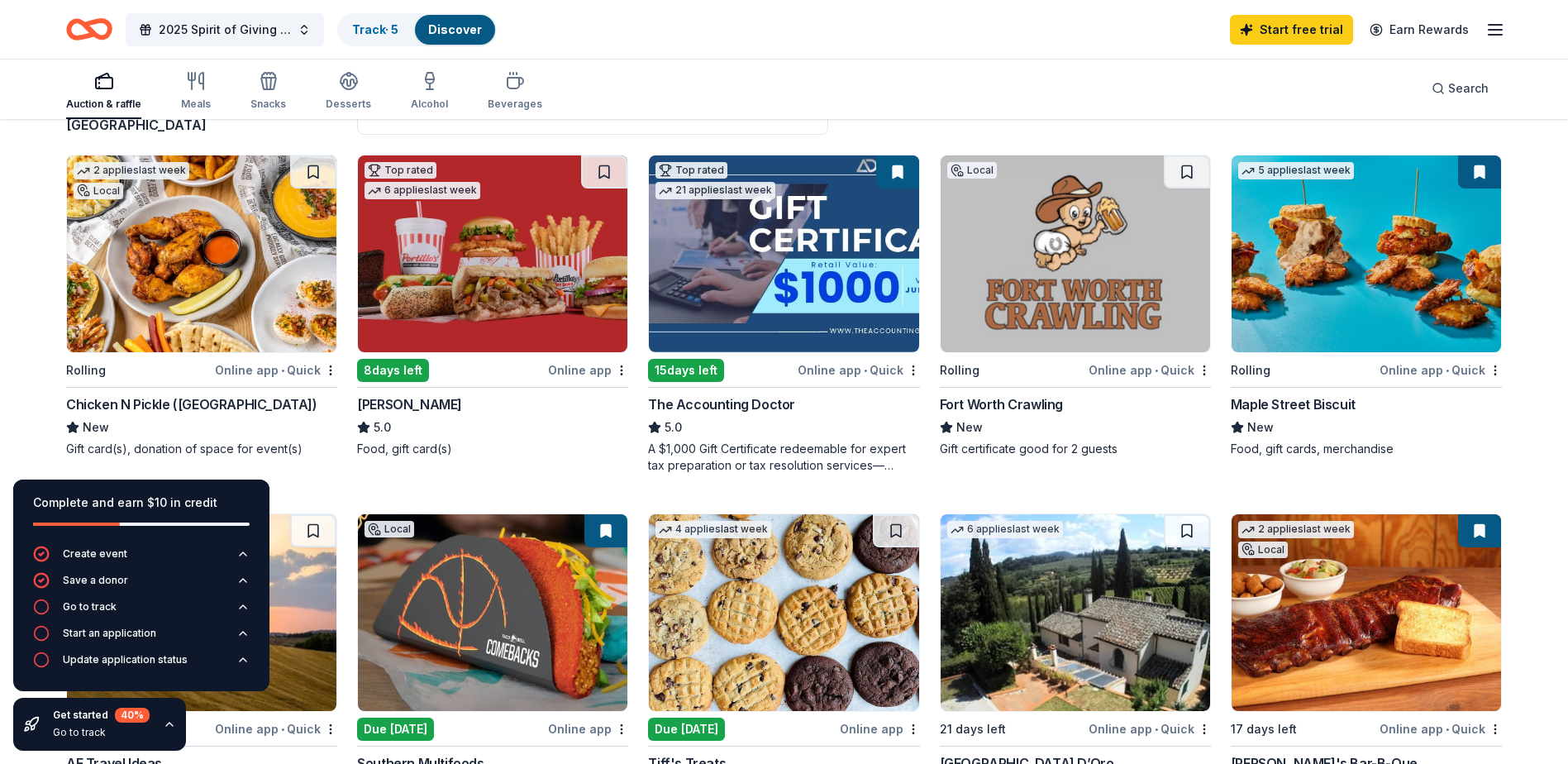
scroll to position [166, 0]
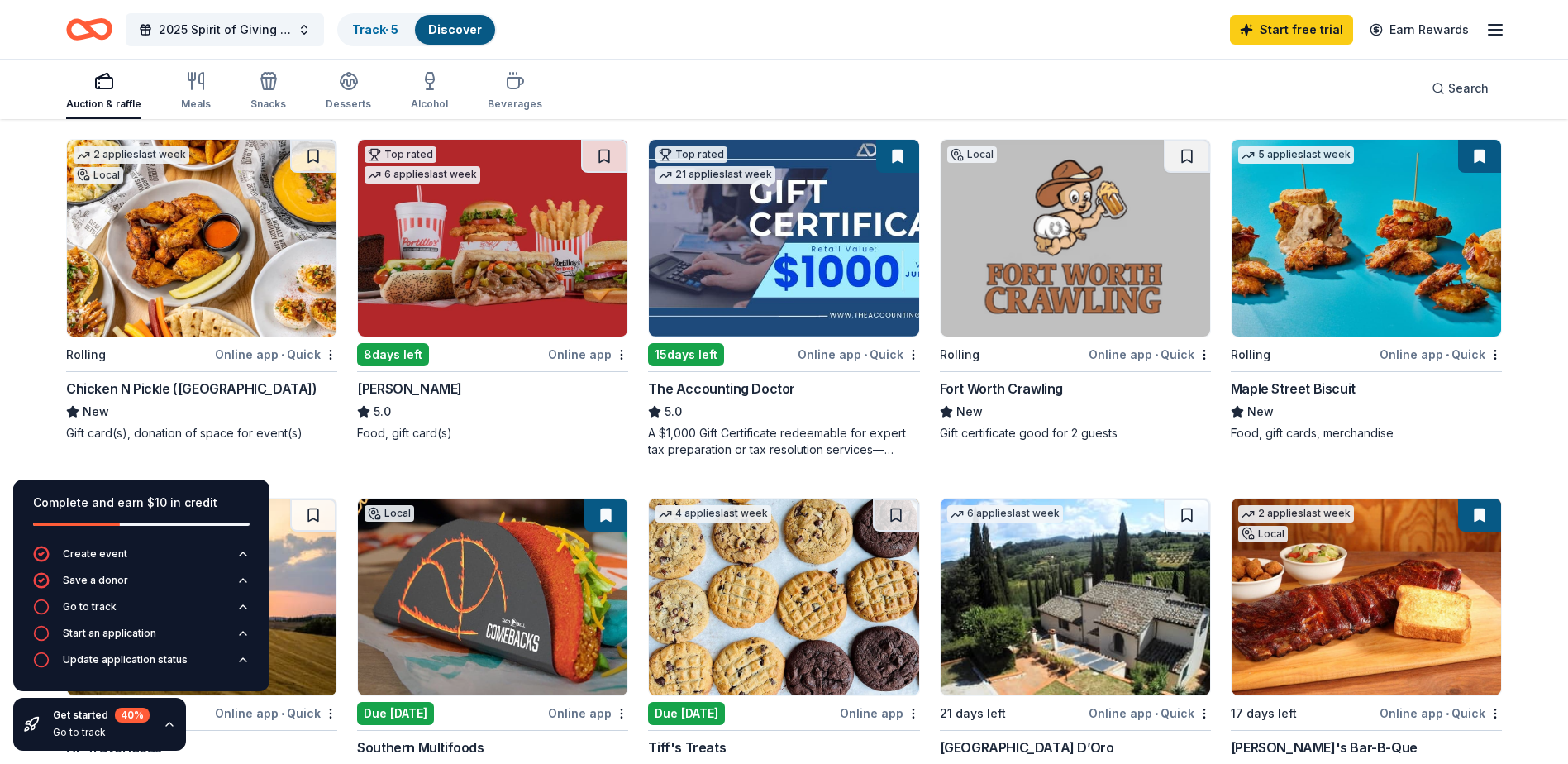
click at [235, 263] on img at bounding box center [201, 238] width 270 height 197
click at [496, 260] on img at bounding box center [492, 238] width 270 height 197
click at [1073, 283] on img at bounding box center [1075, 238] width 270 height 197
click at [1399, 267] on img at bounding box center [1366, 238] width 270 height 197
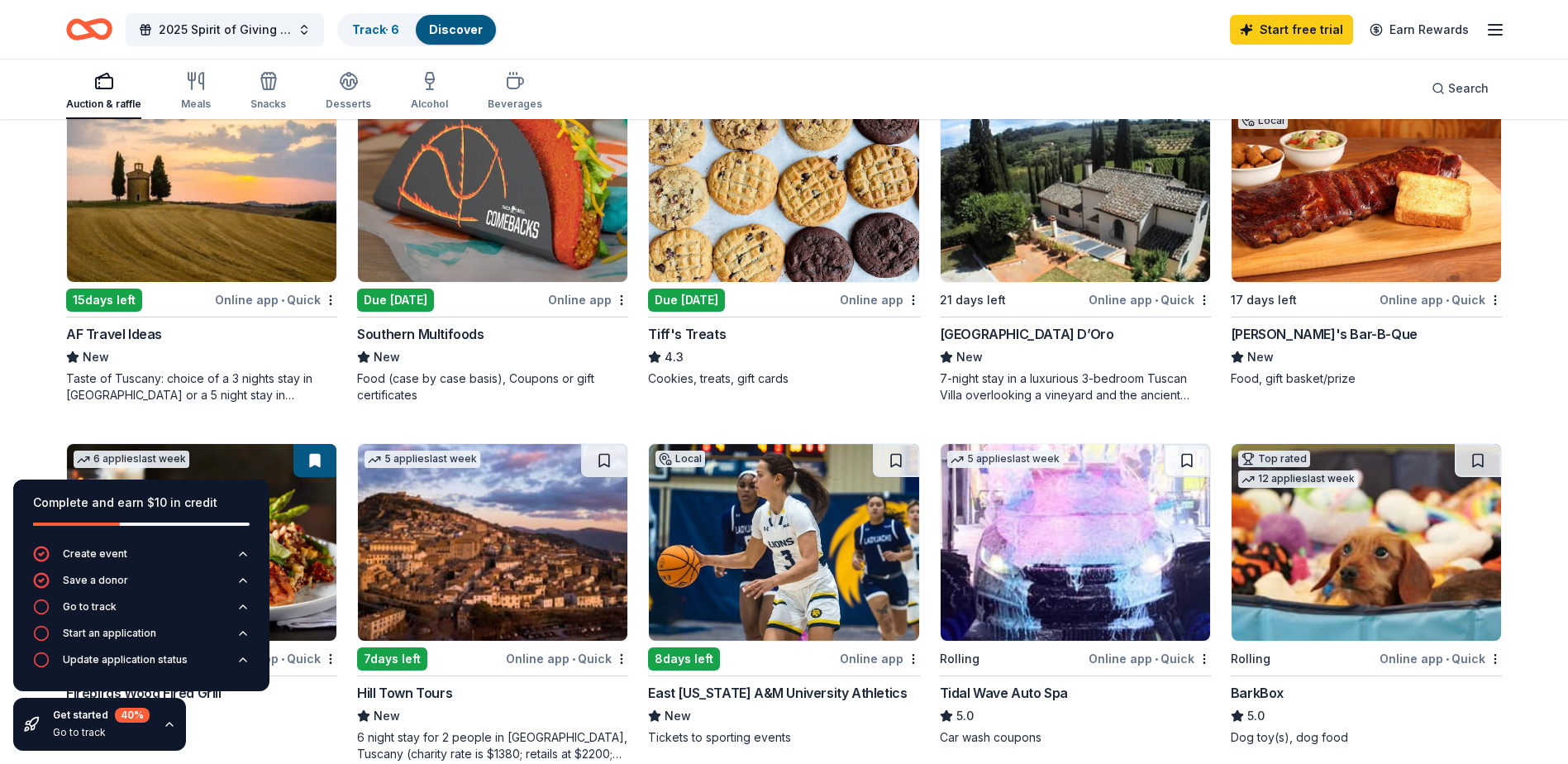
scroll to position [497, 0]
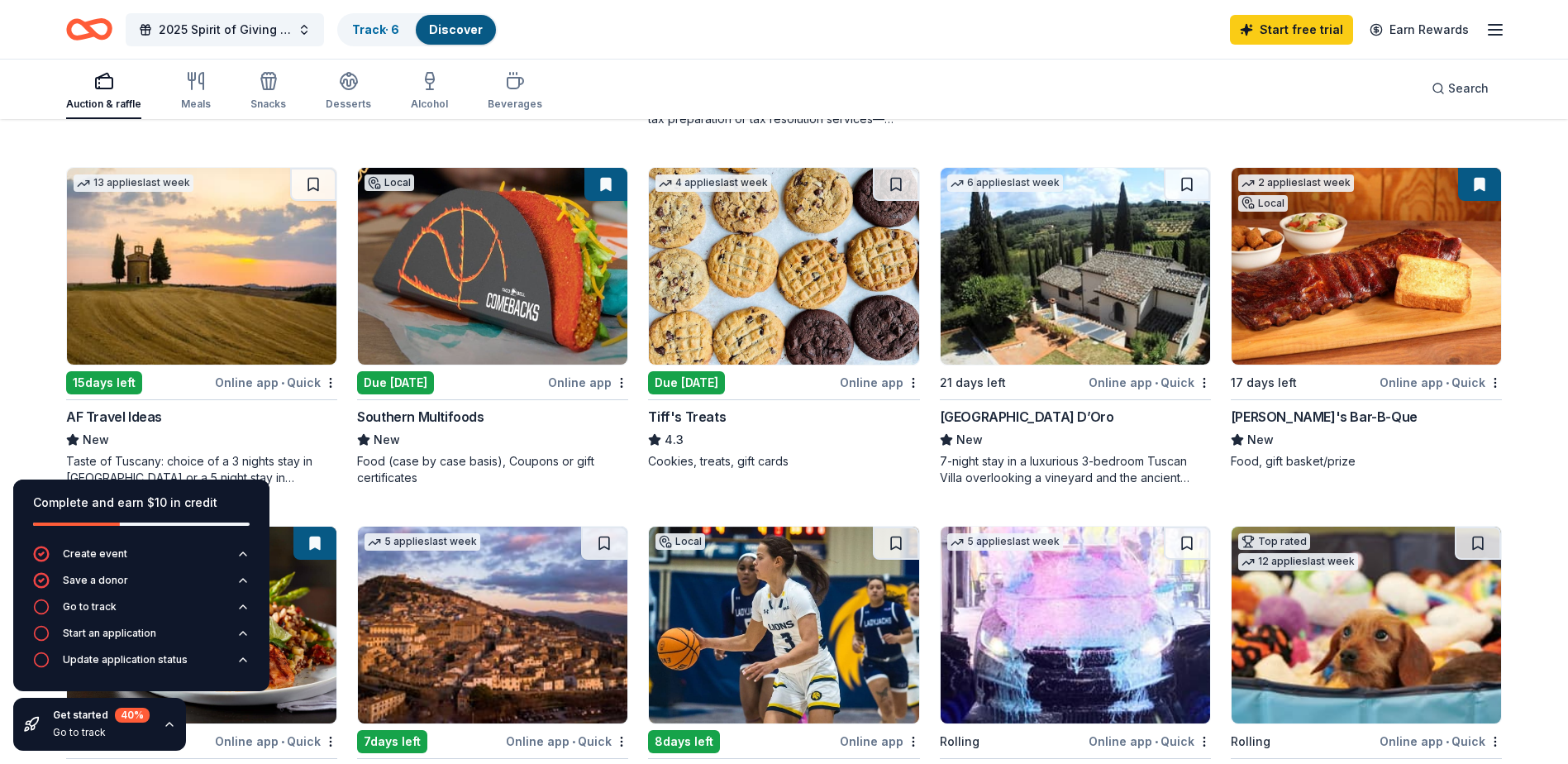
click at [482, 269] on img at bounding box center [492, 266] width 270 height 197
click at [770, 227] on img at bounding box center [784, 266] width 270 height 197
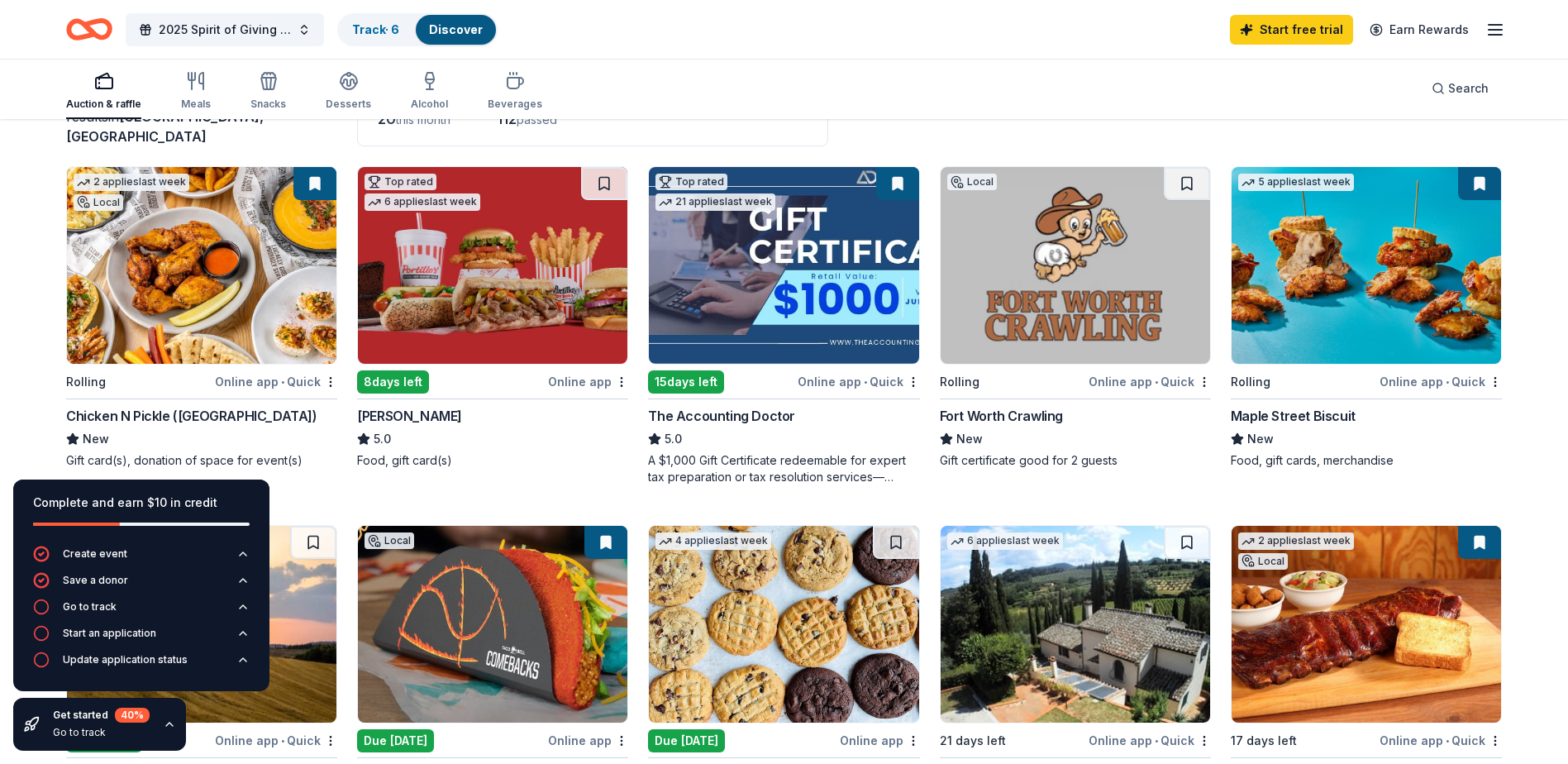
scroll to position [166, 0]
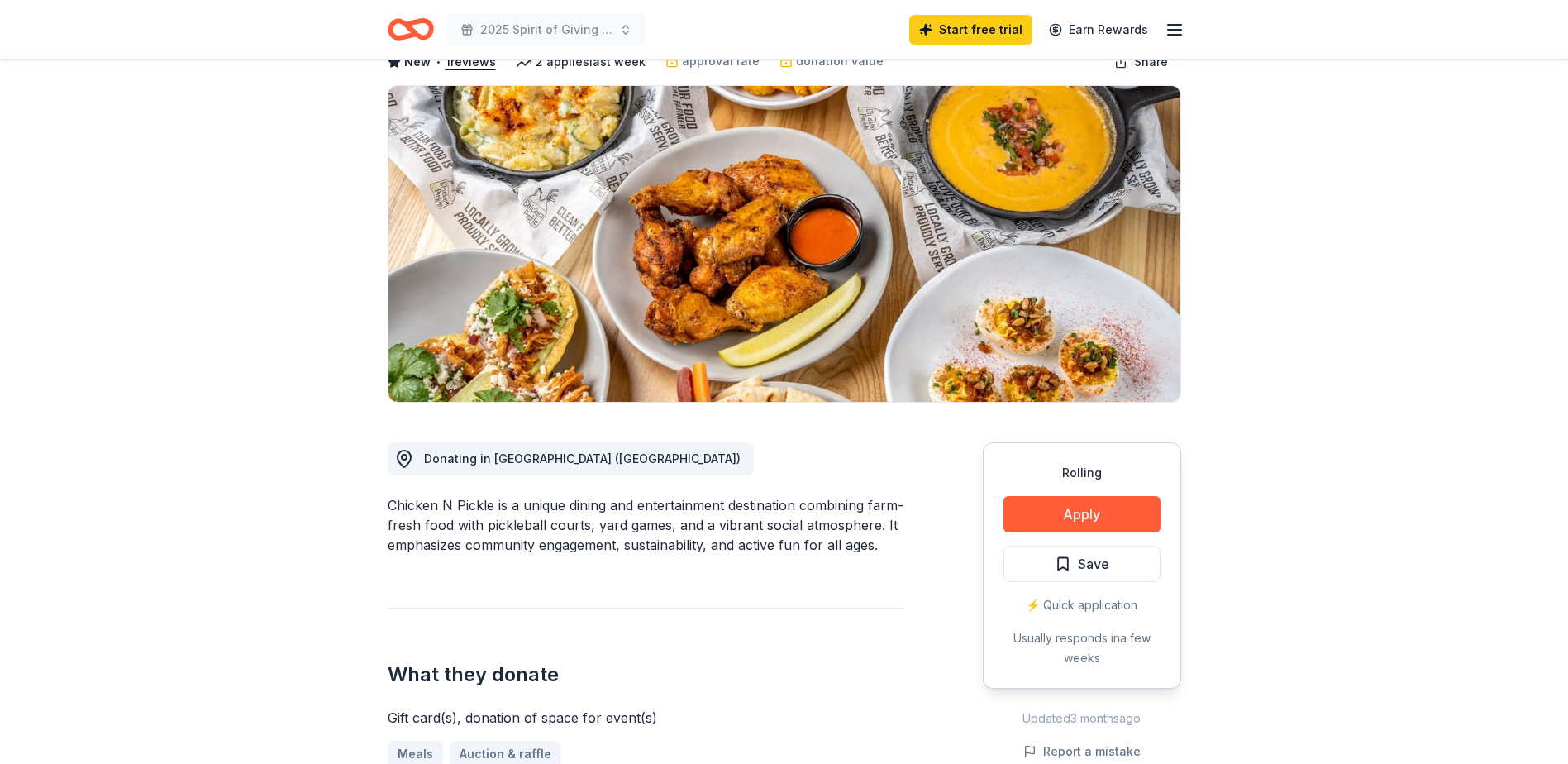
scroll to position [82, 0]
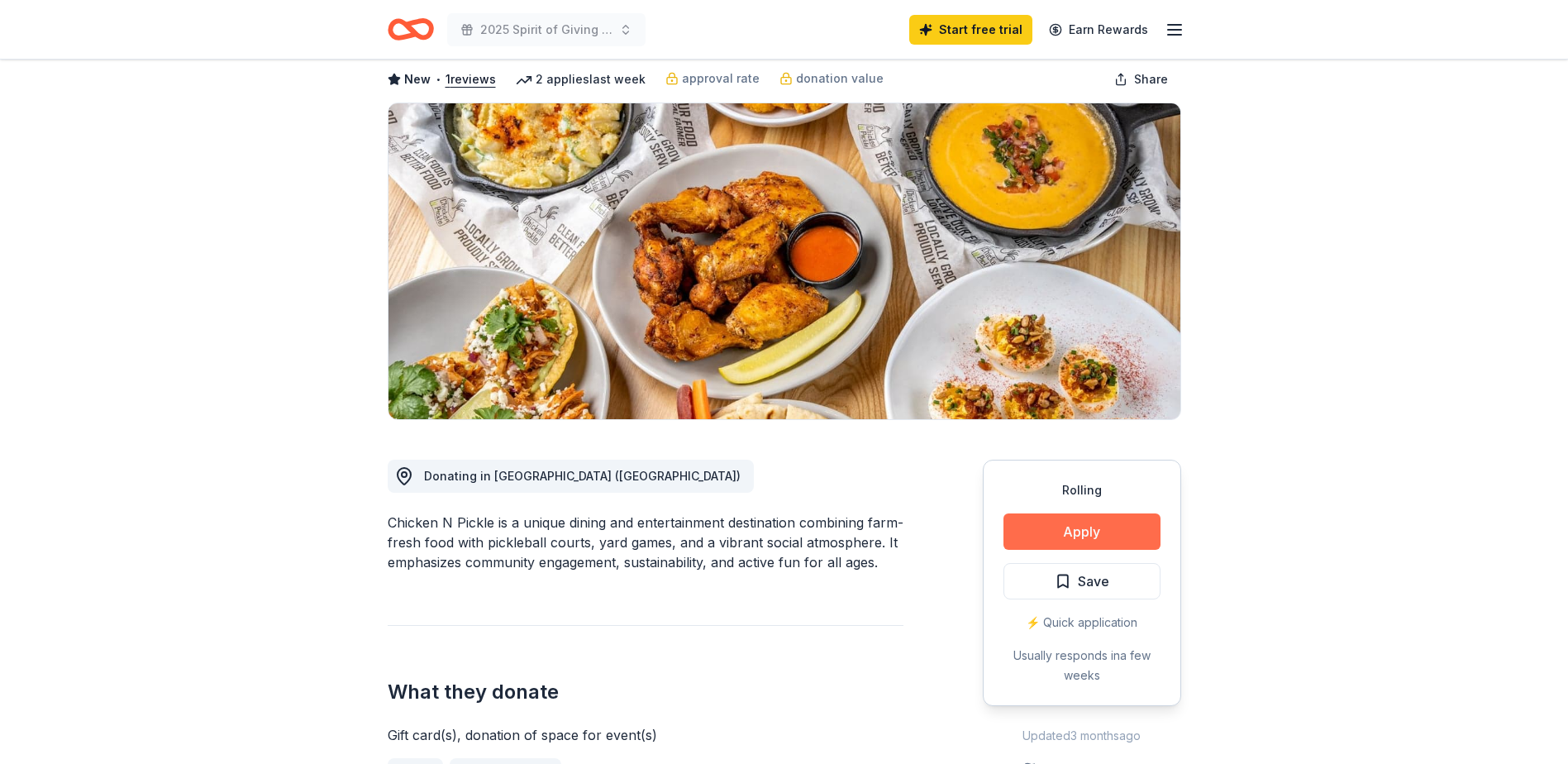
click at [1079, 531] on button "Apply" at bounding box center [1081, 532] width 157 height 36
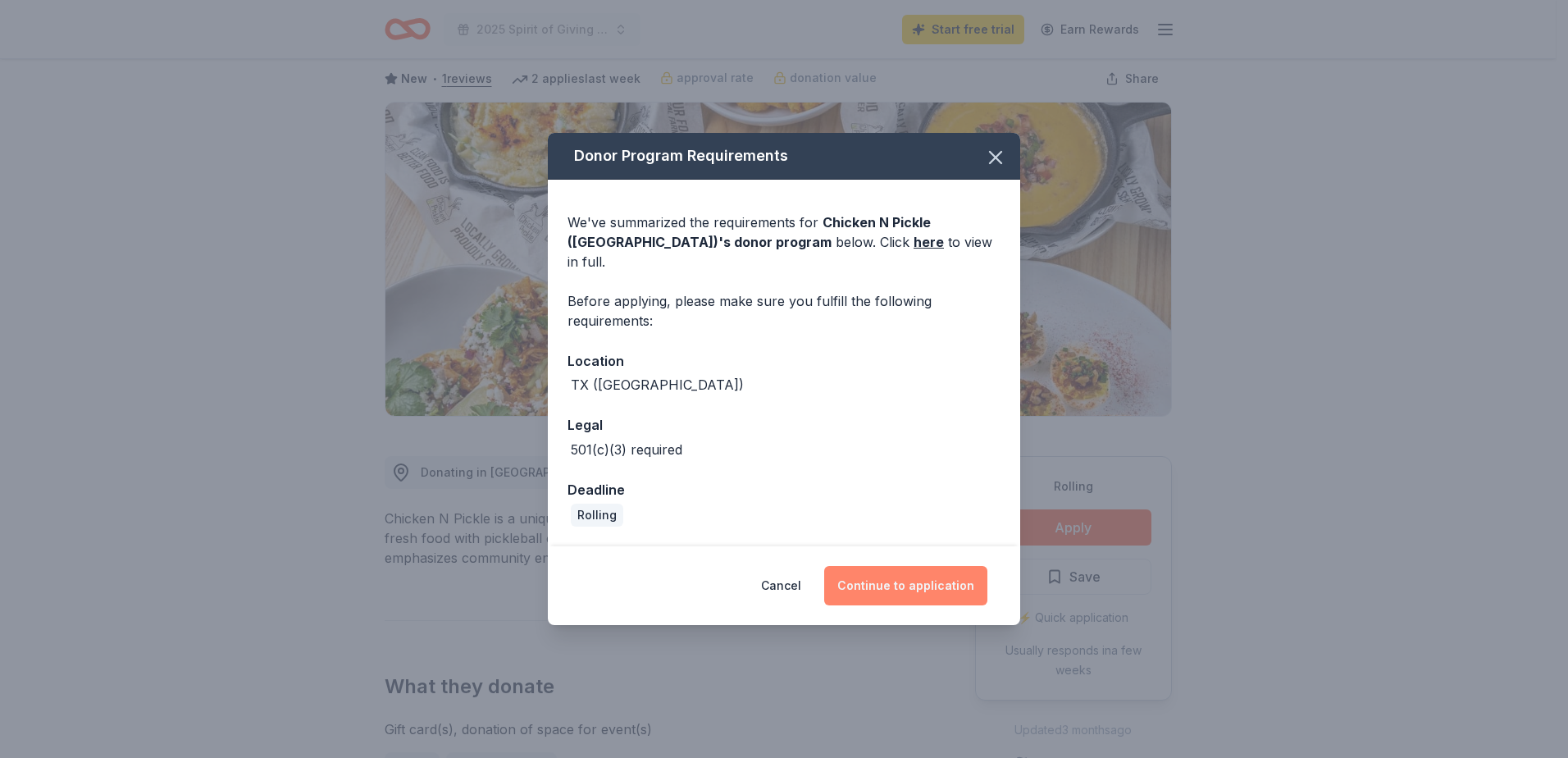
click at [920, 577] on button "Continue to application" at bounding box center [906, 586] width 164 height 40
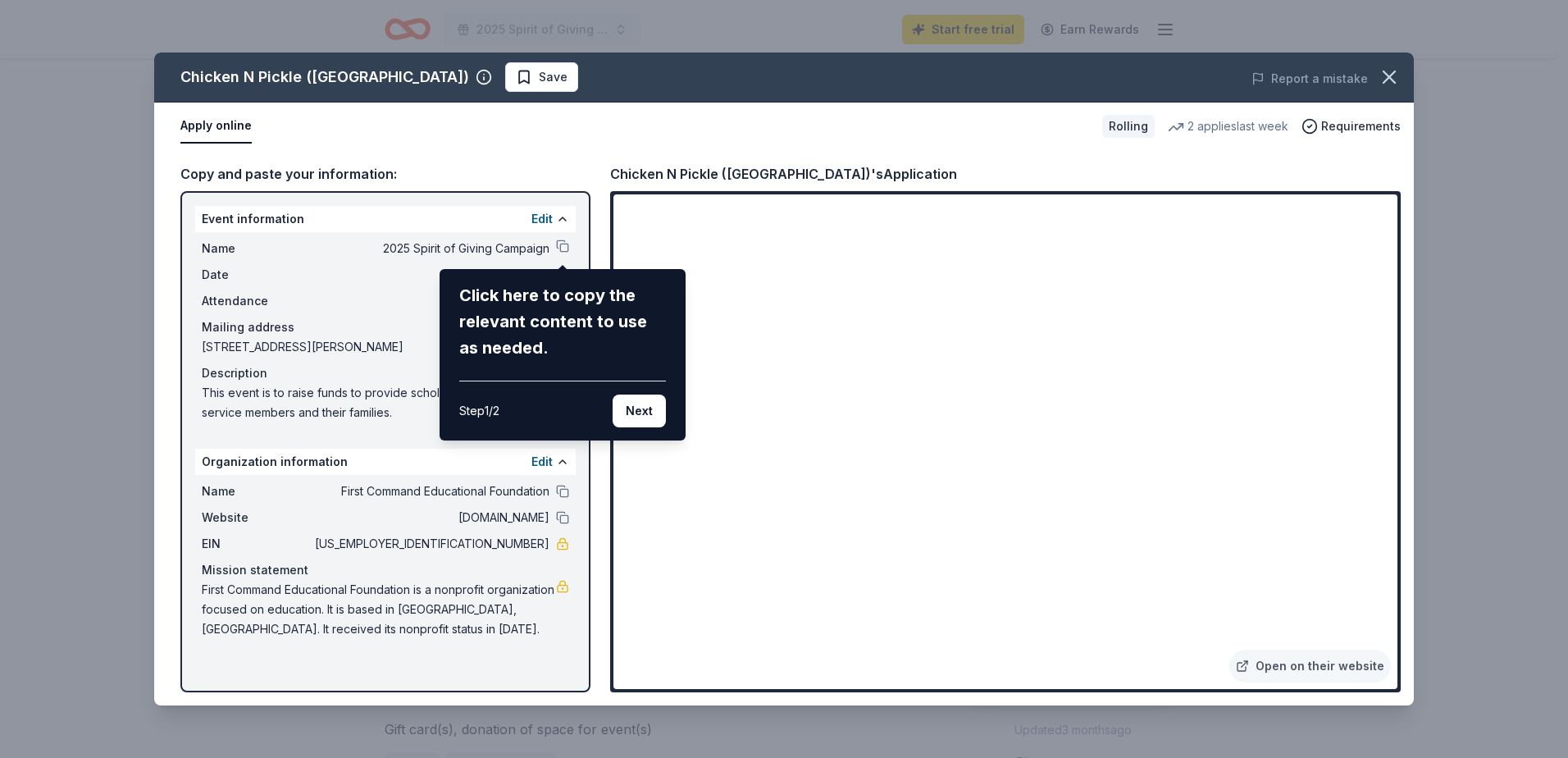
click at [562, 245] on div "Chicken N Pickle (Grand Prairie) Save Report a mistake Apply online Rolling 2 a…" at bounding box center [784, 379] width 1260 height 653
click at [647, 407] on button "Next" at bounding box center [640, 411] width 53 height 33
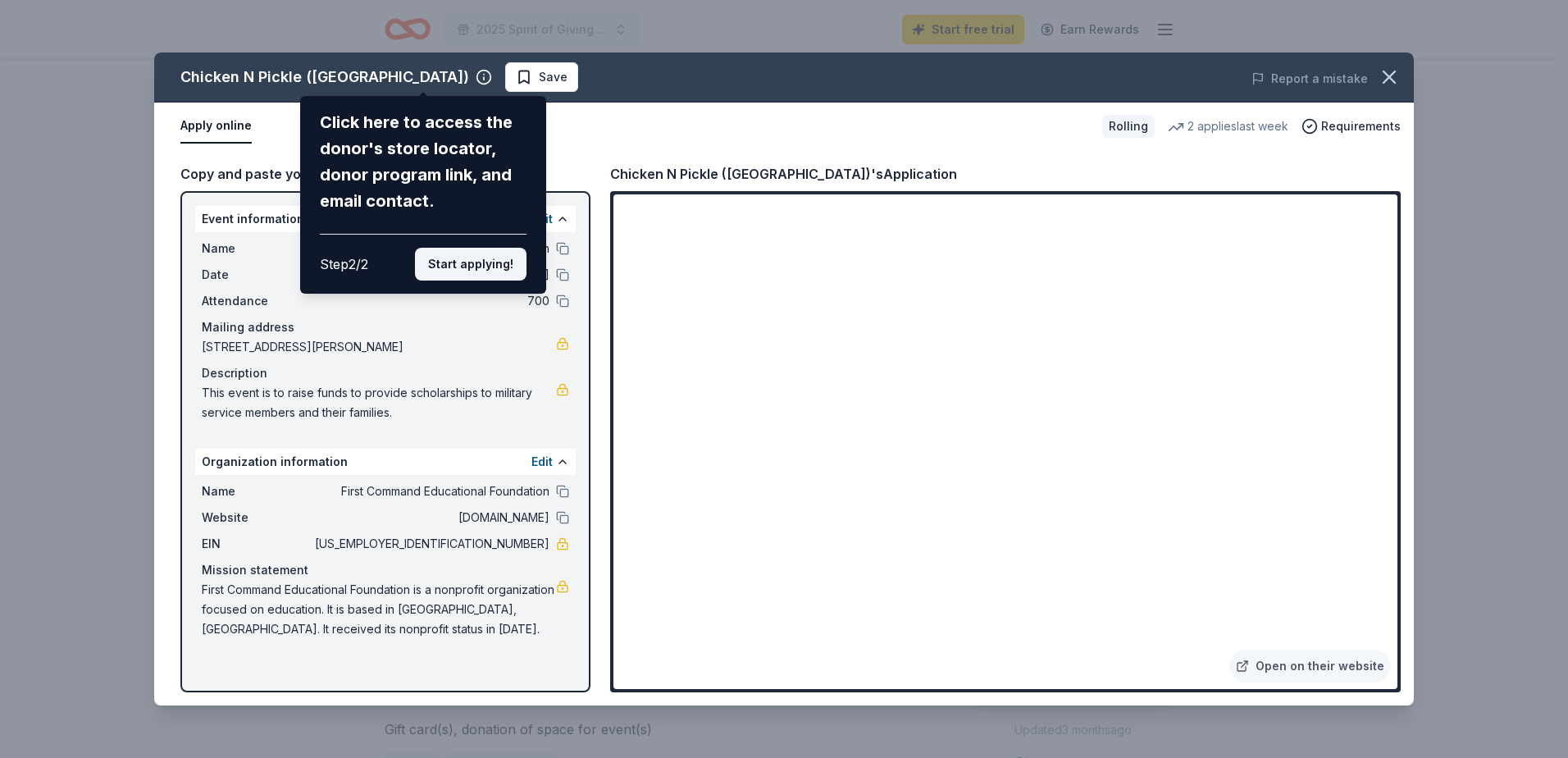
click at [474, 264] on button "Start applying!" at bounding box center [471, 264] width 112 height 33
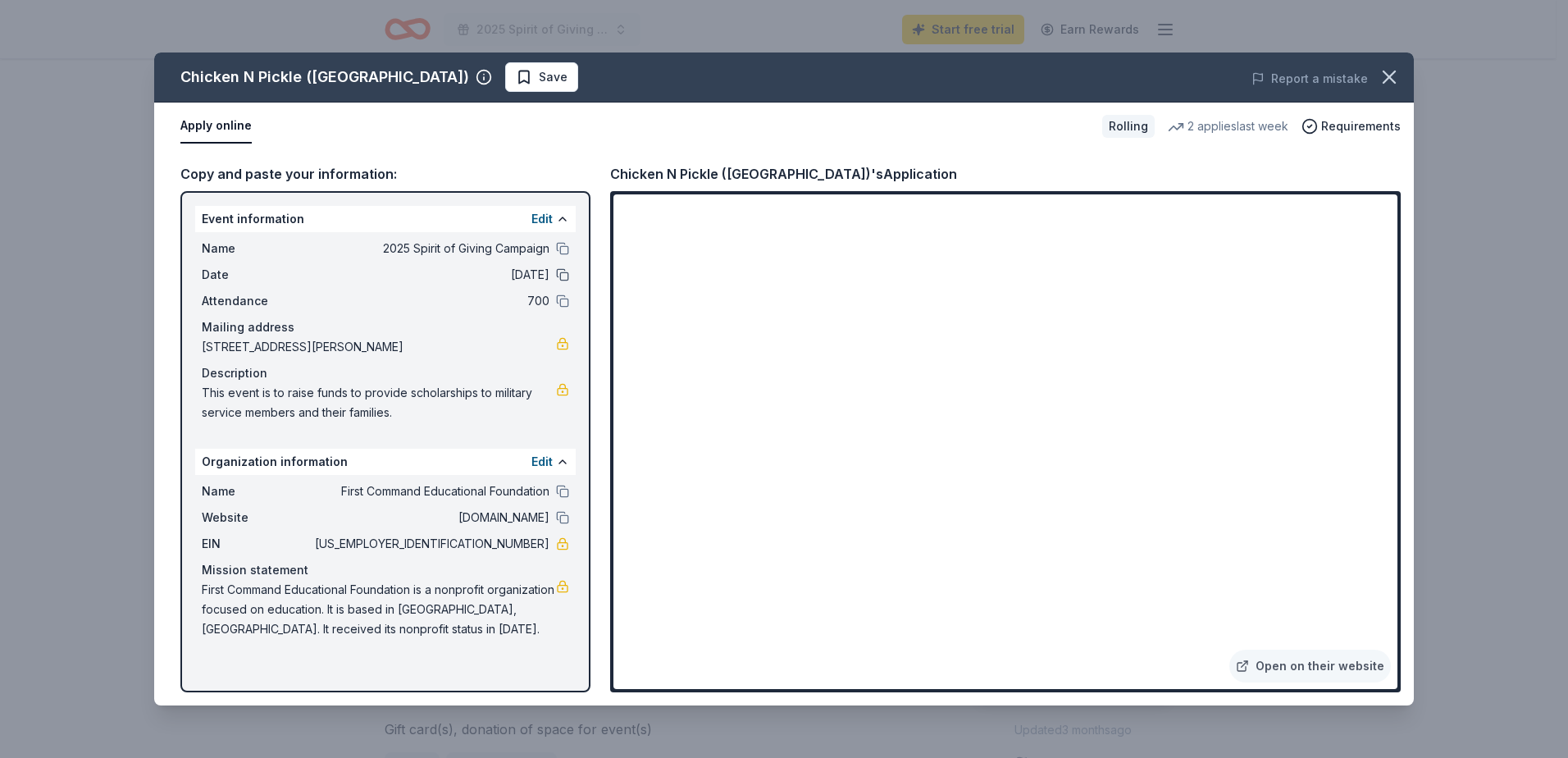
click at [561, 271] on button at bounding box center [562, 274] width 13 height 13
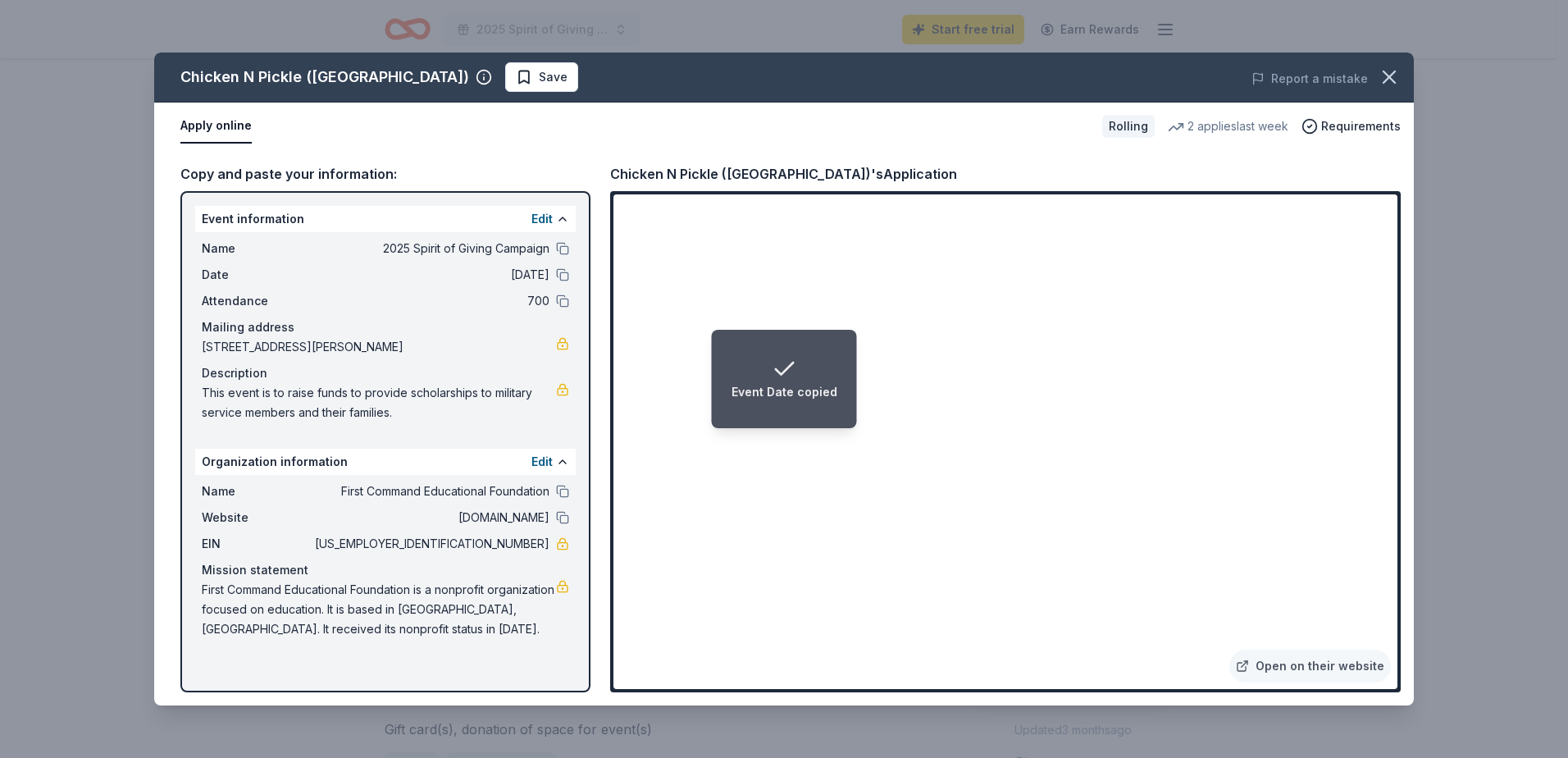
click at [406, 411] on span "This event is to raise funds to provide scholarships to military service member…" at bounding box center [378, 403] width 354 height 40
drag, startPoint x: 398, startPoint y: 413, endPoint x: 649, endPoint y: 606, distance: 316.6
click at [208, 394] on span "This event is to raise funds to provide scholarships to military service member…" at bounding box center [378, 403] width 354 height 40
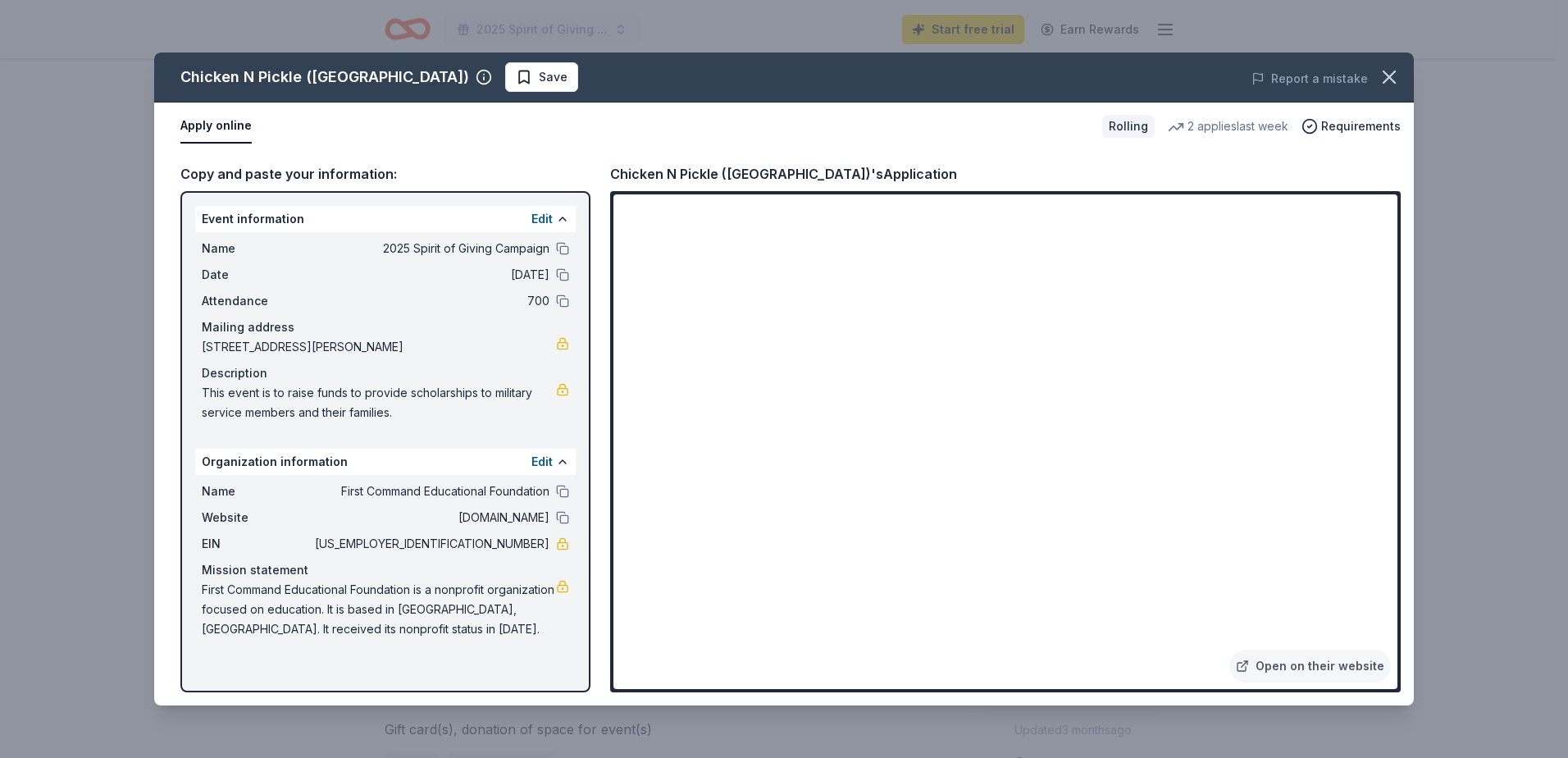
click at [539, 77] on span "Save" at bounding box center [553, 77] width 28 height 20
click at [1387, 73] on icon "button" at bounding box center [1389, 77] width 23 height 23
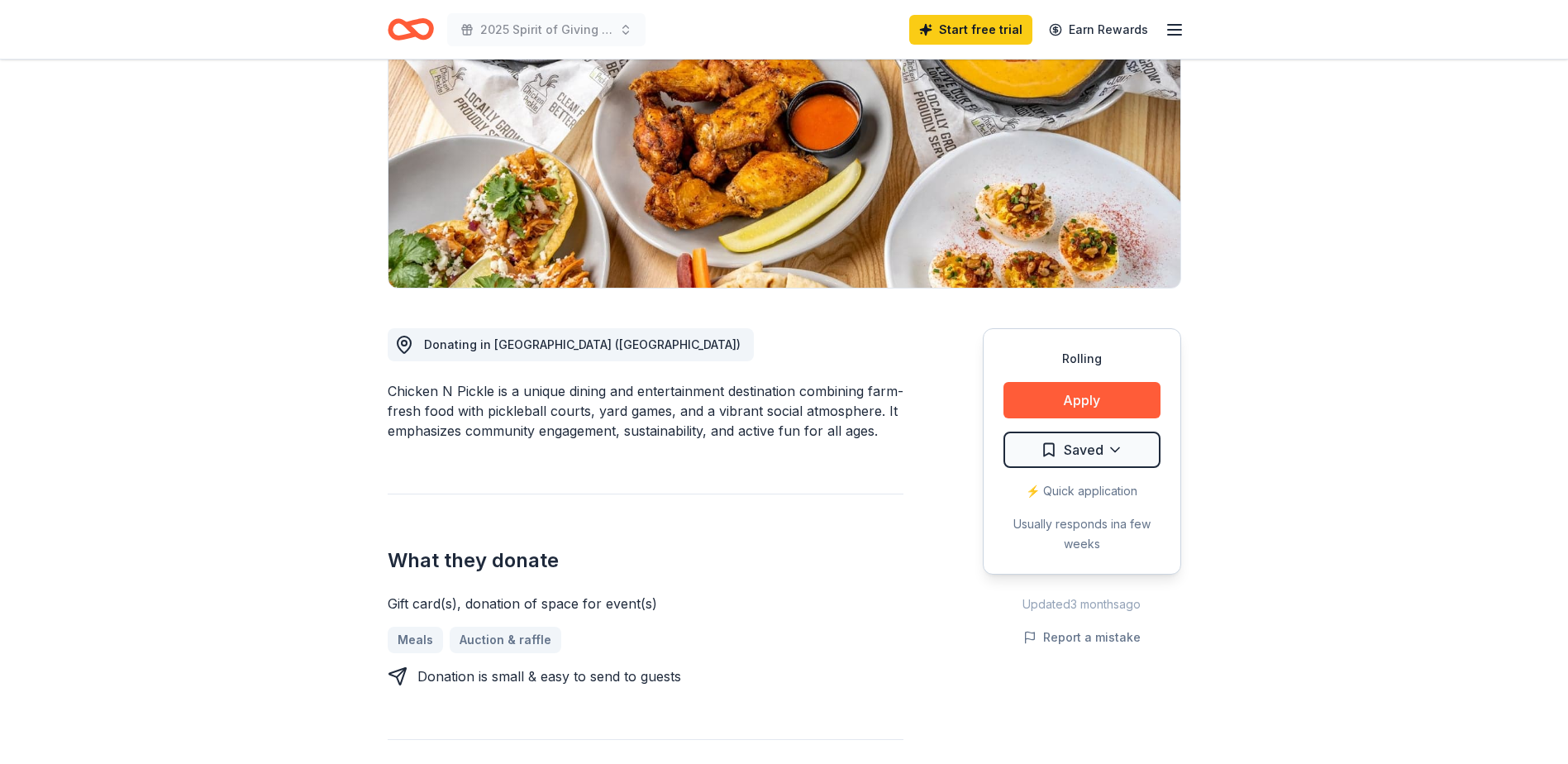
scroll to position [0, 0]
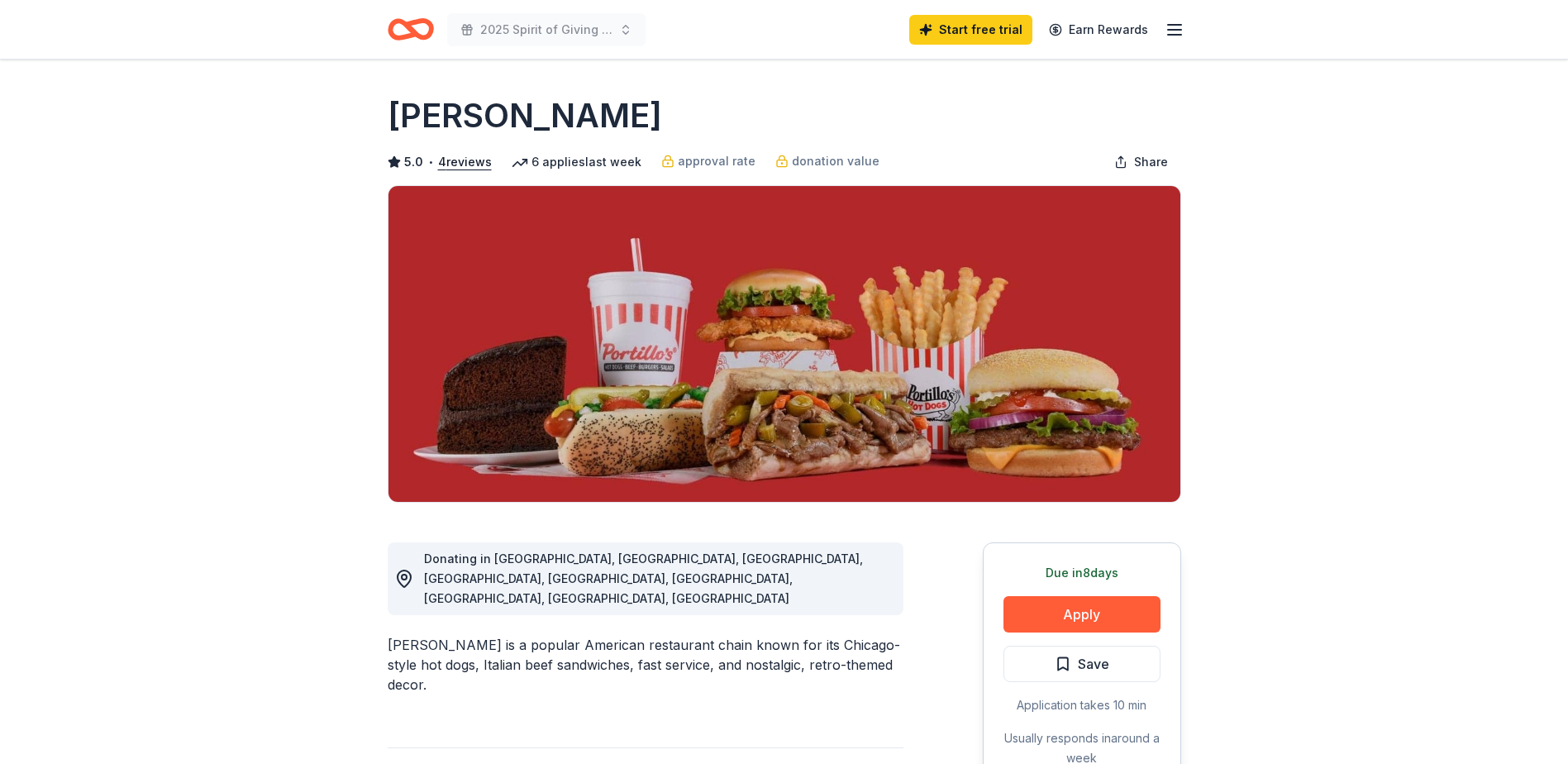
drag, startPoint x: 529, startPoint y: 117, endPoint x: 409, endPoint y: 116, distance: 120.0
click at [410, 117] on div "[PERSON_NAME]" at bounding box center [784, 115] width 793 height 46
drag, startPoint x: 390, startPoint y: 113, endPoint x: 514, endPoint y: 115, distance: 124.0
click at [511, 115] on h1 "Portillo's" at bounding box center [525, 115] width 274 height 46
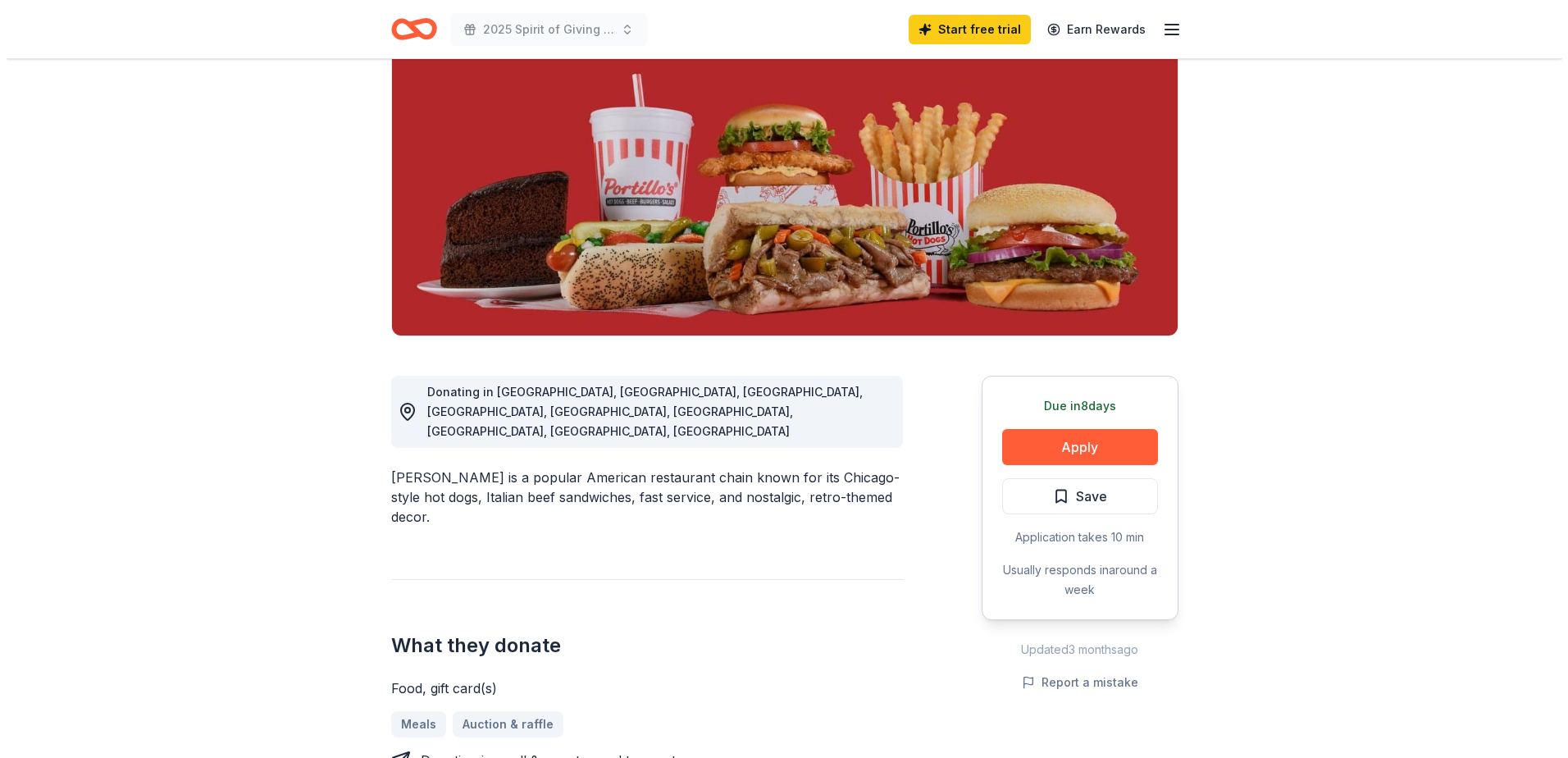
scroll to position [165, 0]
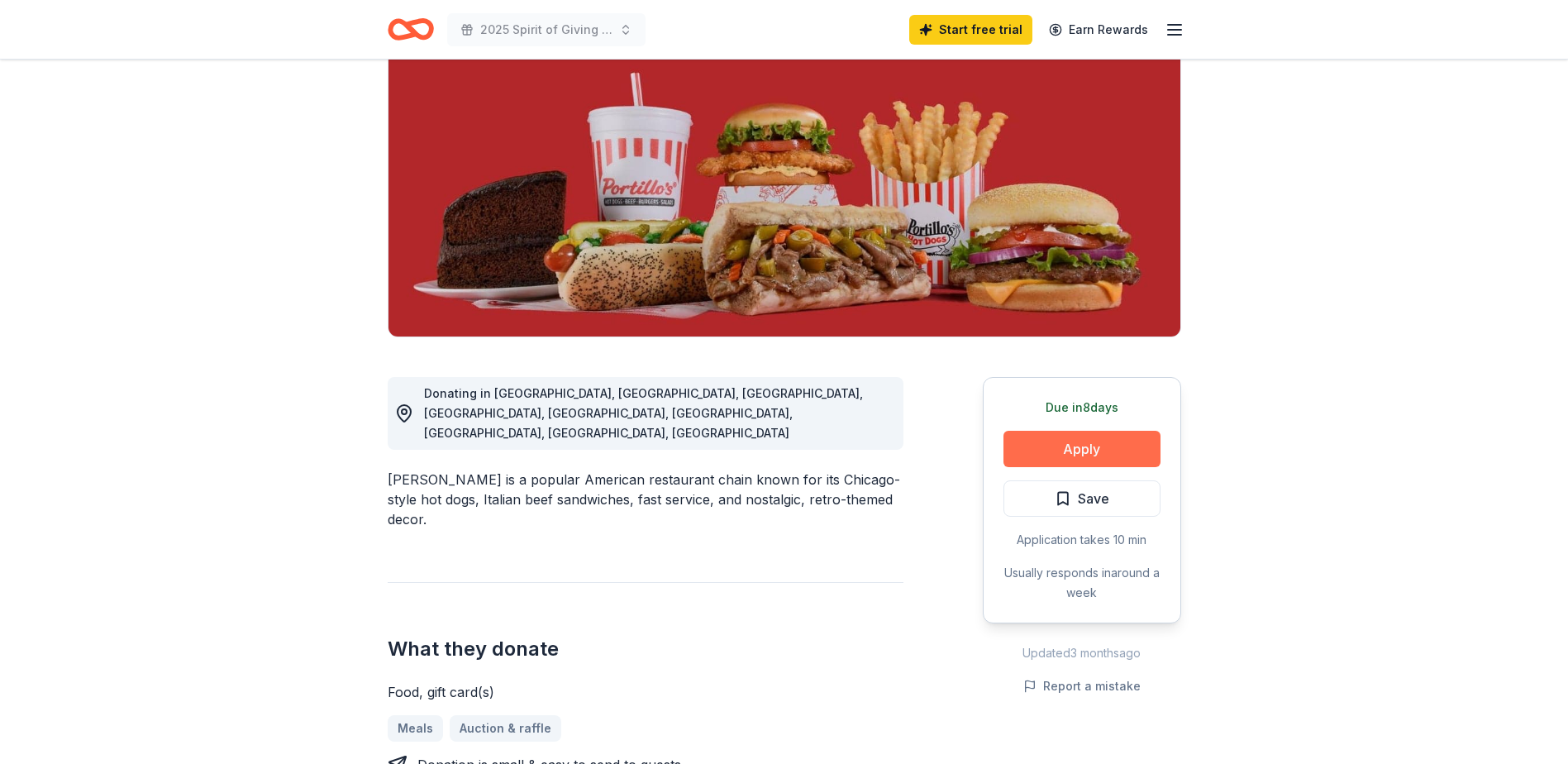
click at [1066, 443] on button "Apply" at bounding box center [1081, 449] width 157 height 36
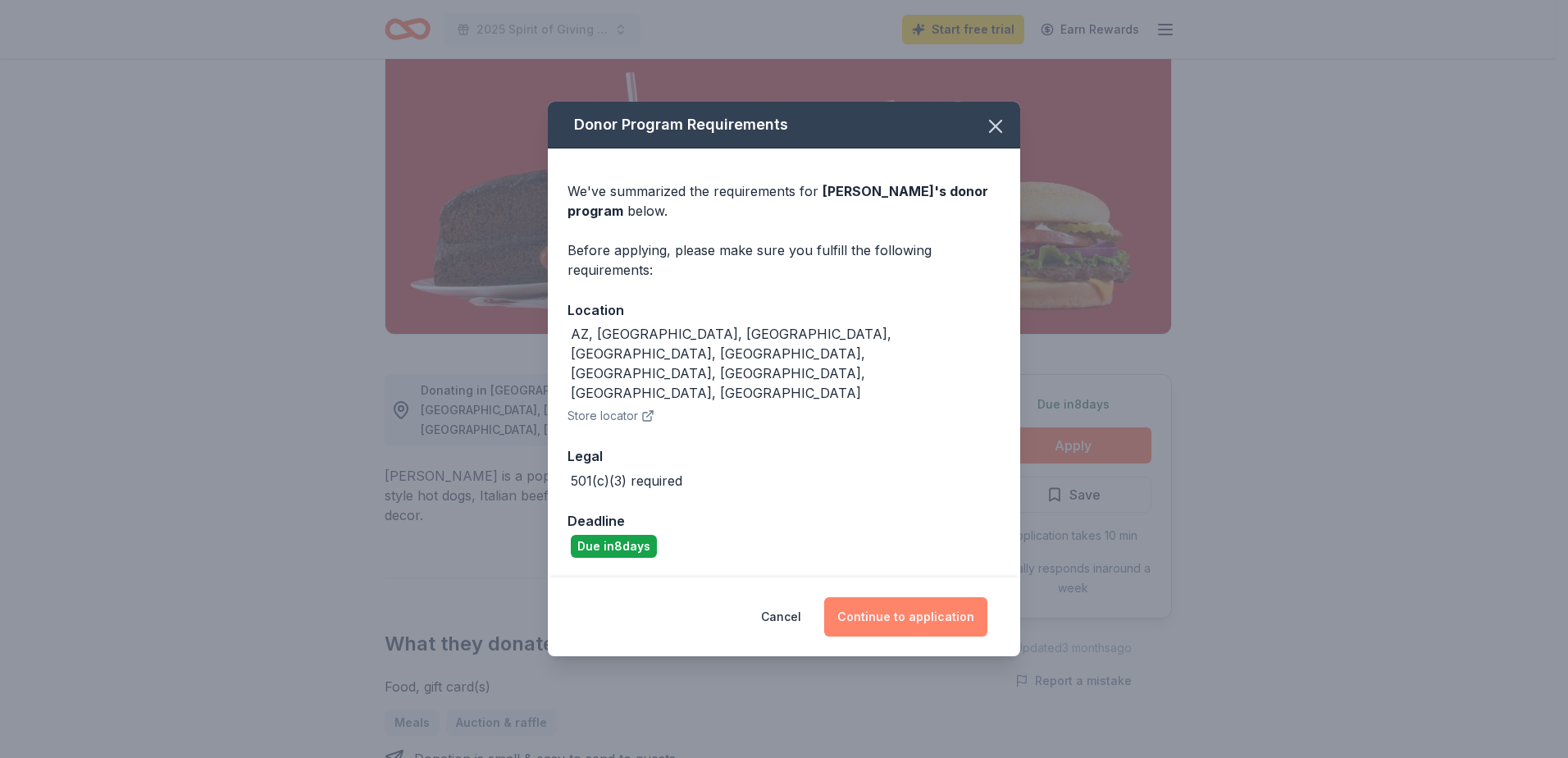
click at [905, 597] on button "Continue to application" at bounding box center [906, 617] width 164 height 40
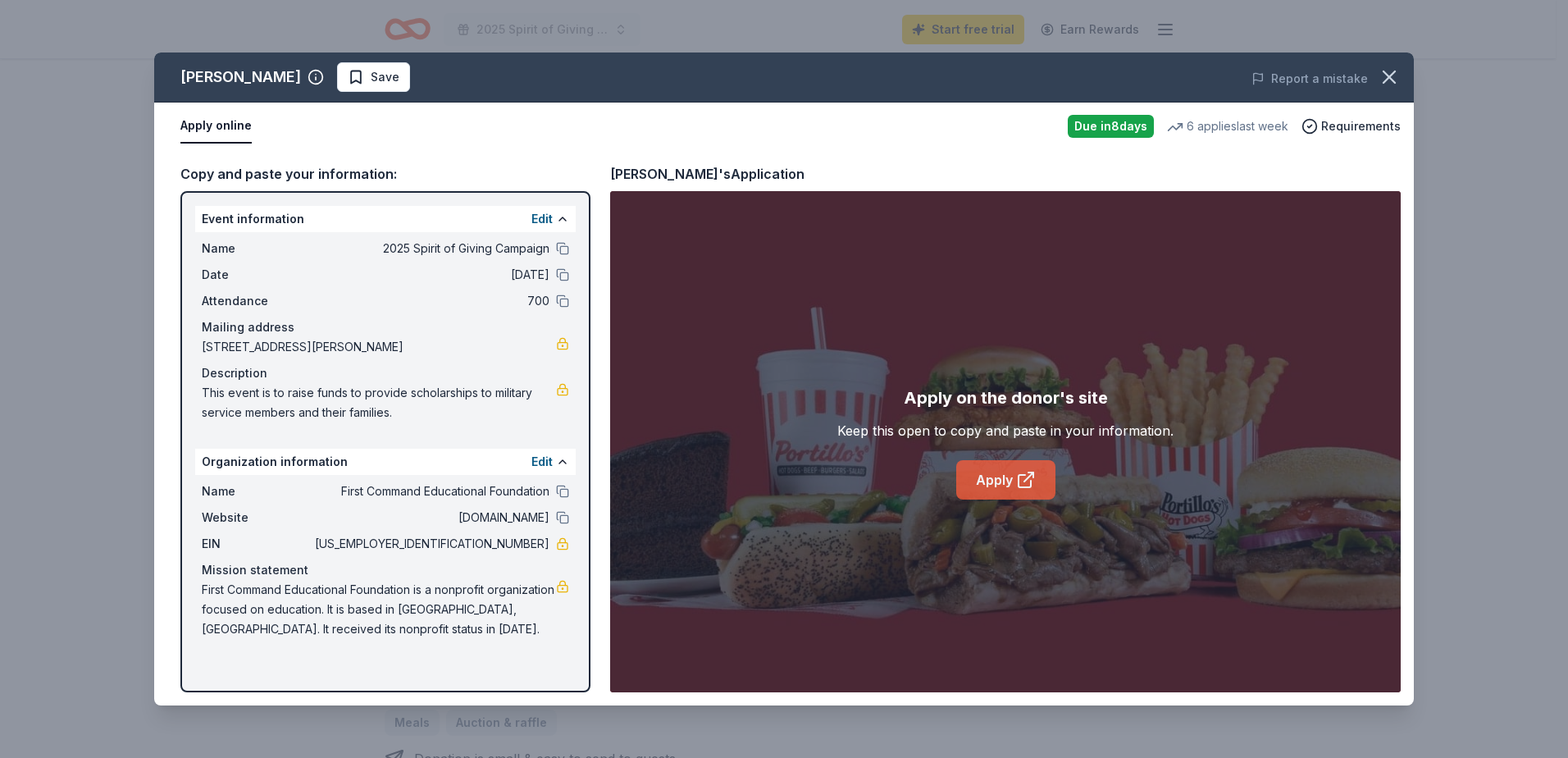
click at [989, 480] on link "Apply" at bounding box center [1006, 480] width 99 height 40
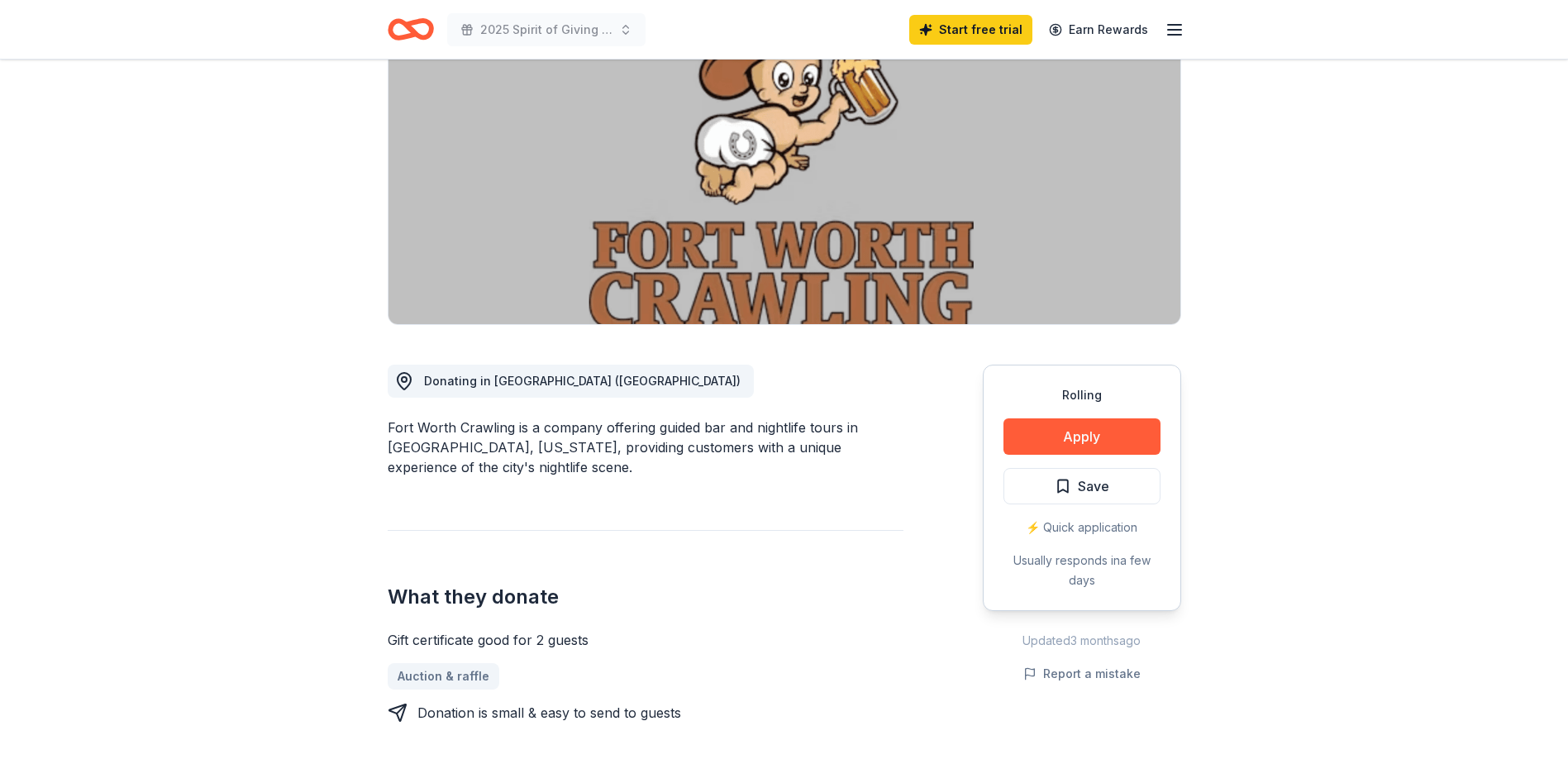
scroll to position [248, 0]
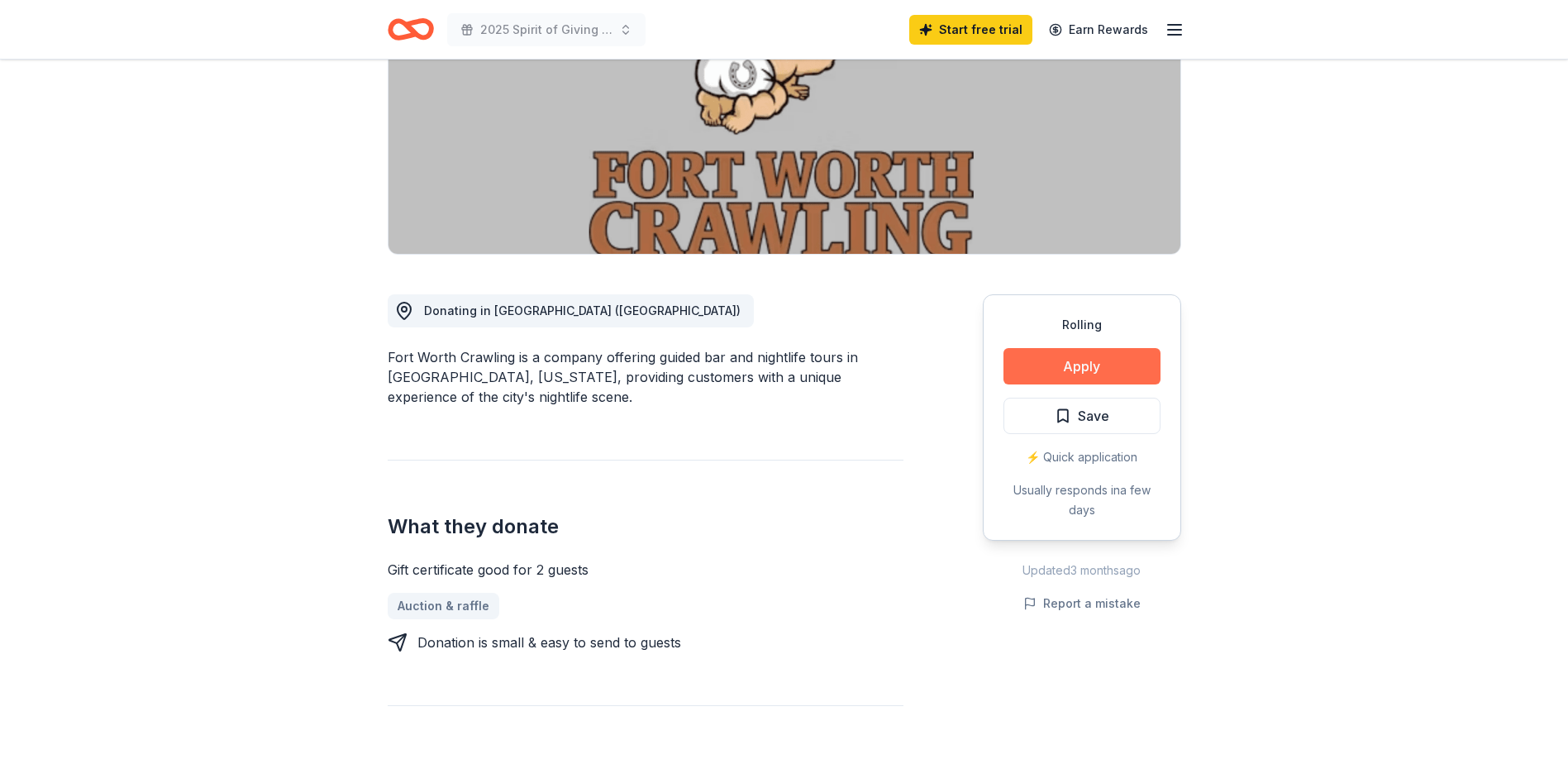
click at [1106, 365] on button "Apply" at bounding box center [1081, 366] width 157 height 36
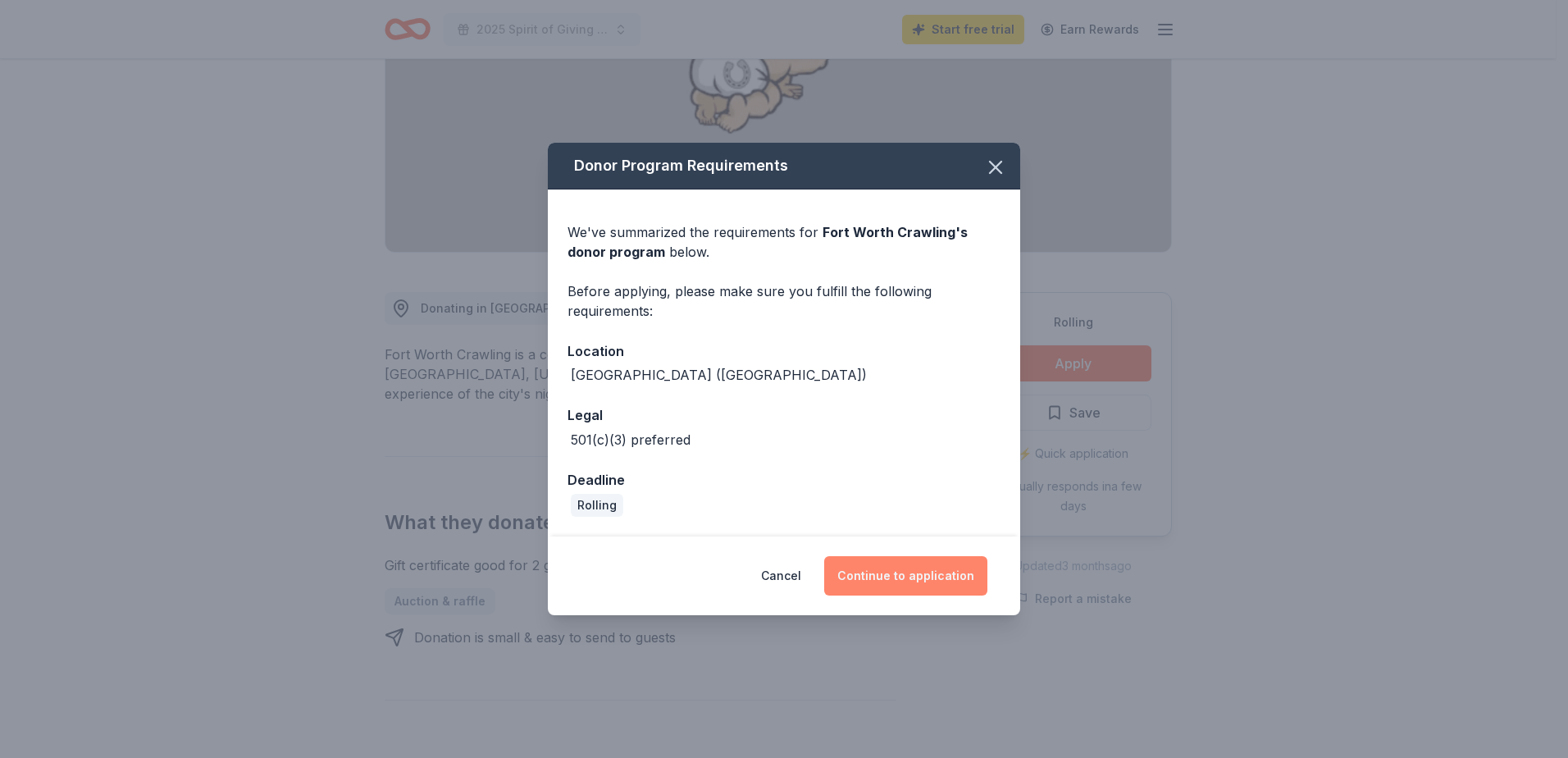
click at [902, 575] on button "Continue to application" at bounding box center [906, 576] width 164 height 40
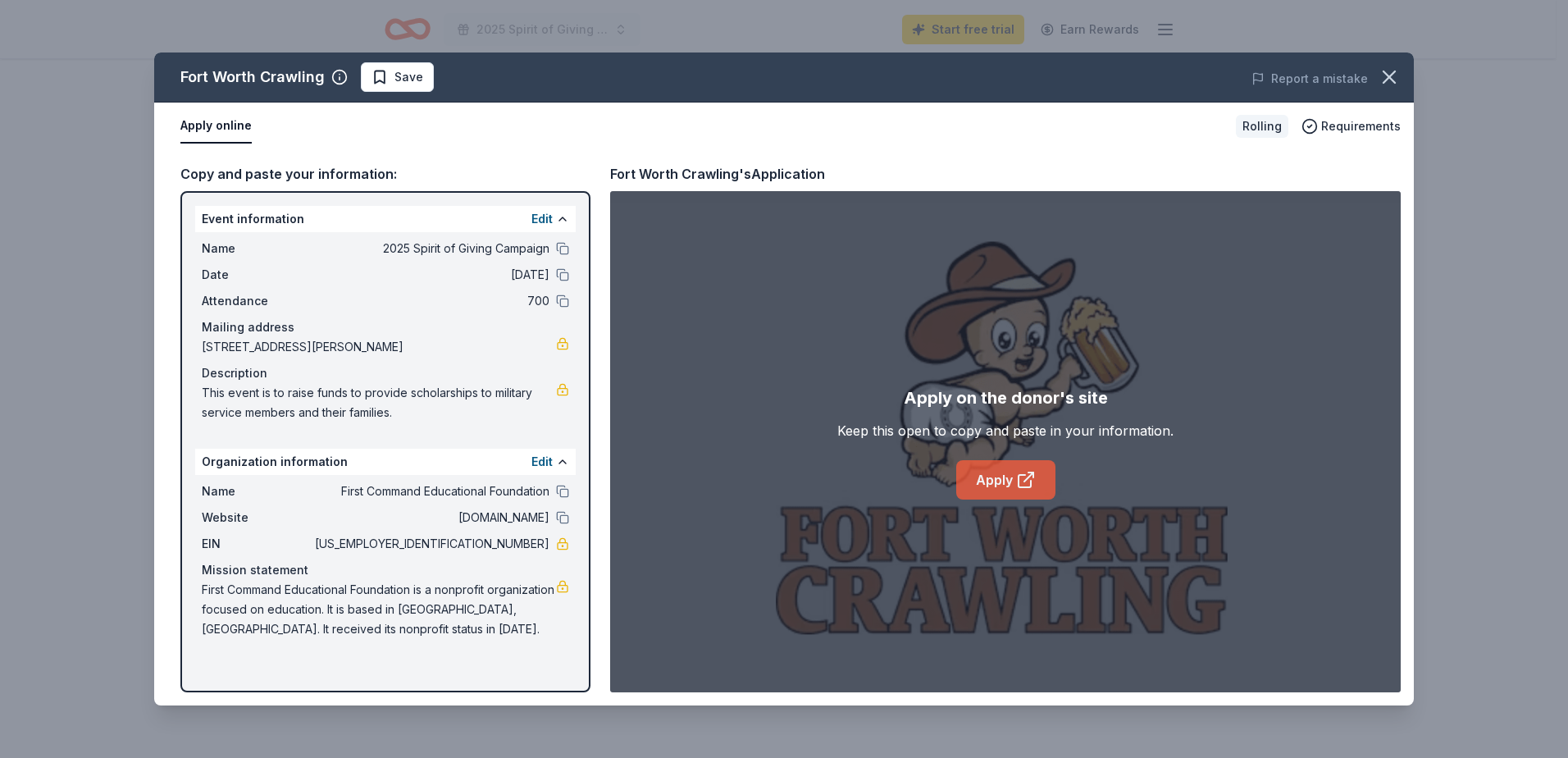
click at [1007, 473] on link "Apply" at bounding box center [1006, 480] width 99 height 40
click at [1389, 76] on icon "button" at bounding box center [1389, 77] width 11 height 11
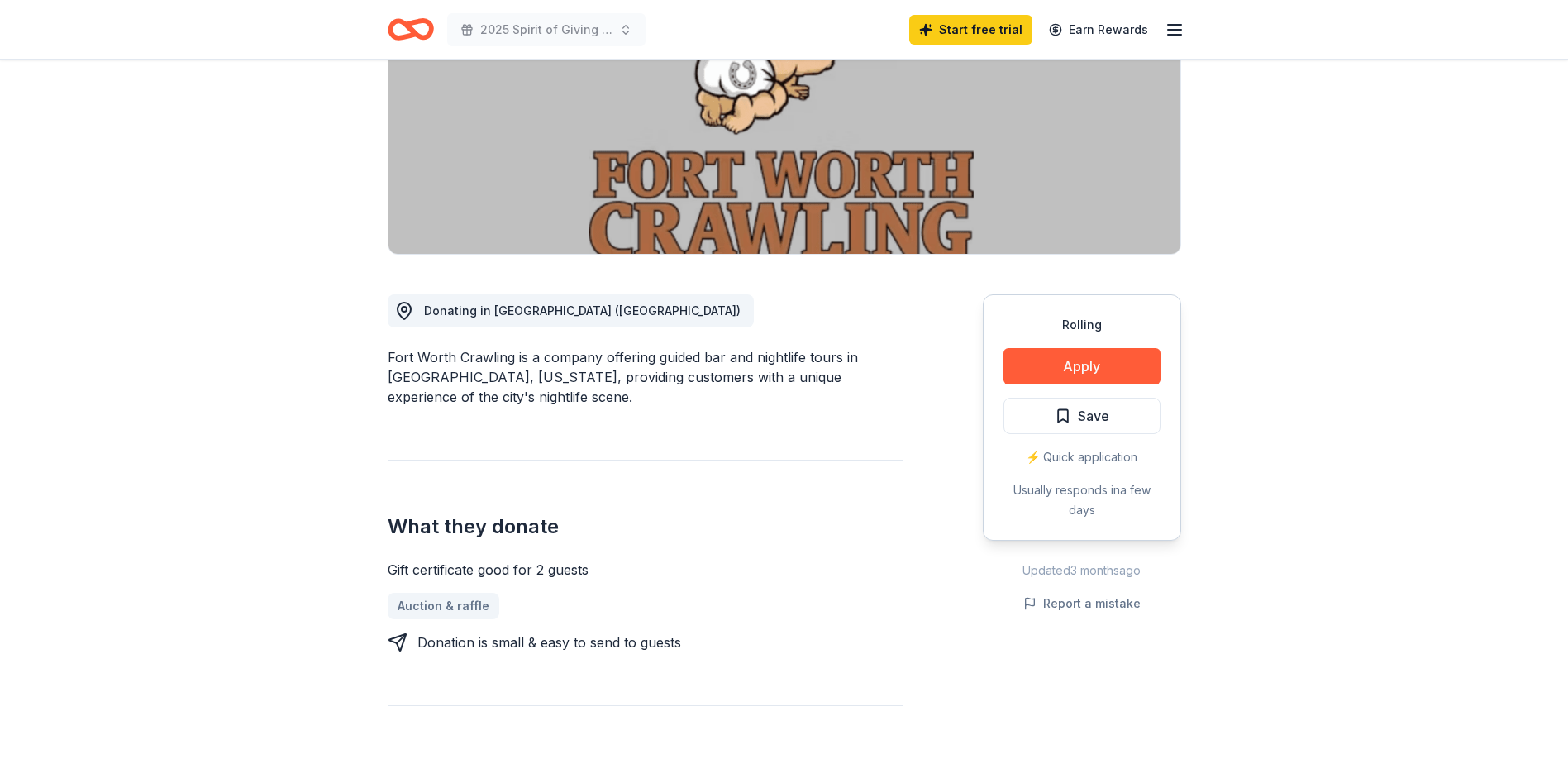
scroll to position [0, 0]
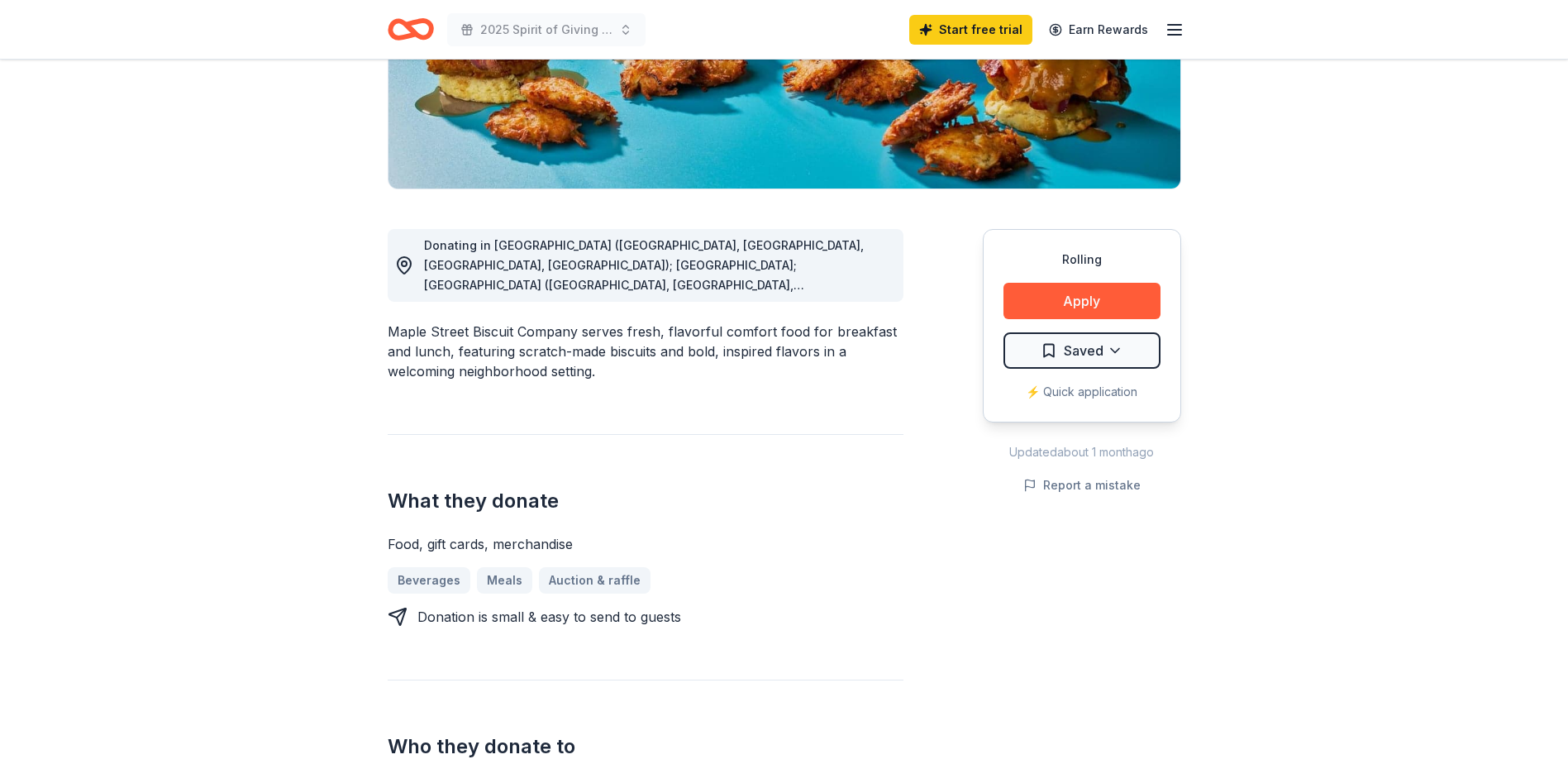
scroll to position [331, 0]
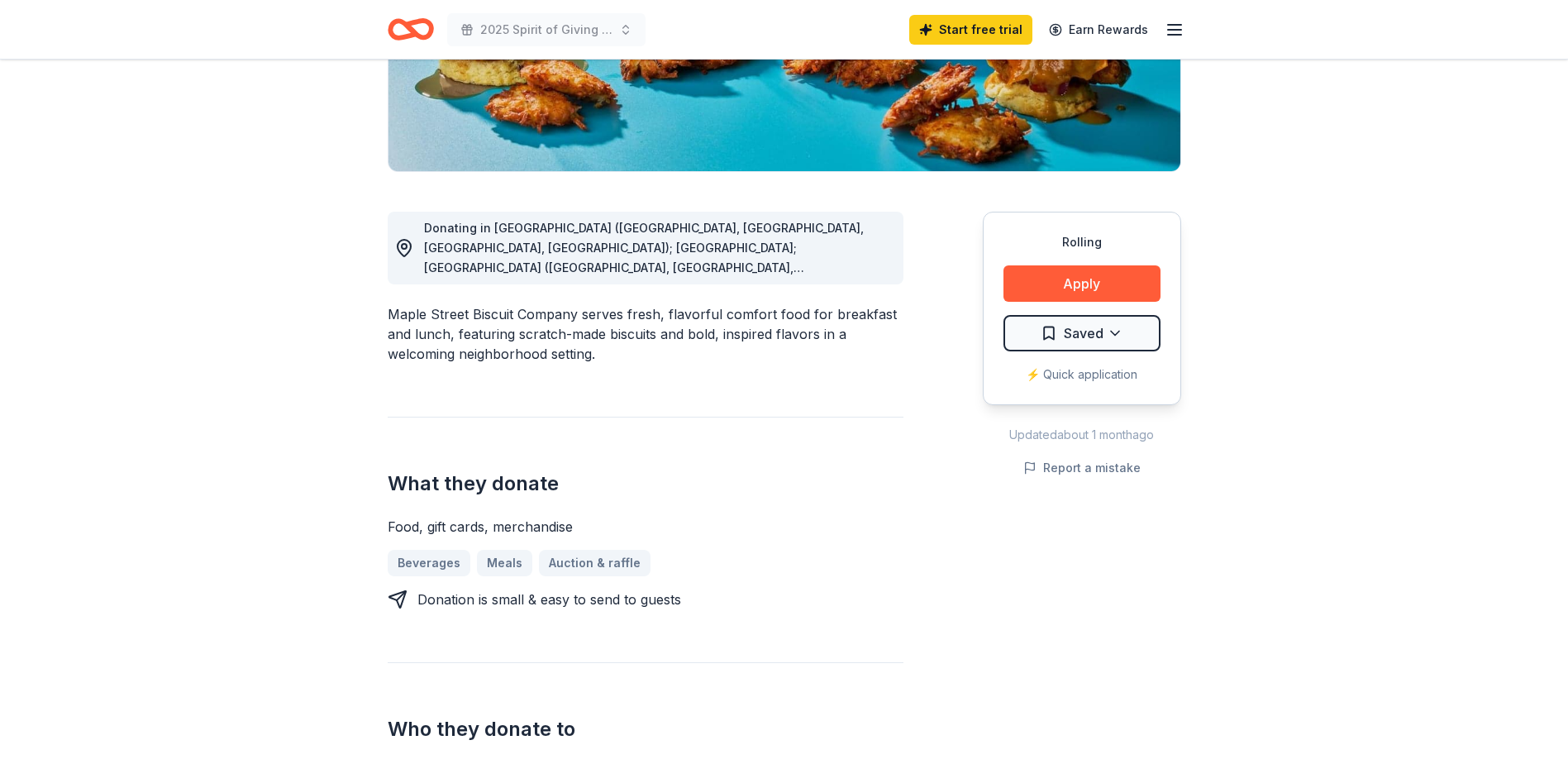
click at [680, 265] on span "Donating in AL (Daphne, Homewood, Madison, Mobile); FL; GA (Alpharetta, Atlanta…" at bounding box center [644, 386] width 440 height 332
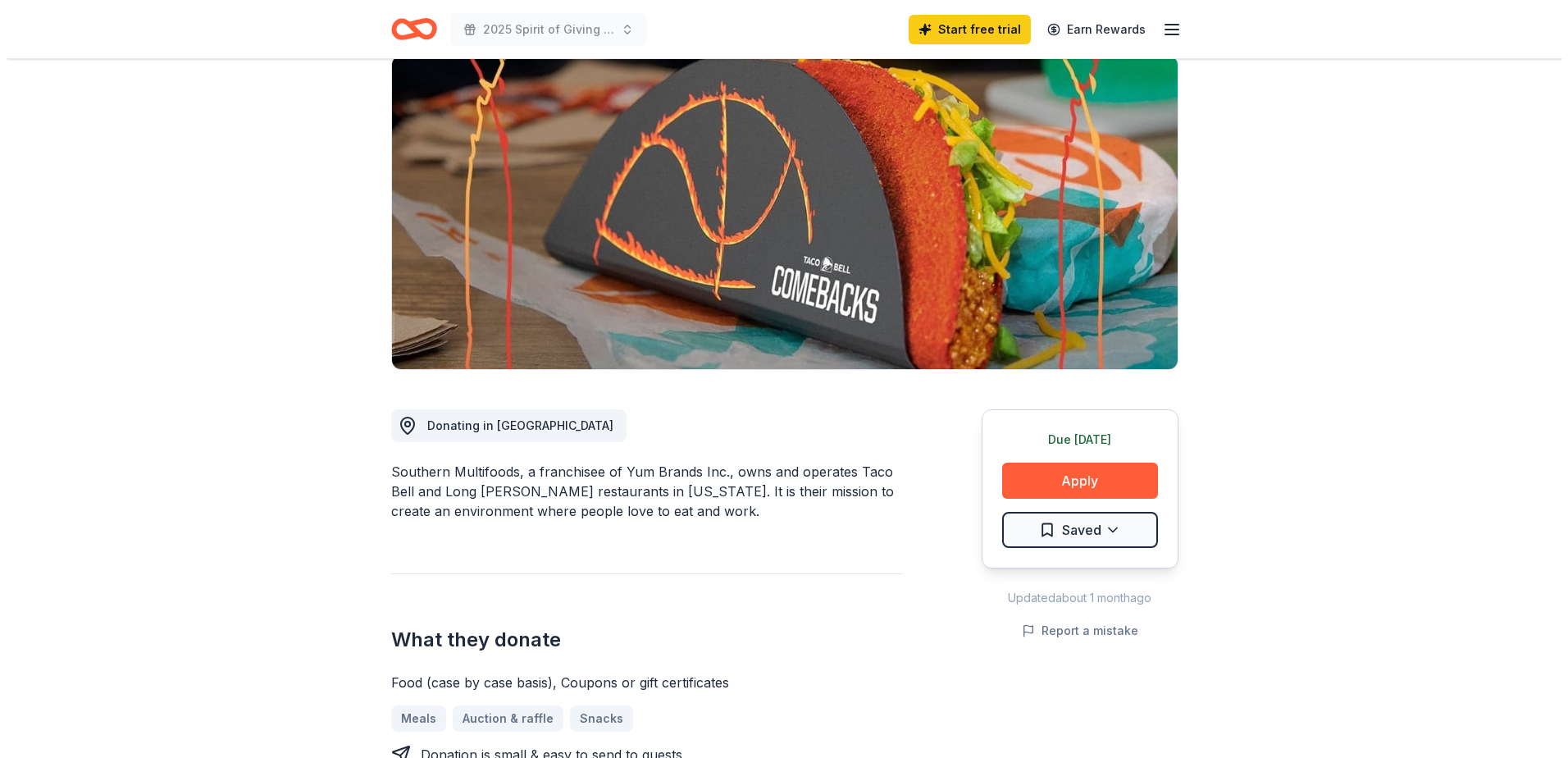
scroll to position [82, 0]
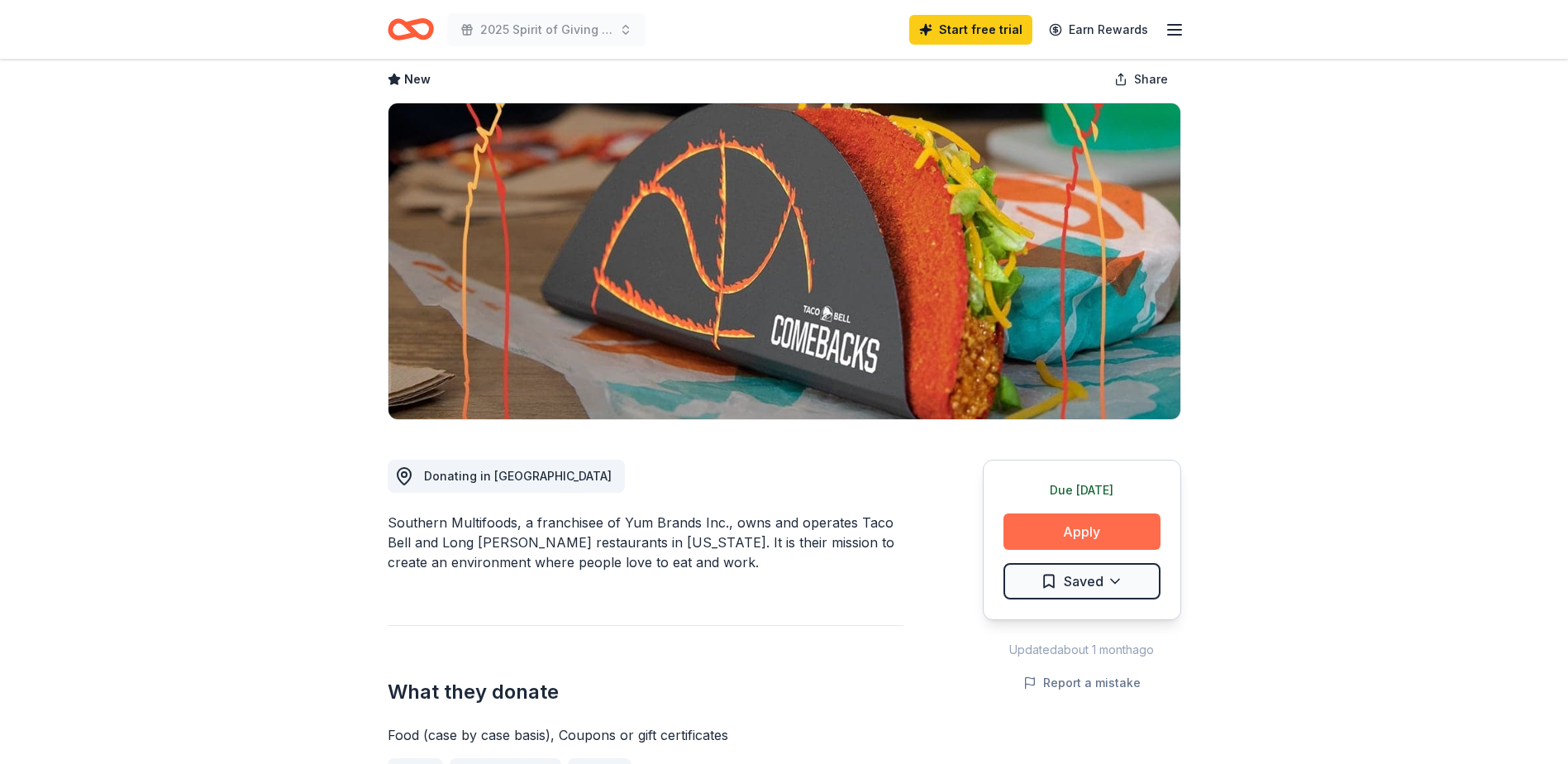
click at [1099, 524] on button "Apply" at bounding box center [1081, 532] width 157 height 36
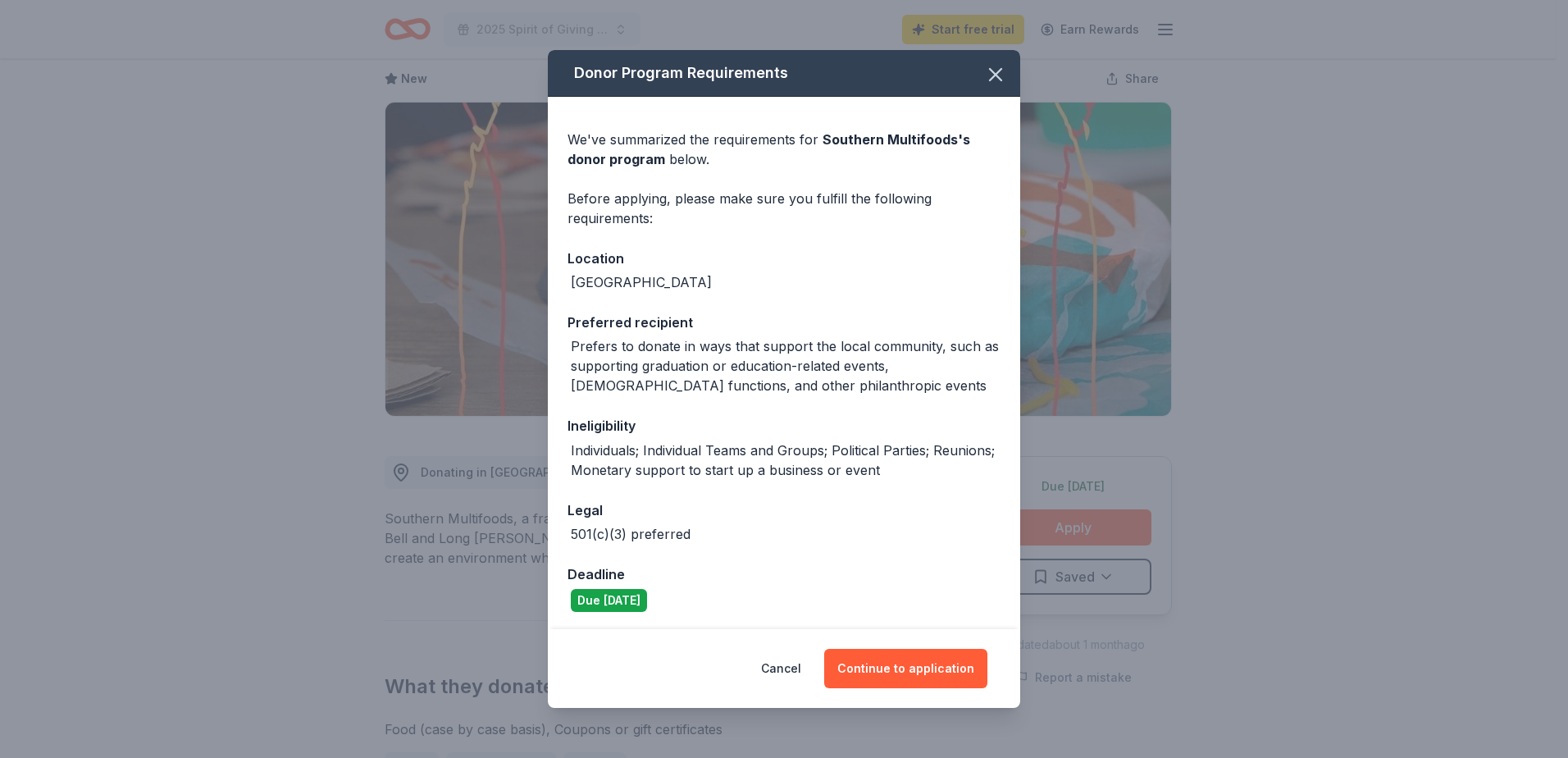
scroll to position [2, 0]
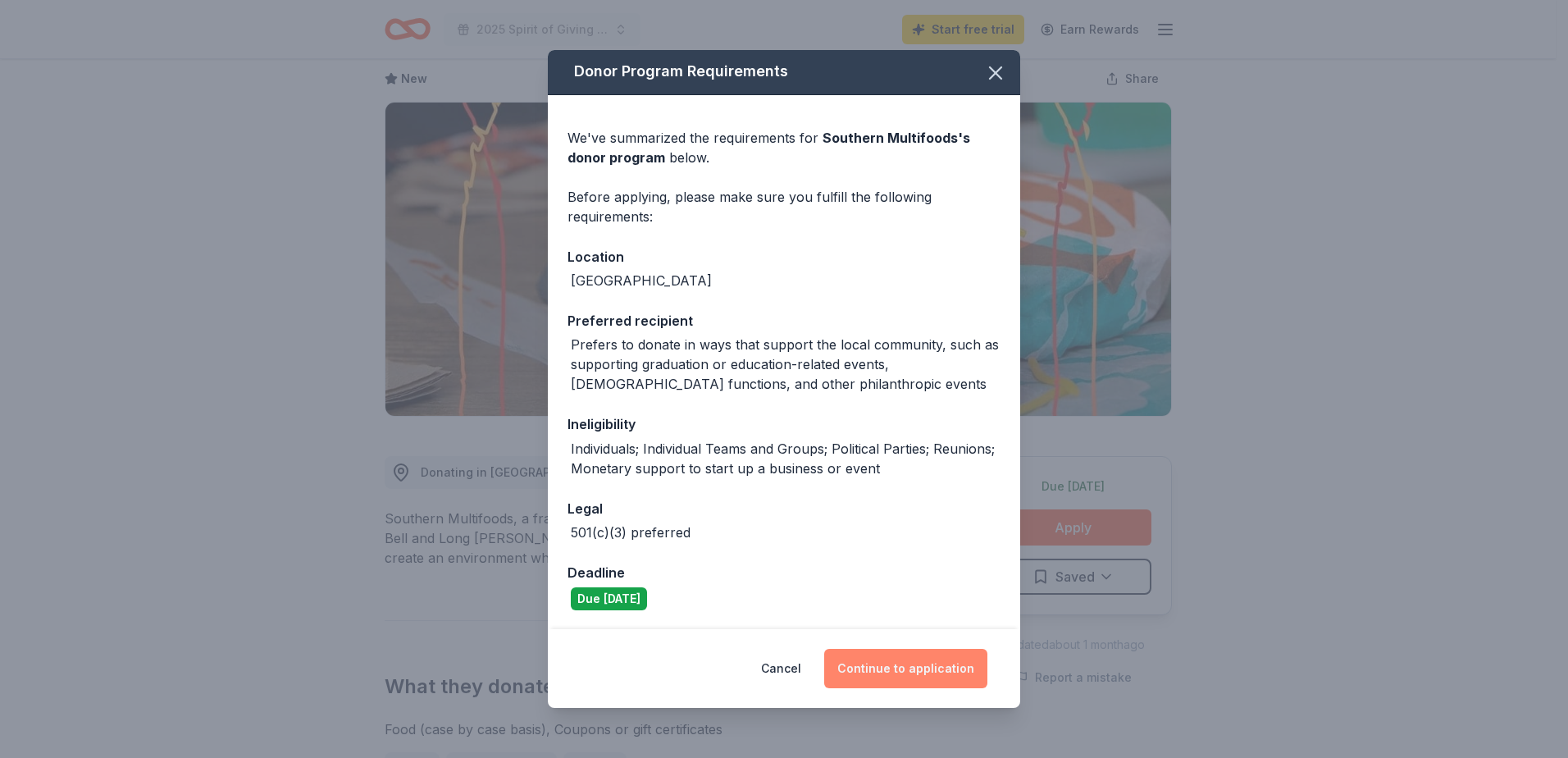
click at [907, 662] on button "Continue to application" at bounding box center [906, 668] width 164 height 40
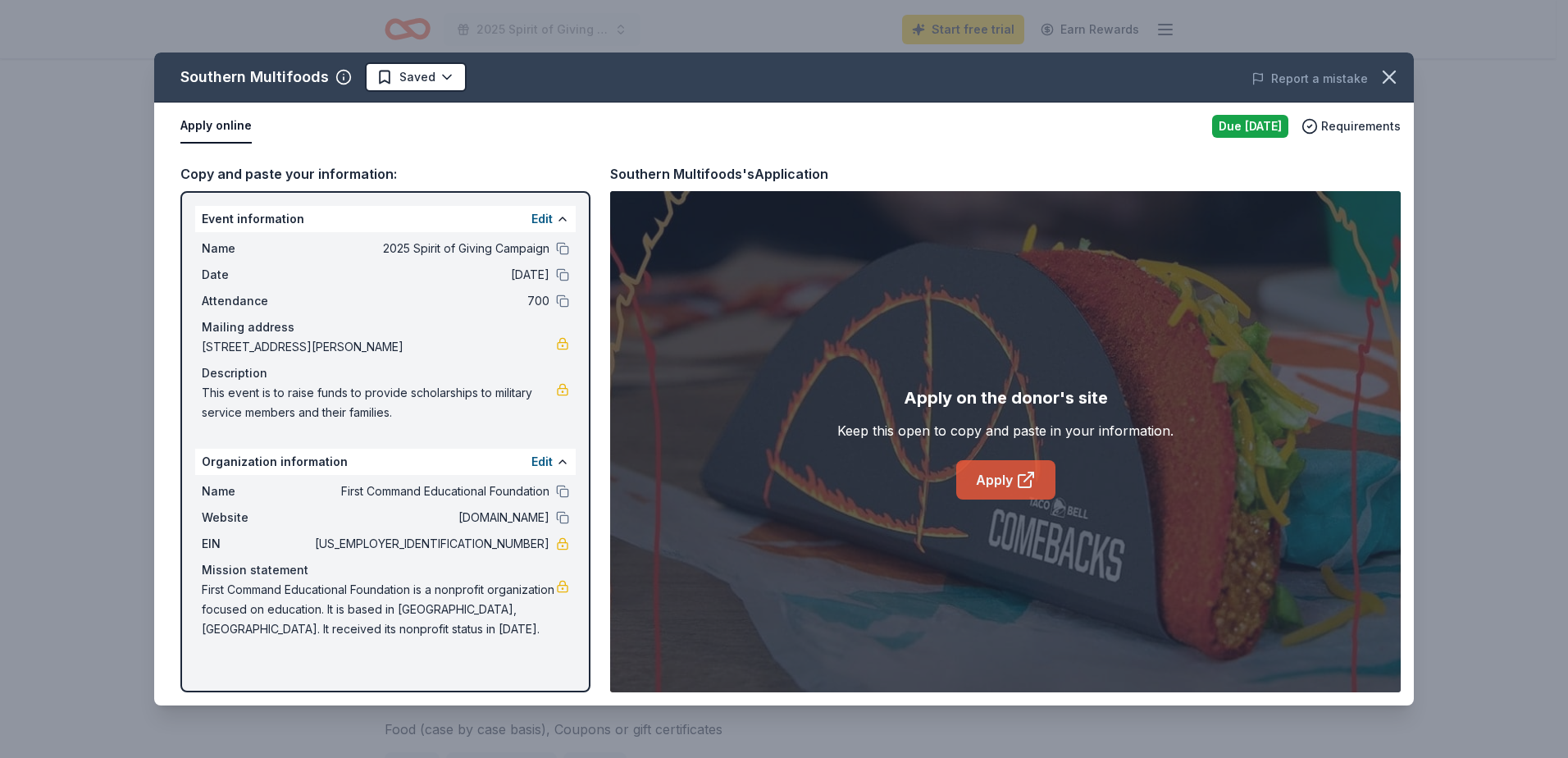
click at [1014, 475] on link "Apply" at bounding box center [1006, 480] width 99 height 40
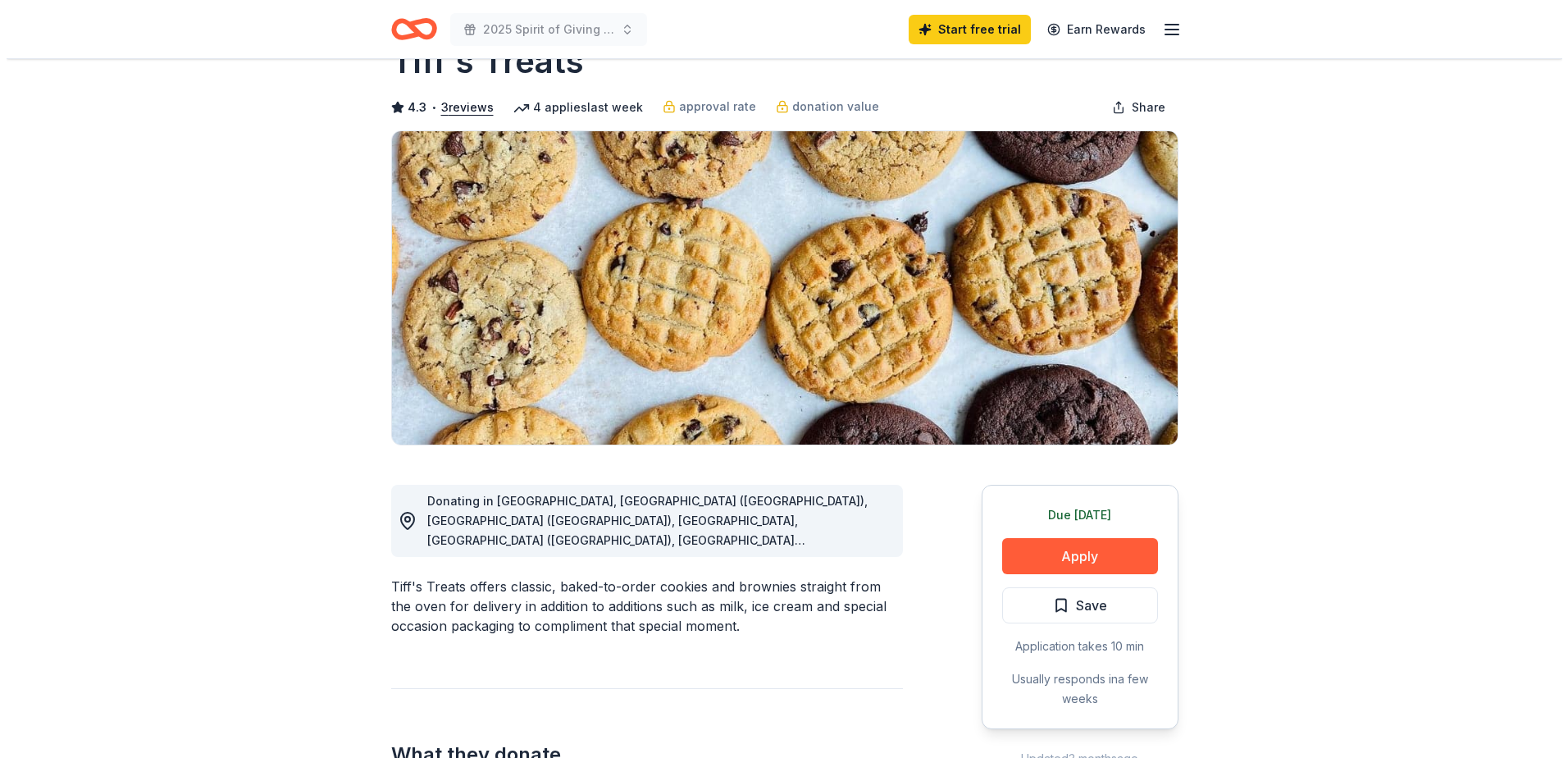
scroll to position [82, 0]
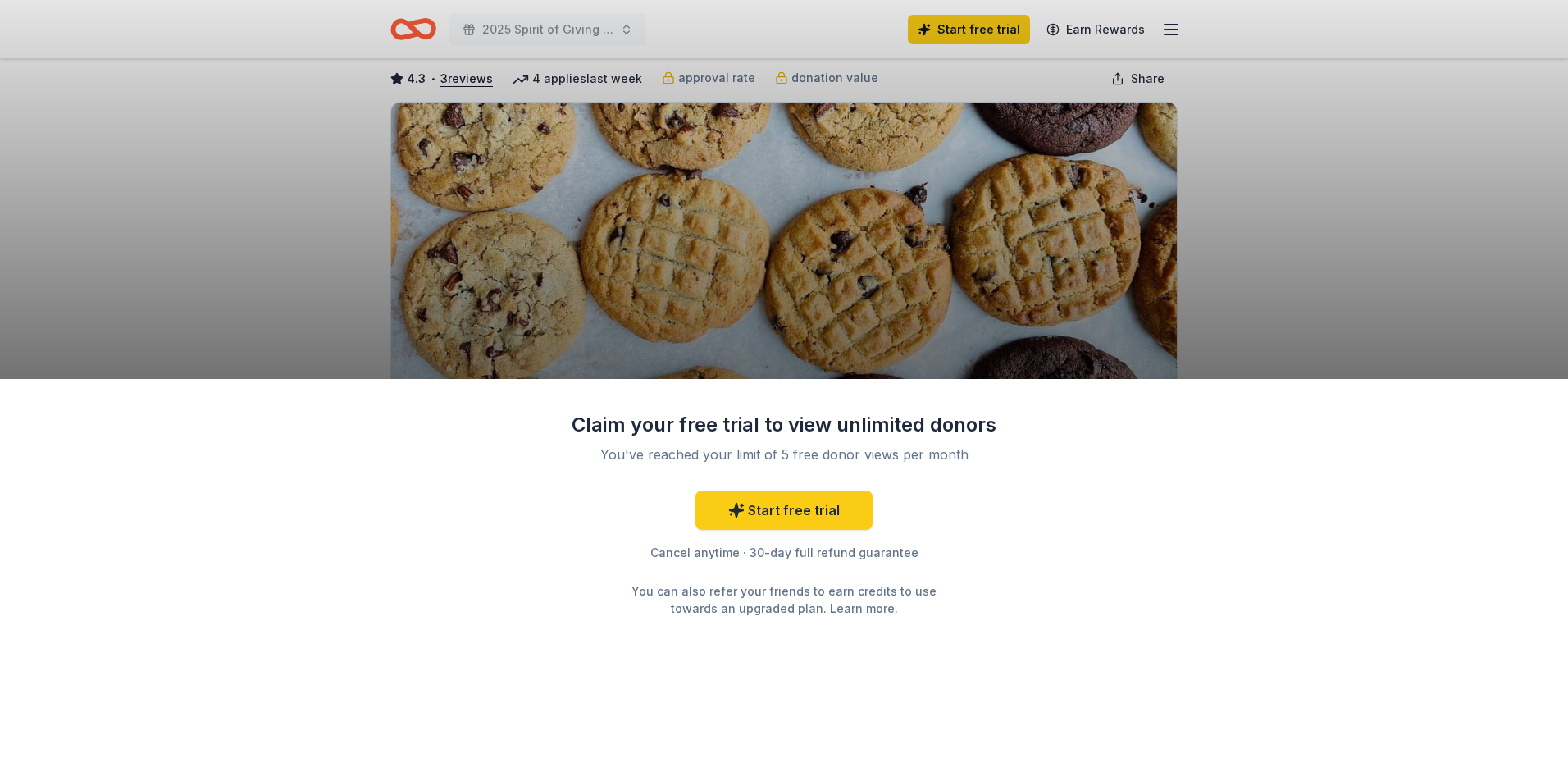
click at [238, 172] on div "Claim your free trial to view unlimited donors You've reached your limit of 5 f…" at bounding box center [784, 379] width 1568 height 758
drag, startPoint x: 1386, startPoint y: 233, endPoint x: 1184, endPoint y: 316, distance: 218.4
click at [1386, 233] on div "Claim your free trial to view unlimited donors You've reached your limit of 5 f…" at bounding box center [784, 379] width 1568 height 758
click at [773, 511] on link "Start free trial" at bounding box center [784, 511] width 177 height 40
click at [782, 515] on link "Start free trial" at bounding box center [784, 511] width 177 height 40
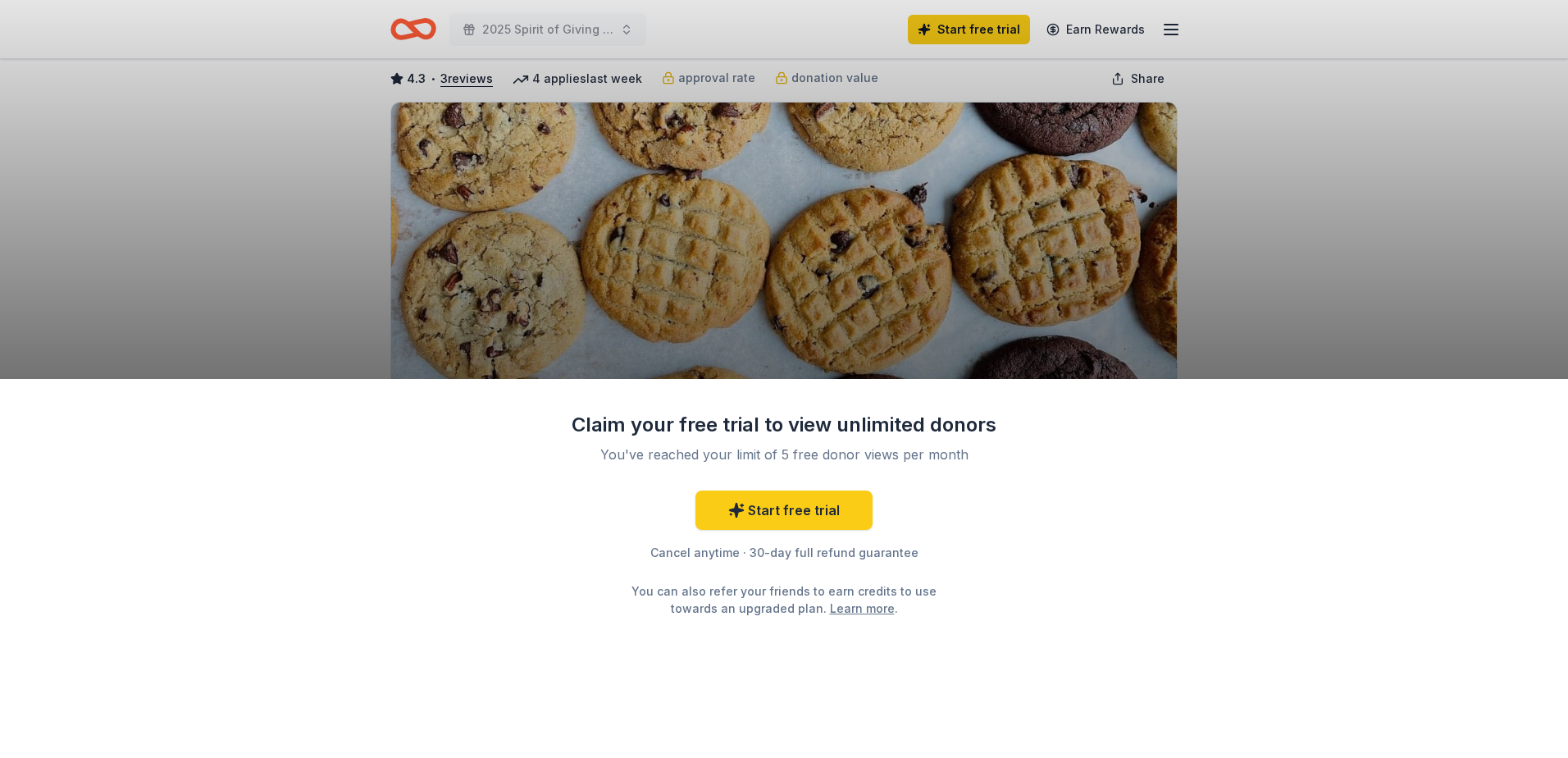
click at [830, 606] on link "Learn more" at bounding box center [862, 608] width 65 height 17
